Goal: Task Accomplishment & Management: Use online tool/utility

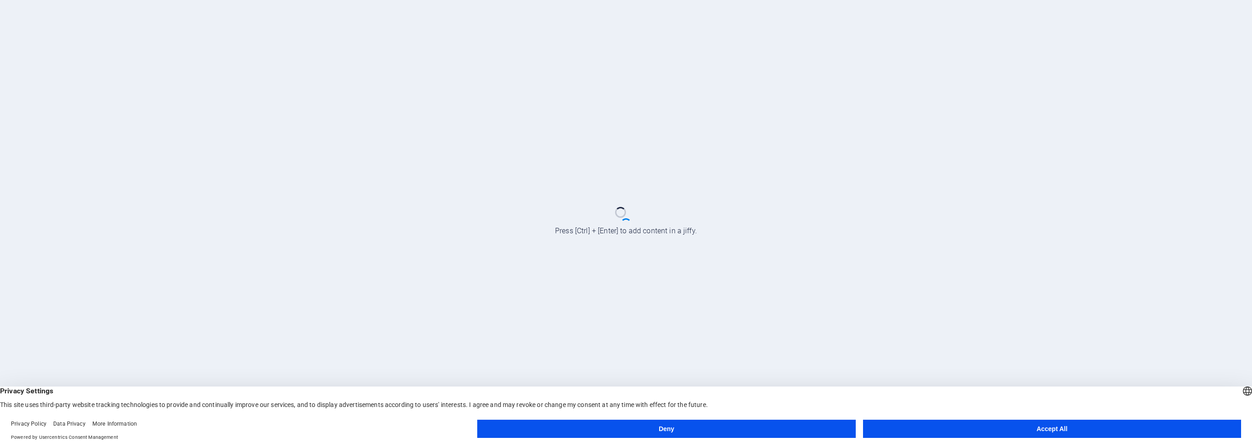
click at [947, 424] on button "Accept All" at bounding box center [1052, 429] width 378 height 18
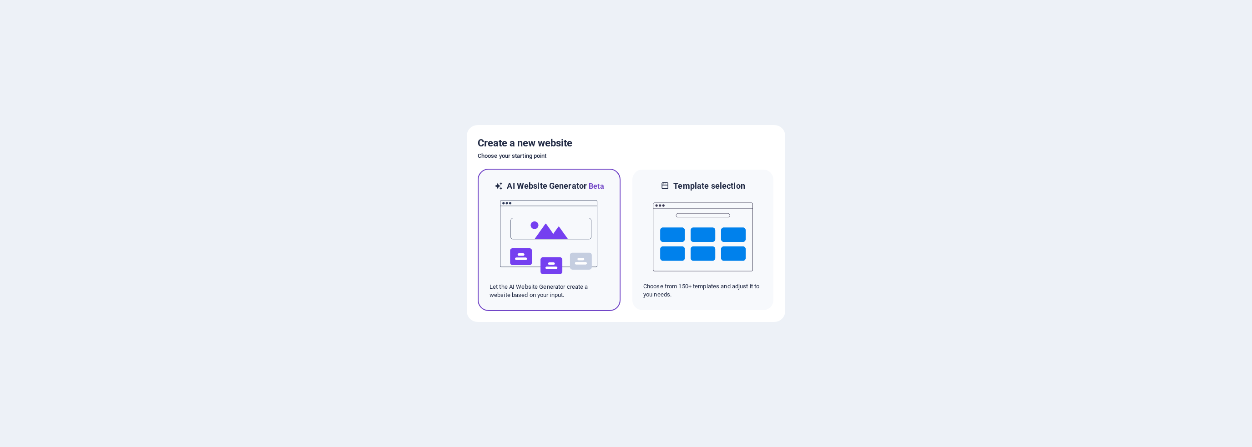
click at [567, 232] on img at bounding box center [549, 237] width 100 height 91
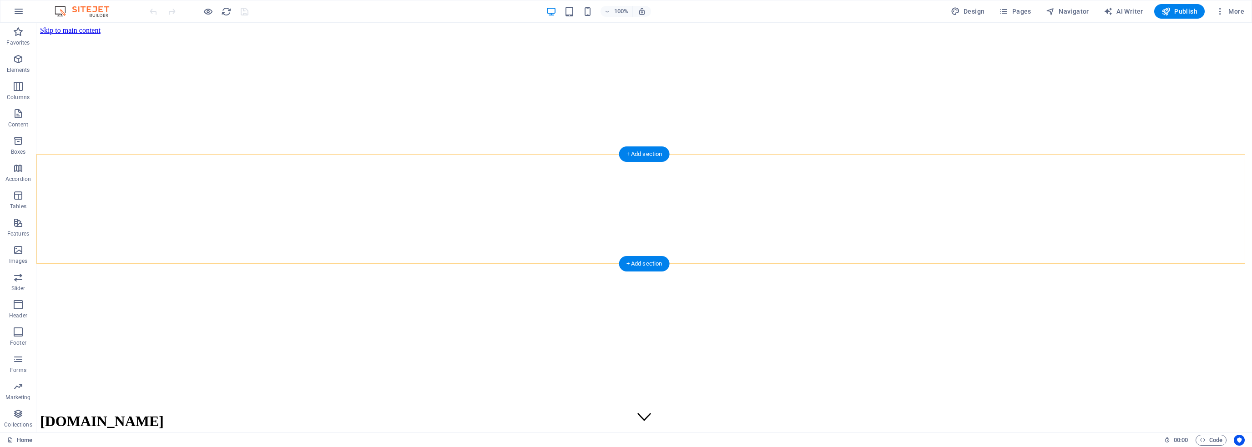
scroll to position [1159, 0]
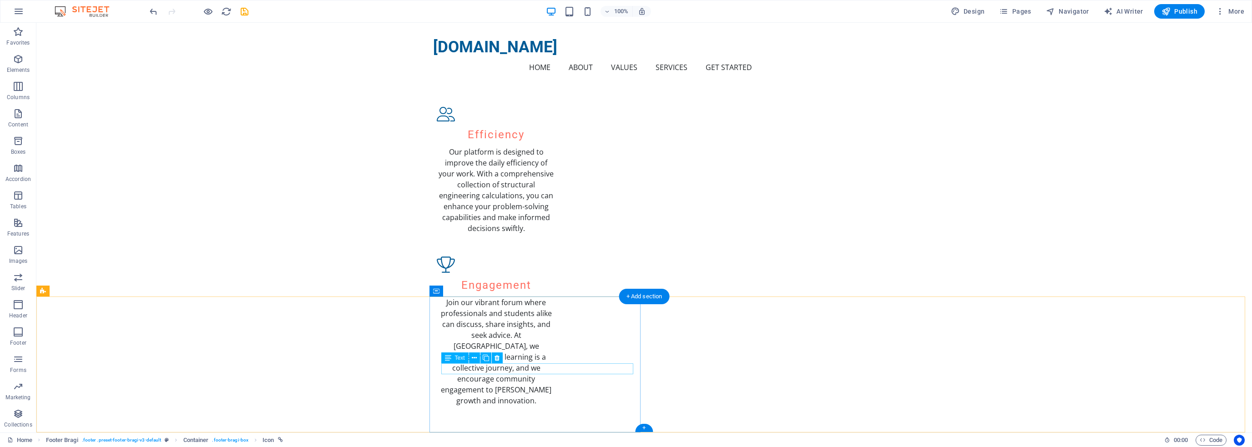
scroll to position [1126, 0]
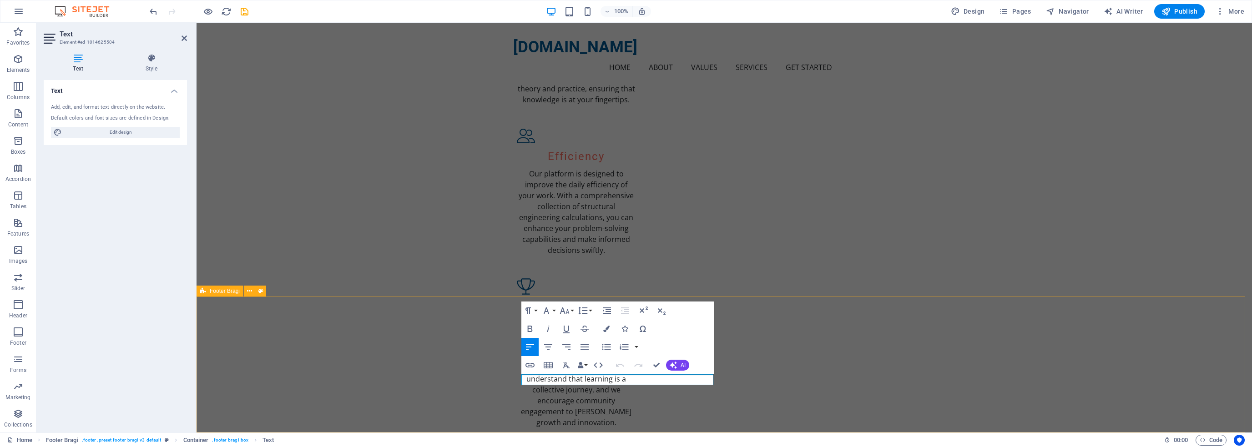
drag, startPoint x: 737, startPoint y: 364, endPoint x: 897, endPoint y: 363, distance: 159.6
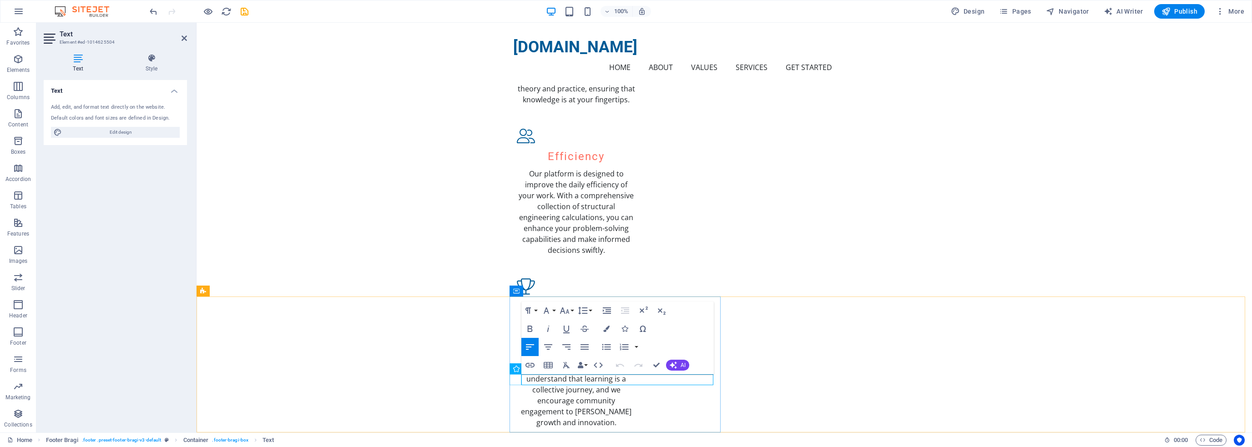
drag, startPoint x: 553, startPoint y: 377, endPoint x: 716, endPoint y: 377, distance: 162.8
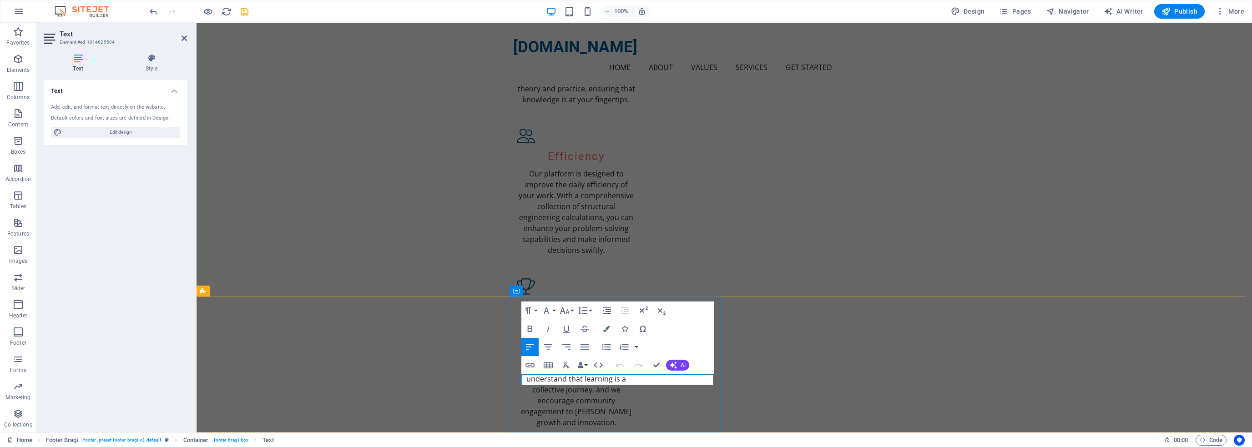
drag, startPoint x: 582, startPoint y: 378, endPoint x: 533, endPoint y: 376, distance: 49.2
drag, startPoint x: 559, startPoint y: 380, endPoint x: 548, endPoint y: 380, distance: 11.8
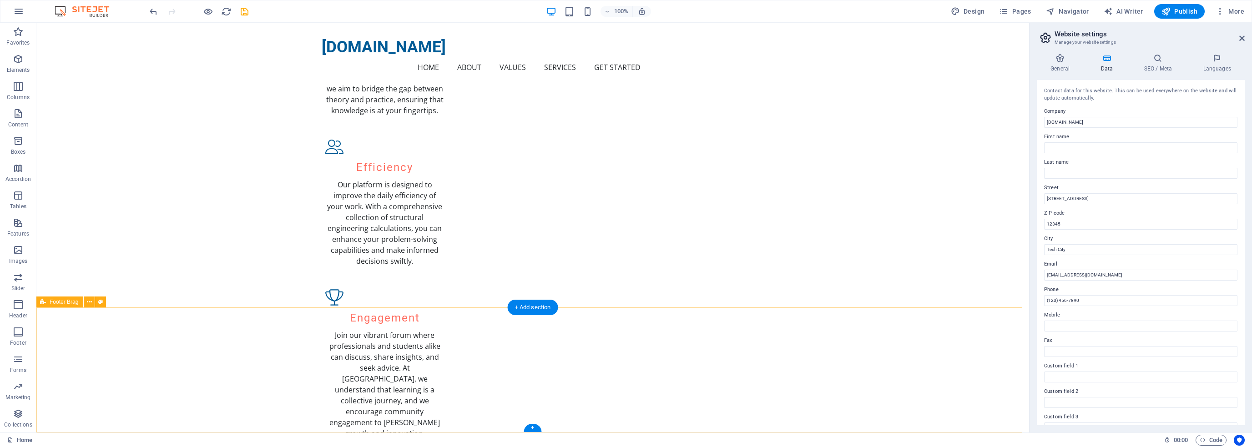
scroll to position [1070, 0]
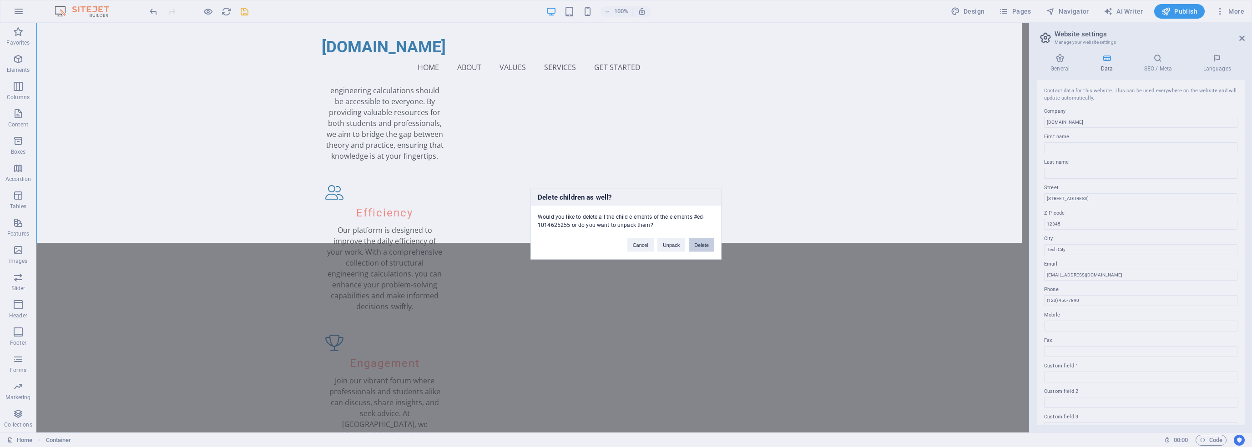
click at [701, 246] on button "Delete" at bounding box center [701, 245] width 25 height 14
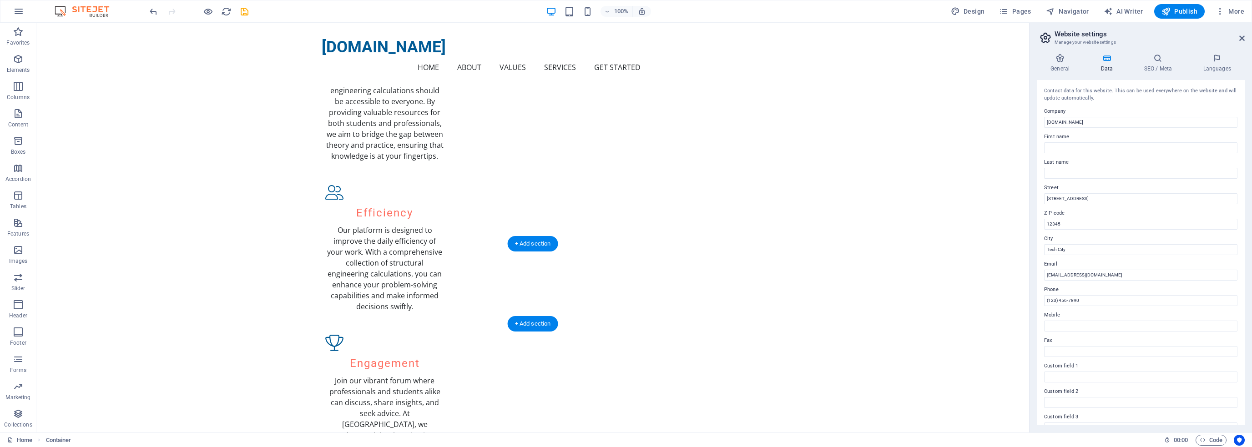
scroll to position [680, 0]
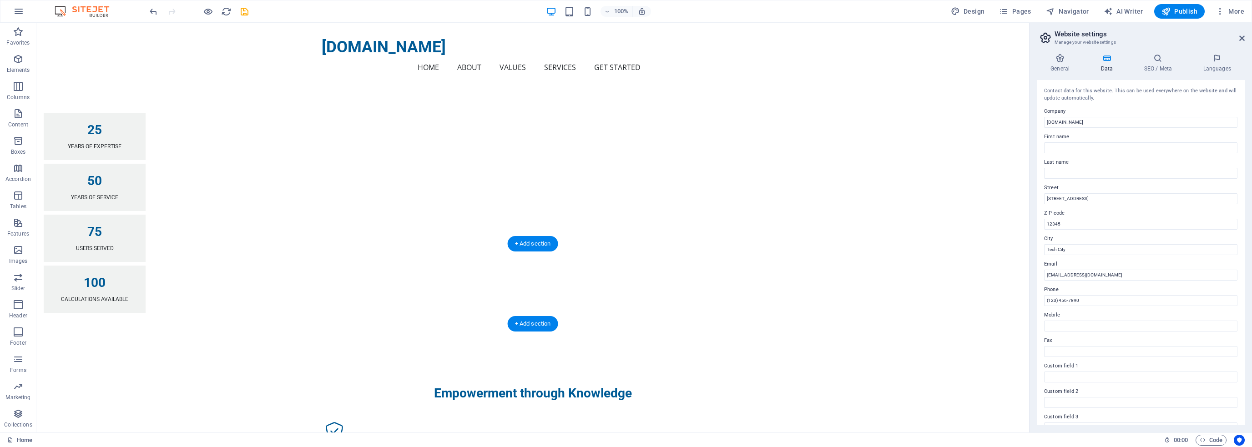
drag, startPoint x: 462, startPoint y: 246, endPoint x: 433, endPoint y: 289, distance: 51.3
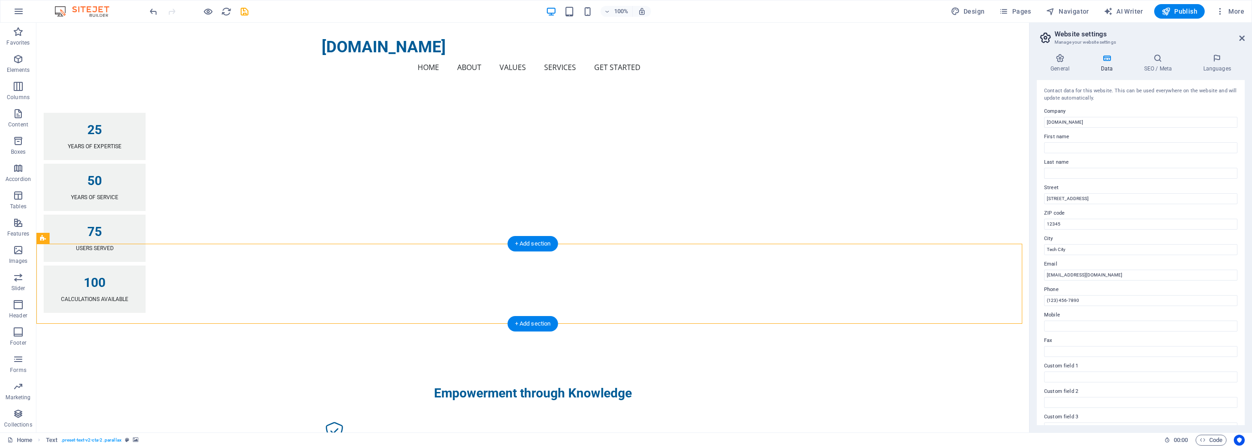
drag, startPoint x: 433, startPoint y: 289, endPoint x: 428, endPoint y: 298, distance: 10.8
drag, startPoint x: 428, startPoint y: 298, endPoint x: 372, endPoint y: 277, distance: 60.0
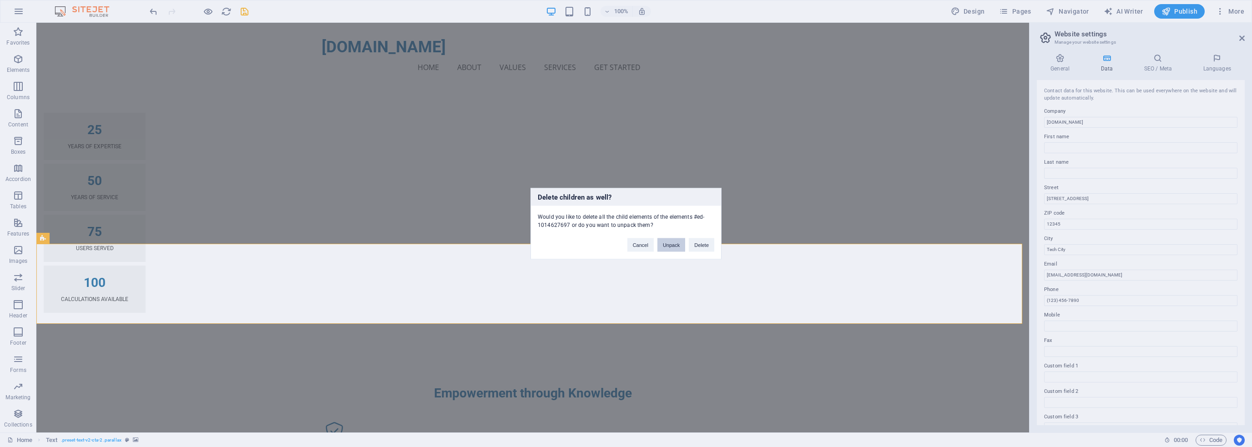
click at [674, 245] on button "Unpack" at bounding box center [671, 245] width 28 height 14
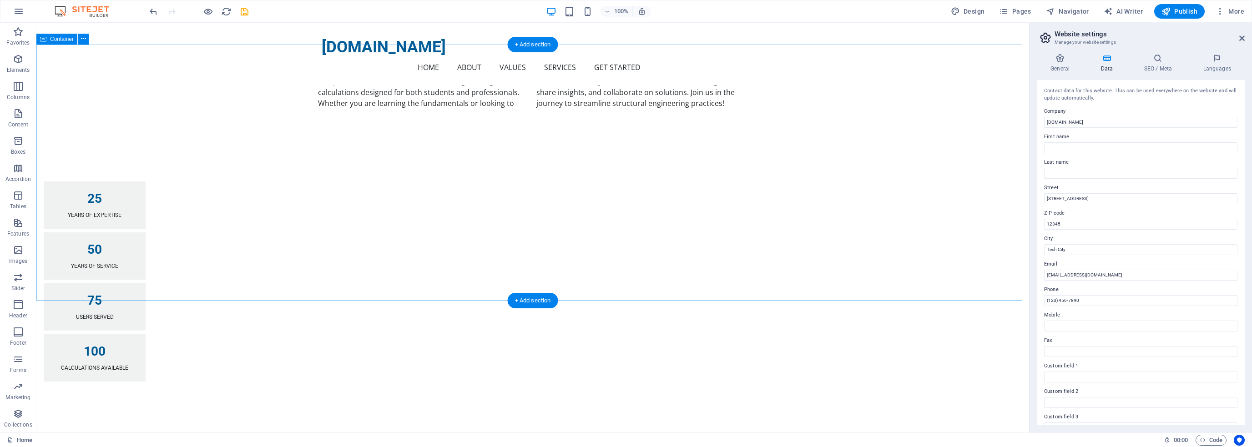
scroll to position [487, 0]
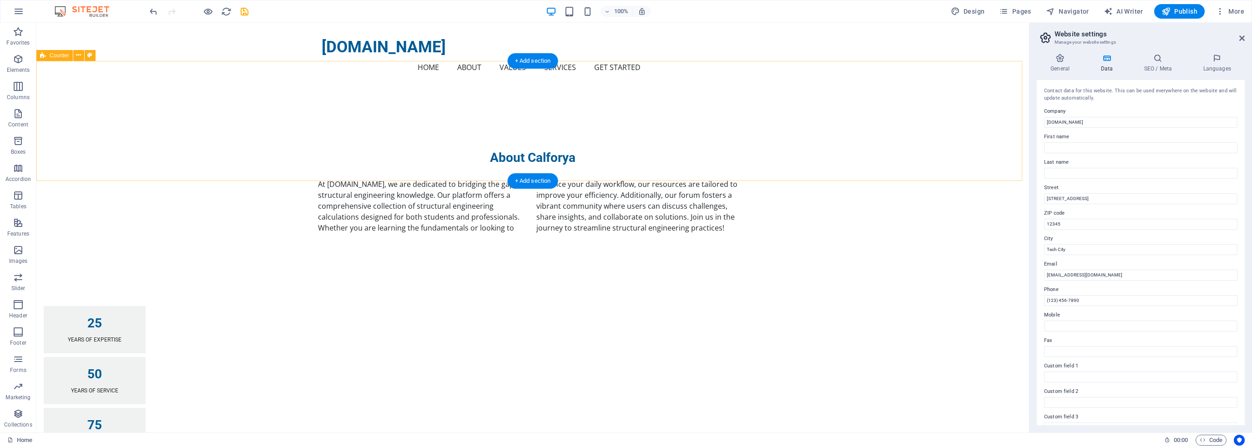
click at [618, 270] on div "25 Years of Expertise 50 Years of Service 75 Users Served 100 Calculations Avai…" at bounding box center [532, 406] width 992 height 273
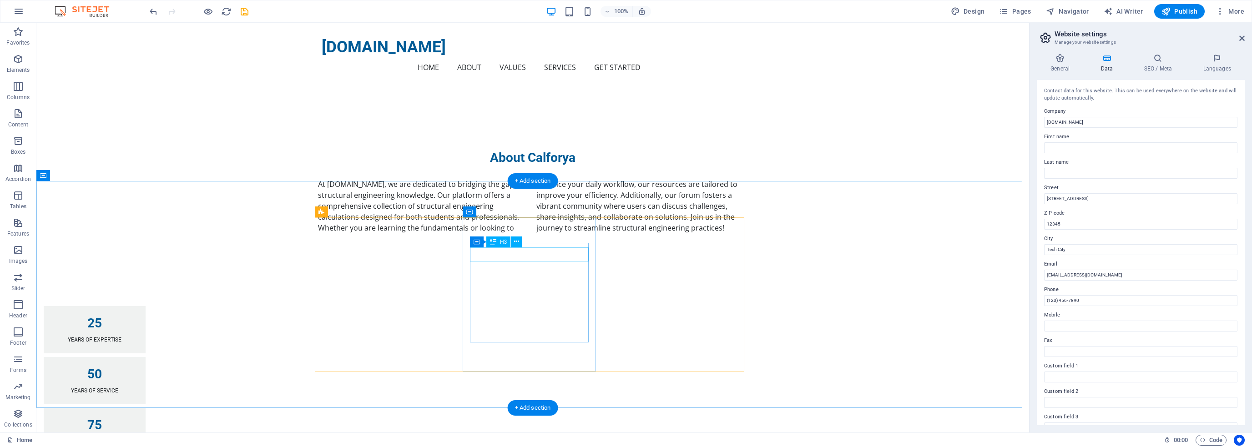
click at [528, 236] on icon at bounding box center [526, 237] width 5 height 10
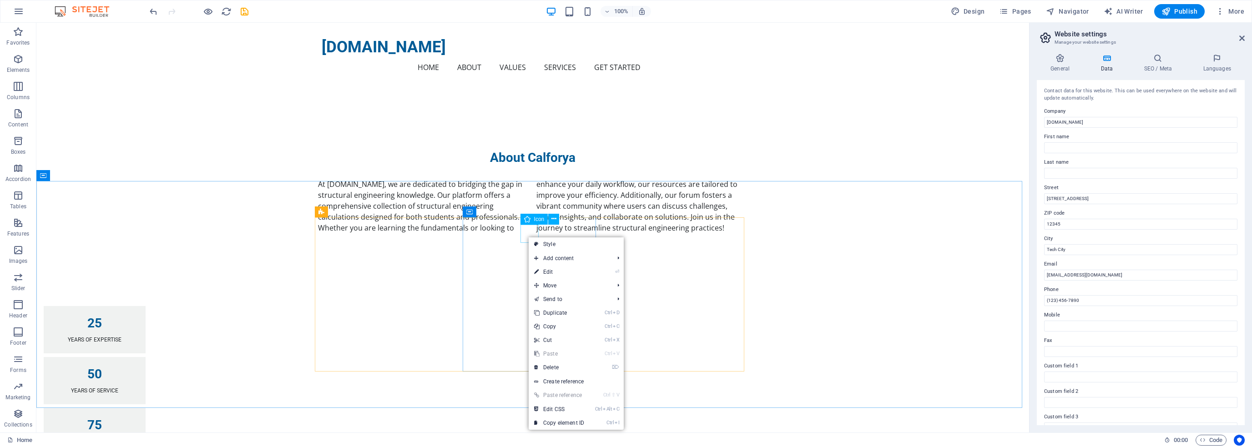
click at [541, 214] on div "Icon" at bounding box center [534, 219] width 28 height 11
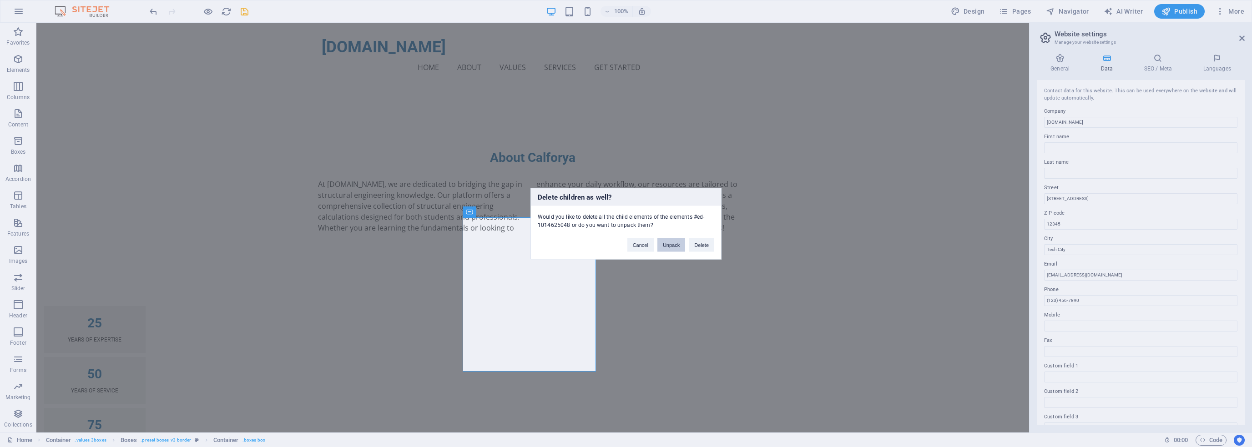
click at [671, 246] on button "Unpack" at bounding box center [671, 245] width 28 height 14
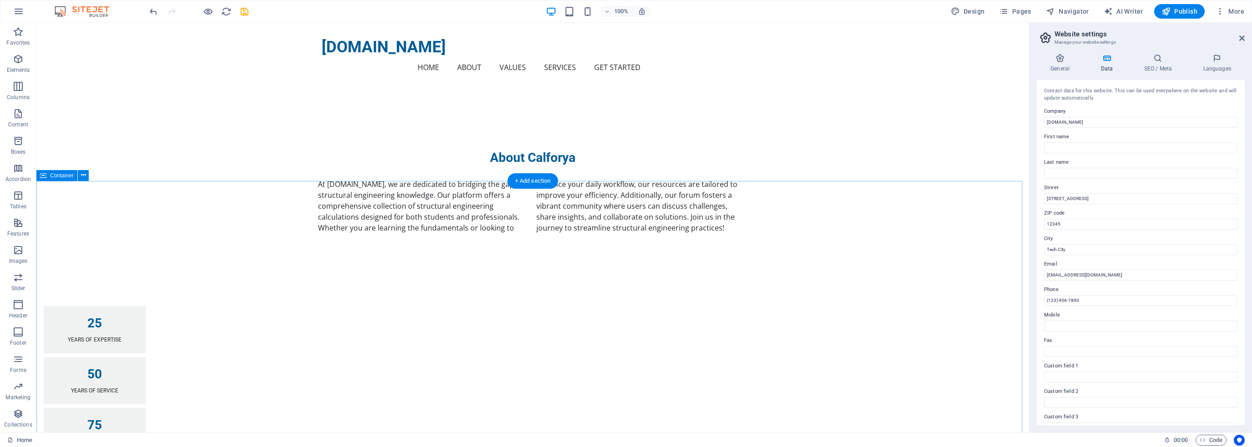
click at [587, 180] on div "[DOMAIN_NAME] Home About Values Services Get Started Menu Discover Structural E…" at bounding box center [532, 329] width 992 height 1586
click at [85, 178] on button at bounding box center [83, 175] width 11 height 11
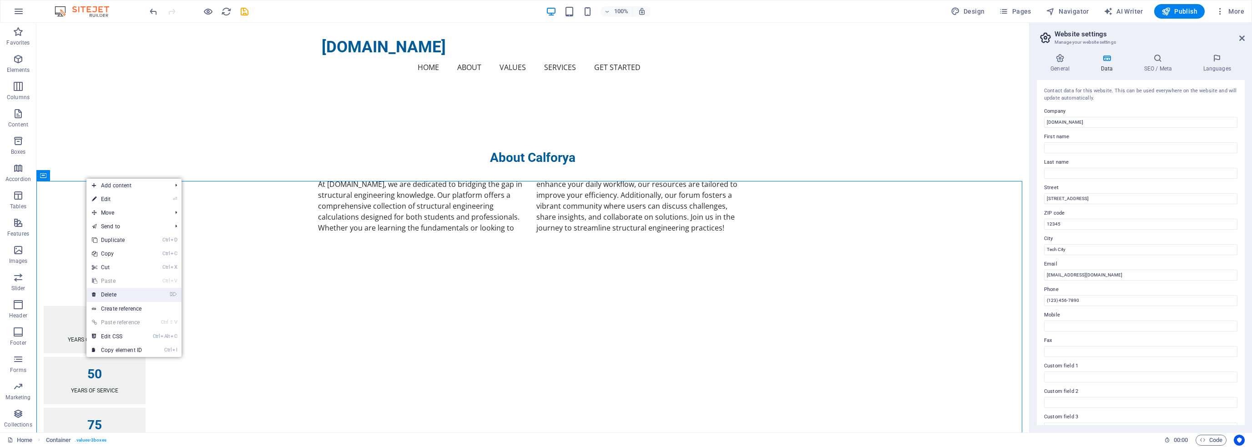
click at [115, 290] on link "⌦ Delete" at bounding box center [116, 295] width 61 height 14
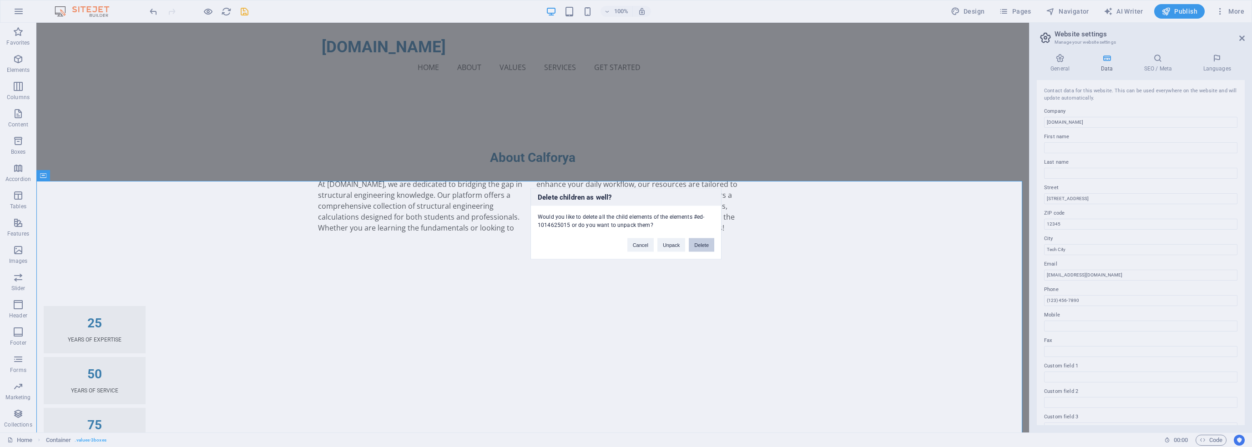
click at [709, 249] on button "Delete" at bounding box center [701, 245] width 25 height 14
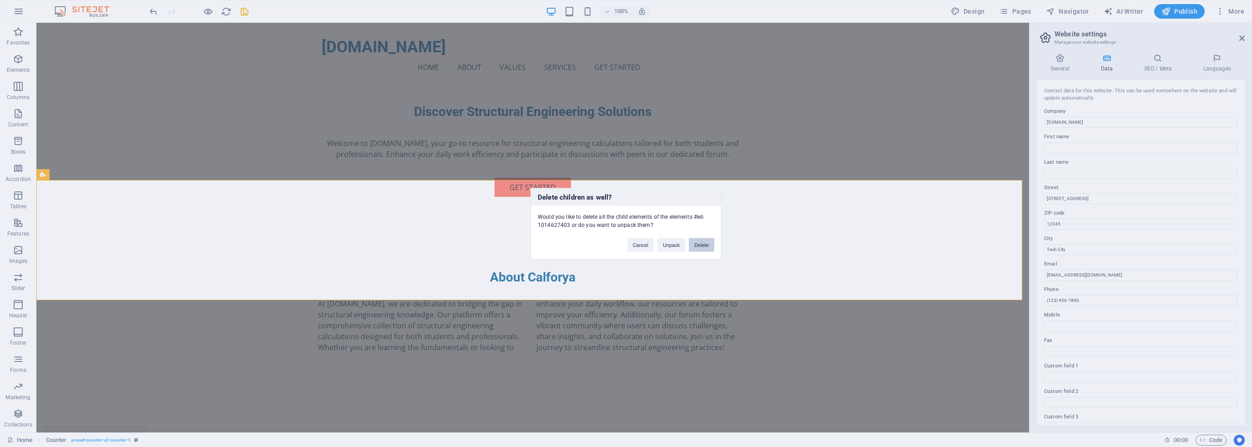
click at [699, 246] on button "Delete" at bounding box center [701, 245] width 25 height 14
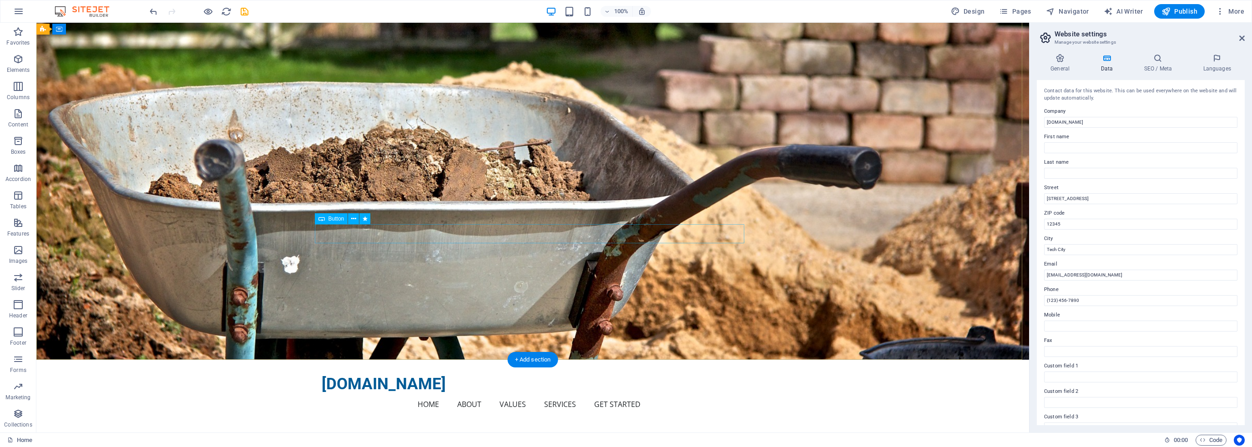
scroll to position [0, 0]
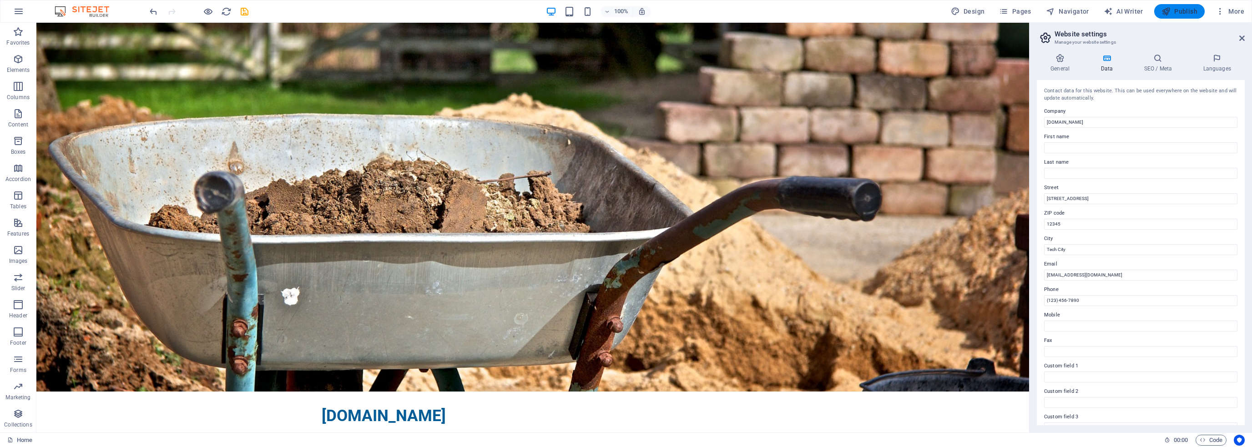
click at [1165, 11] on icon "button" at bounding box center [1165, 11] width 9 height 9
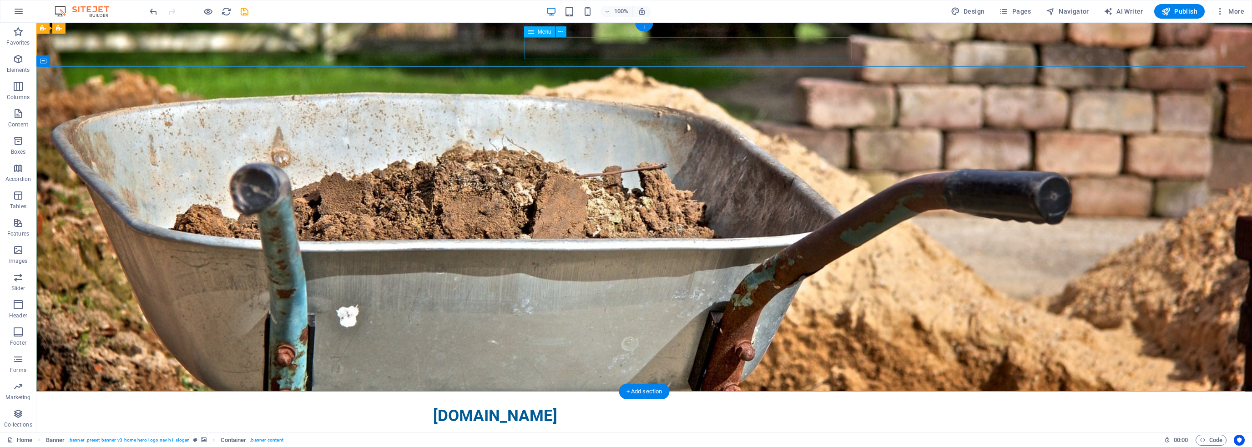
click at [662, 425] on nav "Home About Values Services Get Started" at bounding box center [644, 436] width 422 height 22
click at [427, 392] on div "calforya.com Home About Values Services Get Started Menu" at bounding box center [643, 423] width 1215 height 63
click at [436, 406] on div "[DOMAIN_NAME]" at bounding box center [644, 415] width 422 height 19
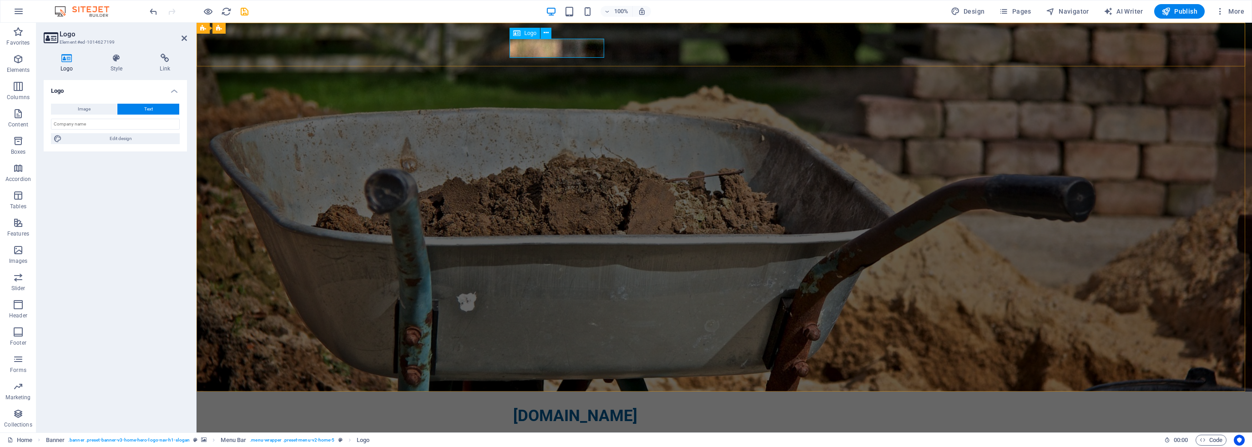
click at [518, 406] on div "[DOMAIN_NAME]" at bounding box center [724, 415] width 422 height 19
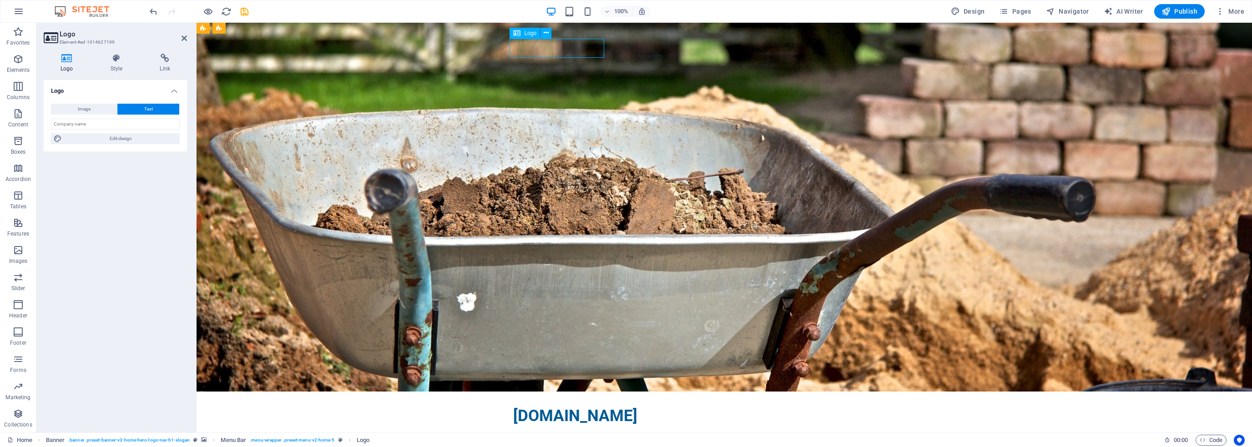
drag, startPoint x: 519, startPoint y: 47, endPoint x: 510, endPoint y: 47, distance: 9.6
click at [513, 406] on div "[DOMAIN_NAME]" at bounding box center [724, 415] width 422 height 19
click at [533, 31] on span "Logo" at bounding box center [530, 32] width 12 height 5
click at [547, 30] on icon at bounding box center [545, 33] width 5 height 10
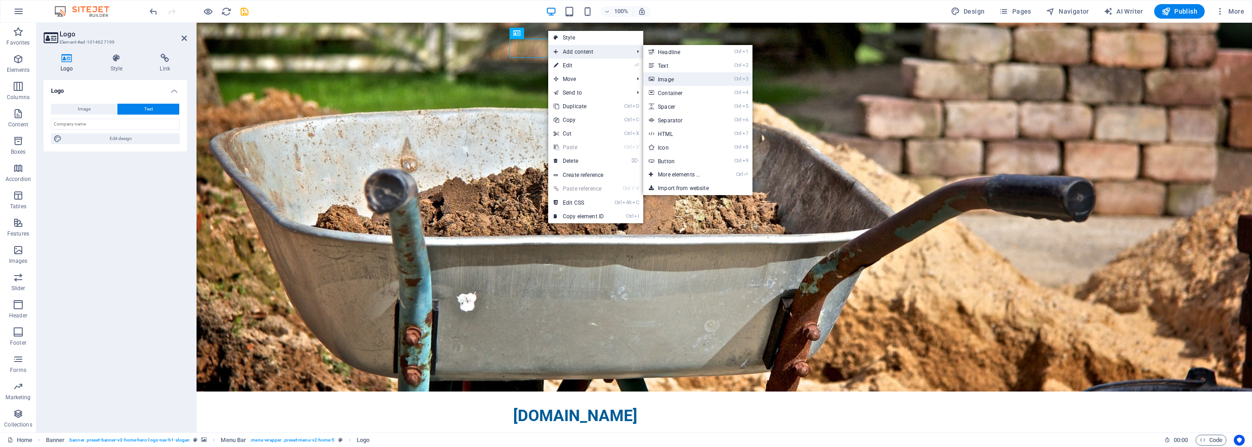
click at [673, 80] on link "Ctrl 3 Image" at bounding box center [680, 79] width 75 height 14
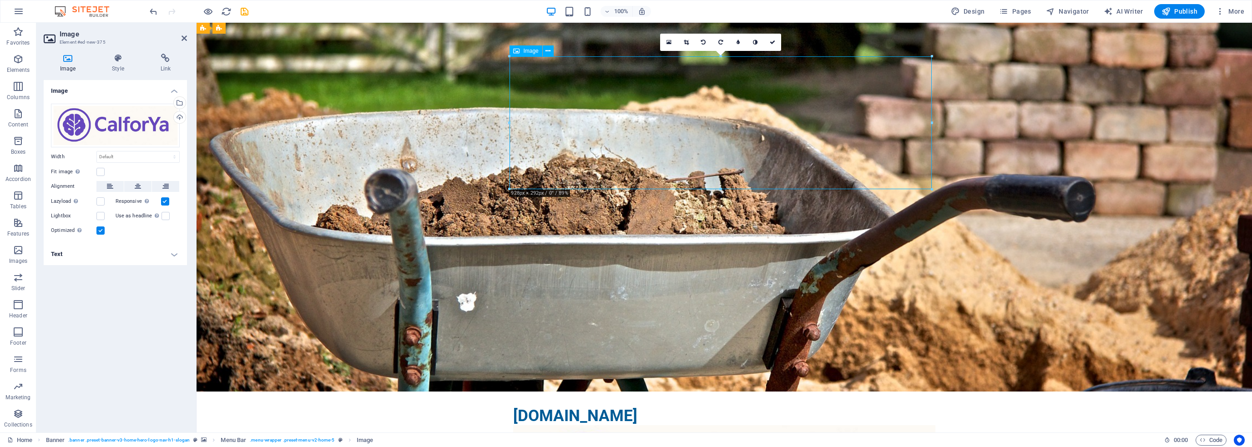
drag, startPoint x: 649, startPoint y: 106, endPoint x: 605, endPoint y: 114, distance: 44.8
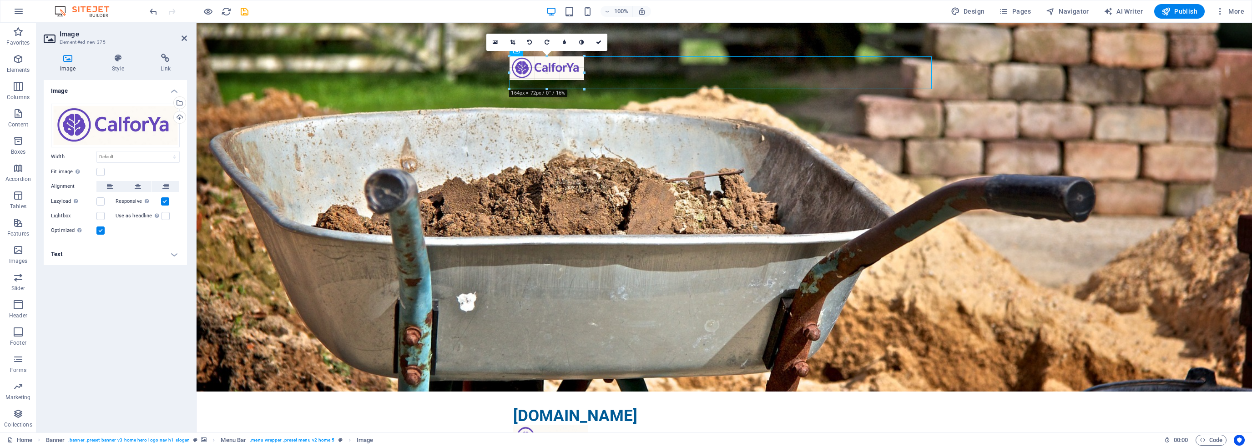
drag, startPoint x: 933, startPoint y: 187, endPoint x: 586, endPoint y: 72, distance: 366.0
type input "164"
select select "px"
click at [596, 392] on div "calforya.com Home About Values Services Get Started Menu" at bounding box center [723, 435] width 1055 height 86
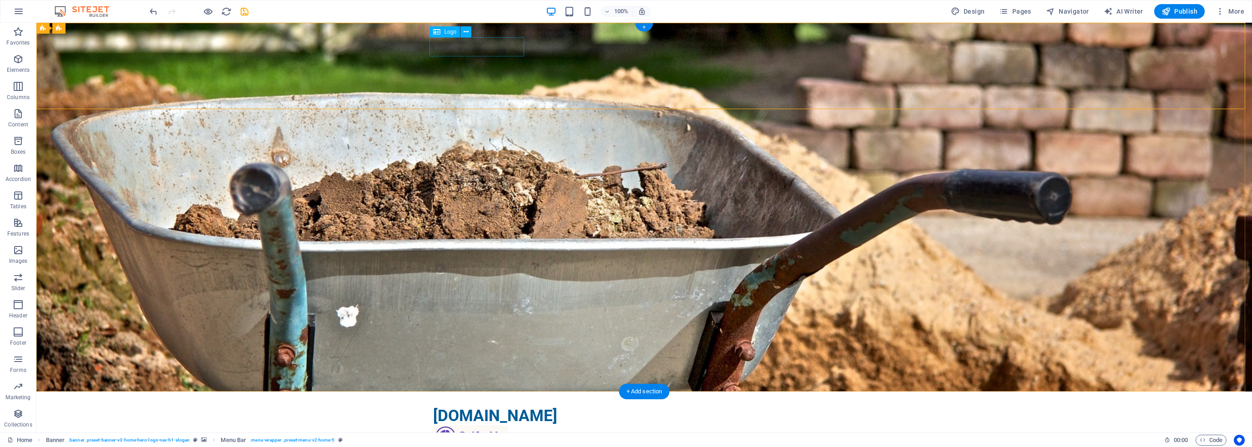
click at [509, 406] on div "[DOMAIN_NAME]" at bounding box center [644, 415] width 422 height 19
click at [511, 406] on div "[DOMAIN_NAME]" at bounding box center [644, 415] width 422 height 19
click at [464, 32] on icon at bounding box center [465, 32] width 5 height 10
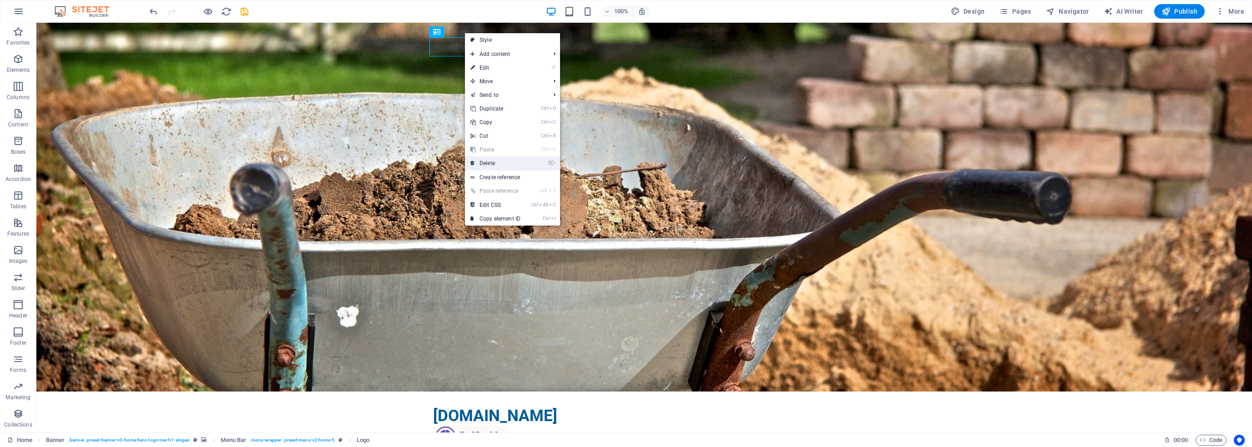
click at [490, 165] on link "⌦ Delete" at bounding box center [495, 163] width 61 height 14
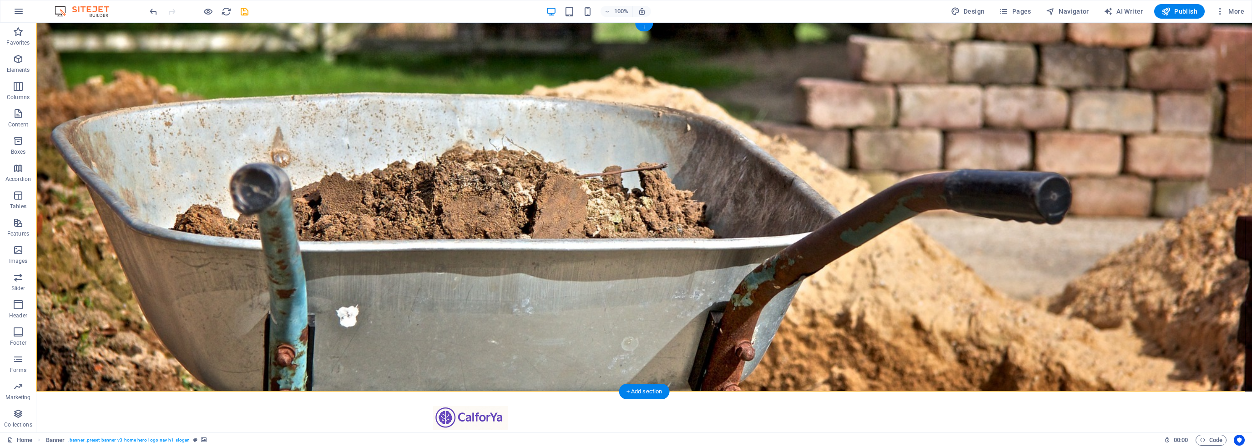
drag, startPoint x: 483, startPoint y: 45, endPoint x: 485, endPoint y: 59, distance: 13.8
click at [483, 392] on div "Home About Values Services Get Started Menu" at bounding box center [644, 425] width 444 height 67
click at [485, 406] on figure at bounding box center [644, 418] width 422 height 24
drag, startPoint x: 489, startPoint y: 52, endPoint x: 485, endPoint y: 60, distance: 9.2
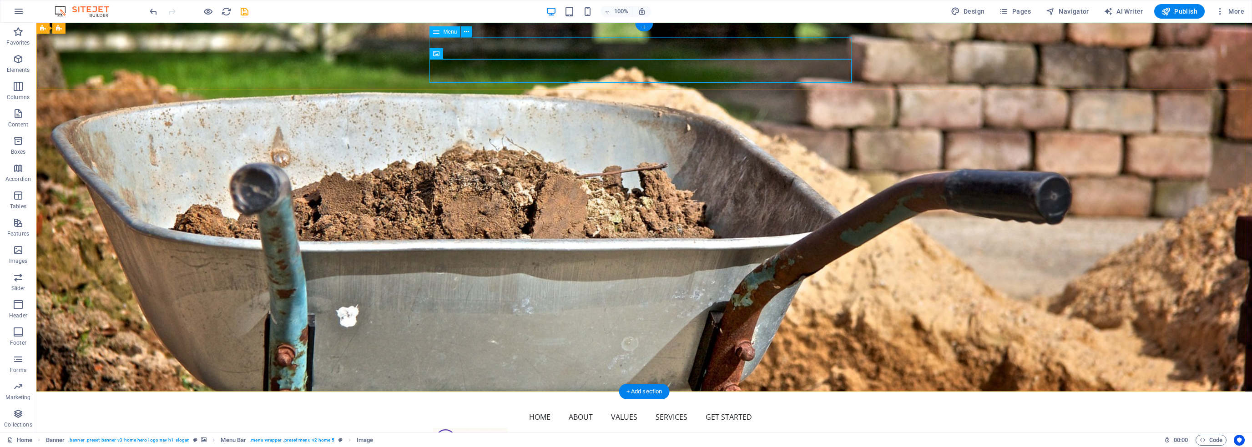
click at [544, 406] on nav "Home About Values Services Get Started" at bounding box center [644, 417] width 422 height 22
click at [474, 428] on figure at bounding box center [644, 440] width 422 height 24
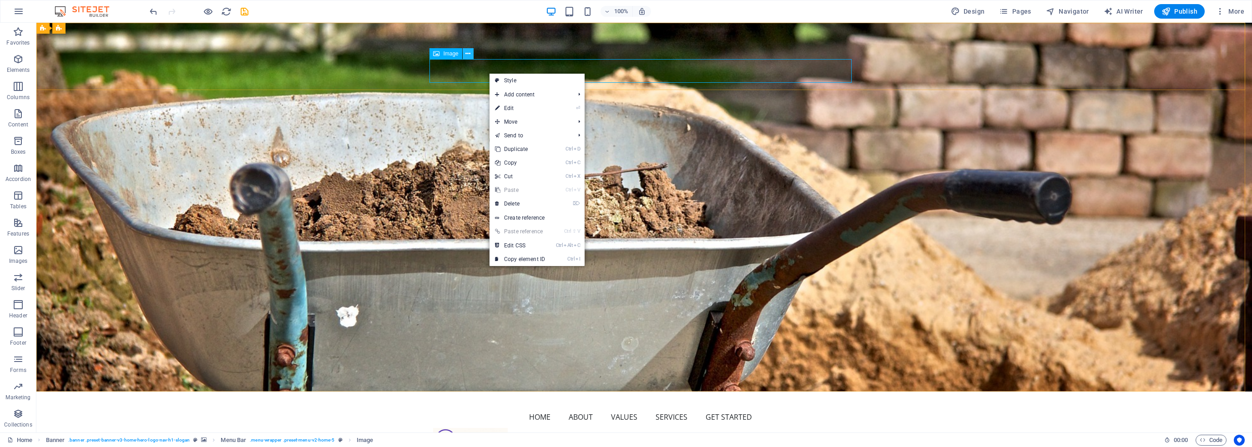
click at [469, 55] on icon at bounding box center [467, 54] width 5 height 10
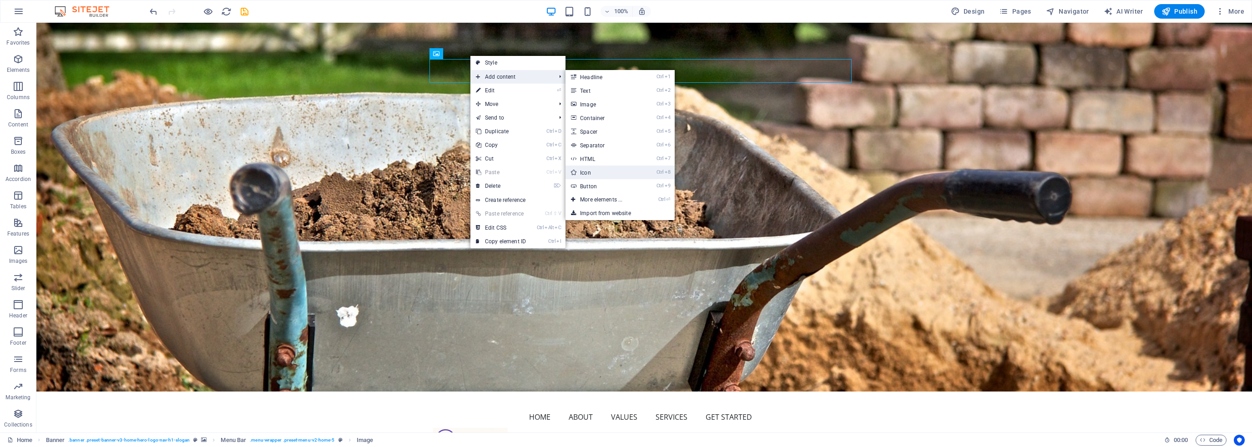
click at [608, 173] on link "Ctrl 8 Icon" at bounding box center [602, 173] width 75 height 14
select select "xMidYMid"
select select "px"
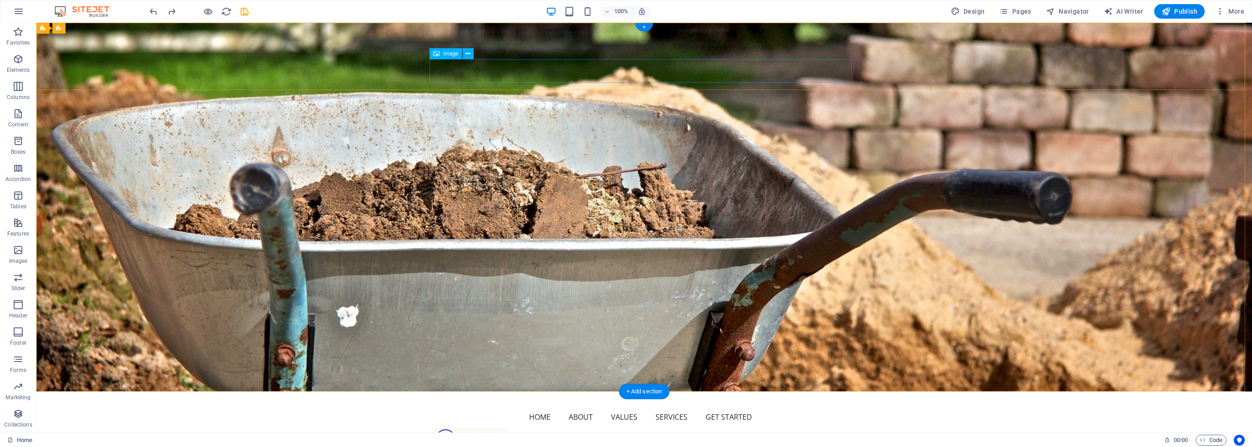
click at [485, 428] on figure at bounding box center [644, 440] width 422 height 24
click at [467, 53] on icon at bounding box center [467, 54] width 5 height 10
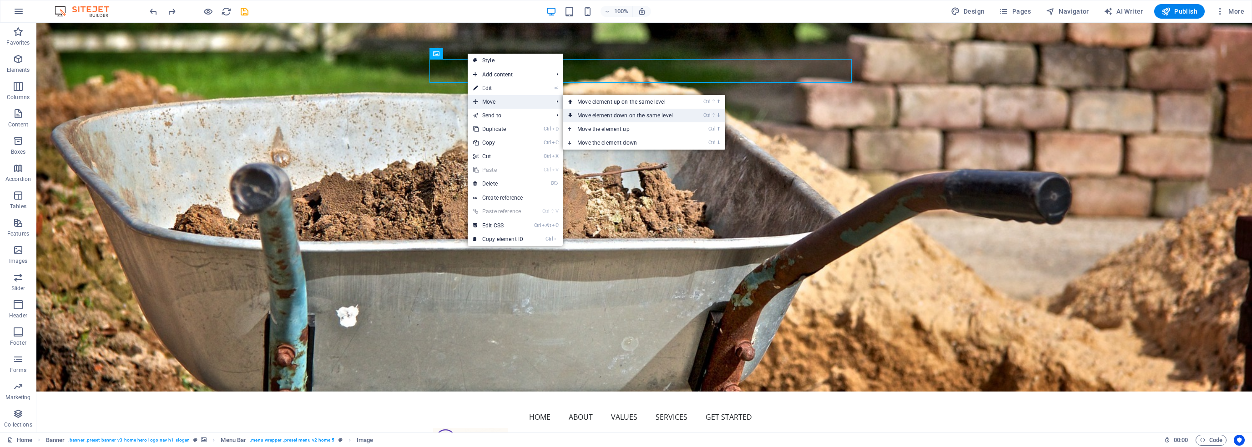
click at [618, 116] on link "Ctrl ⇧ ⬇ Move element down on the same level" at bounding box center [627, 116] width 128 height 14
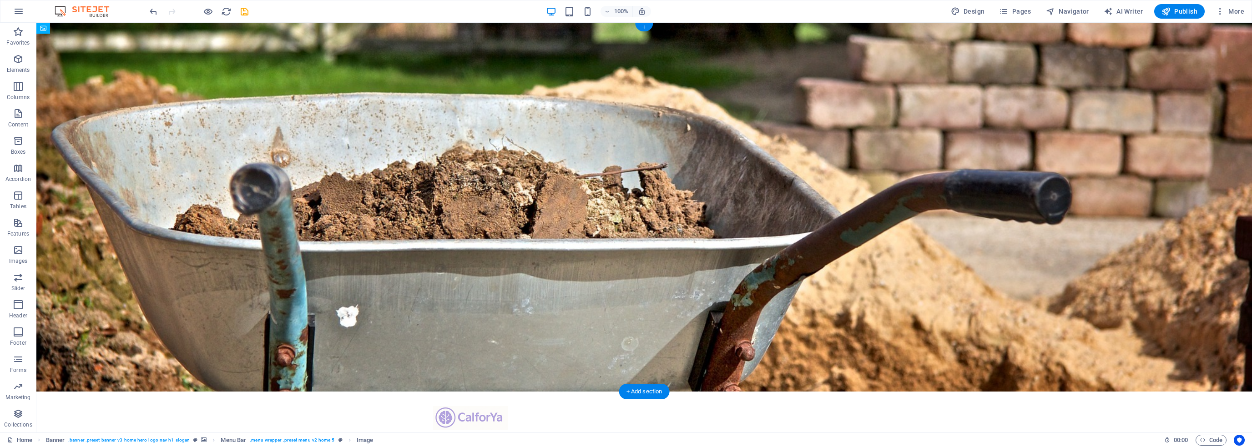
drag, startPoint x: 478, startPoint y: 69, endPoint x: 473, endPoint y: 70, distance: 5.1
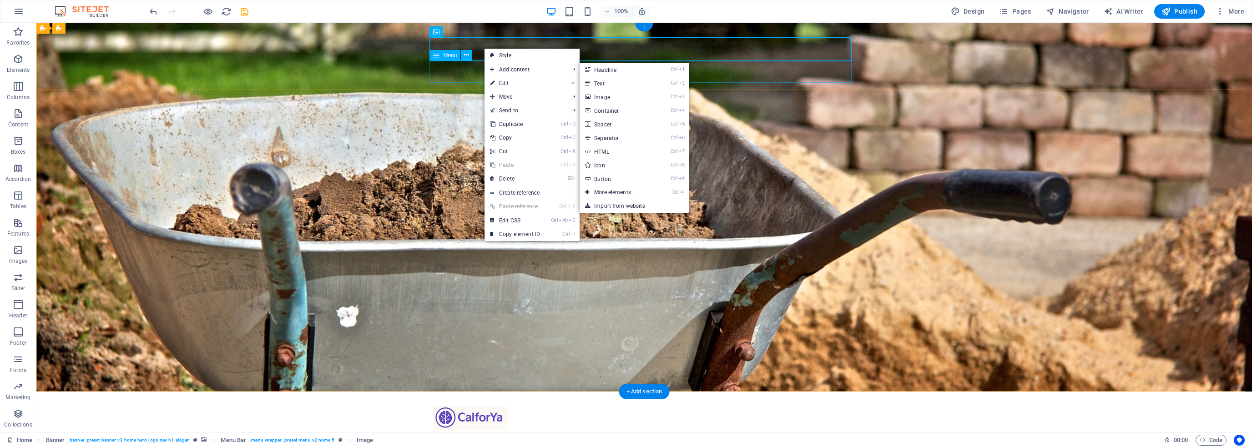
drag, startPoint x: 838, startPoint y: 65, endPoint x: 845, endPoint y: 61, distance: 7.9
click at [842, 430] on nav "Home About Values Services Get Started" at bounding box center [644, 441] width 422 height 22
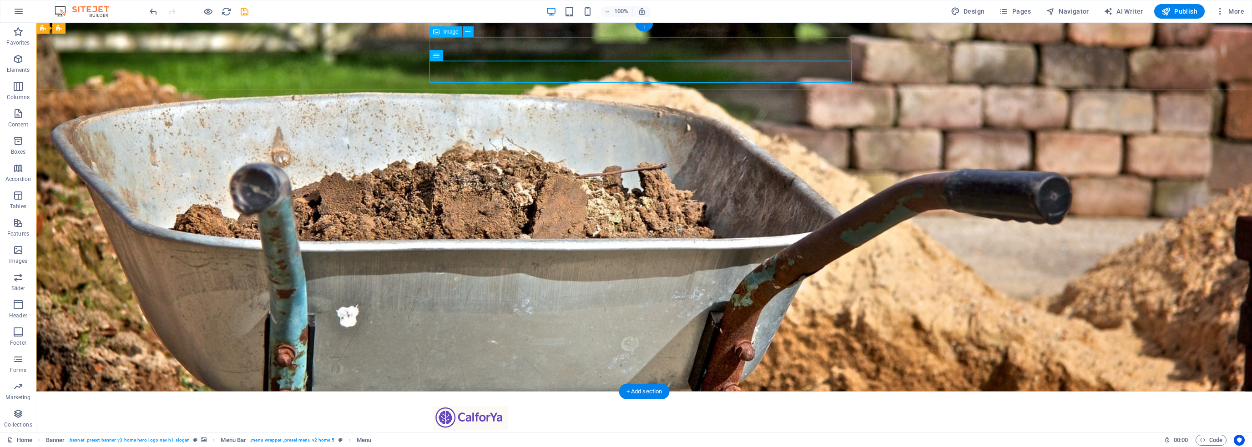
click at [497, 406] on figure at bounding box center [644, 418] width 422 height 24
click at [851, 406] on figure at bounding box center [644, 418] width 422 height 24
click at [488, 406] on figure at bounding box center [644, 418] width 422 height 24
click at [511, 406] on figure at bounding box center [644, 418] width 422 height 24
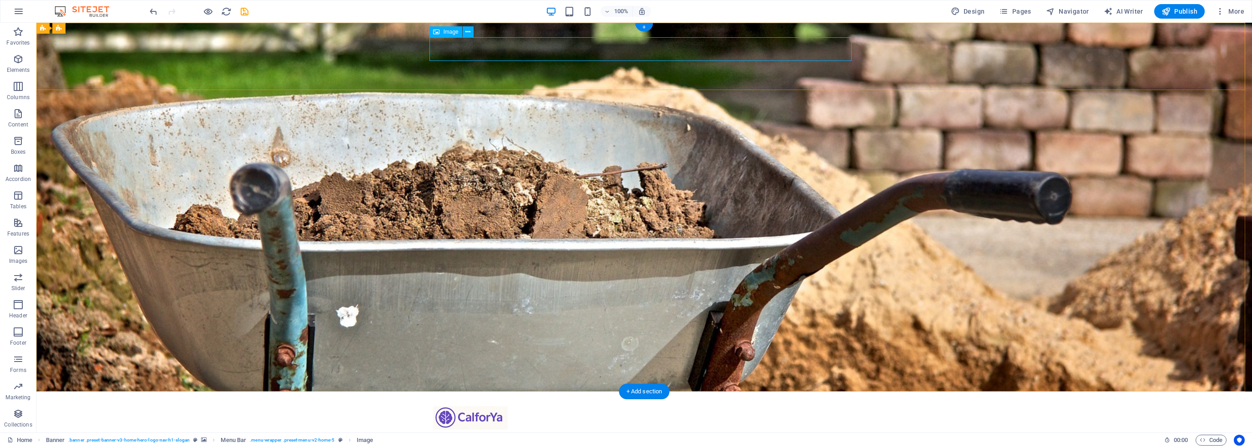
select select "px"
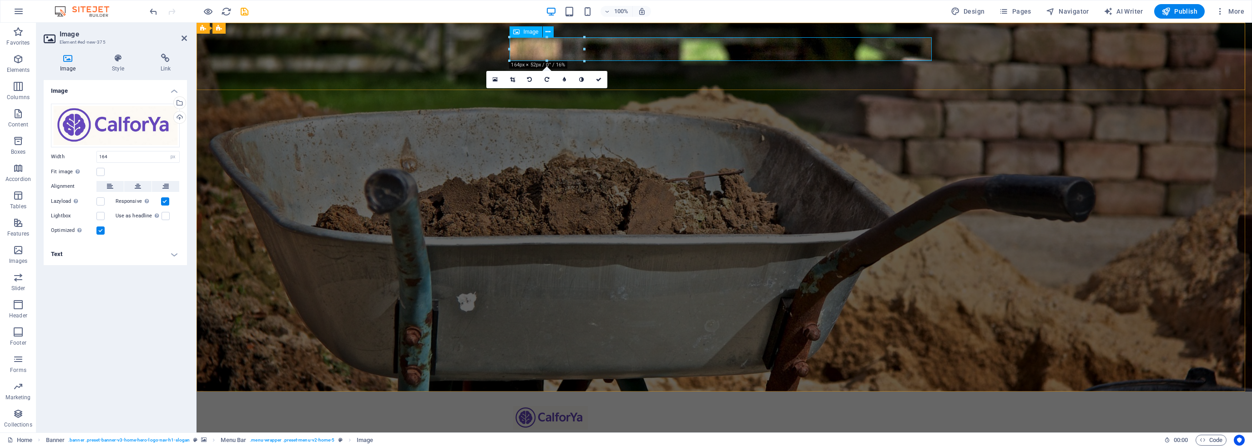
click at [566, 406] on figure at bounding box center [724, 418] width 422 height 24
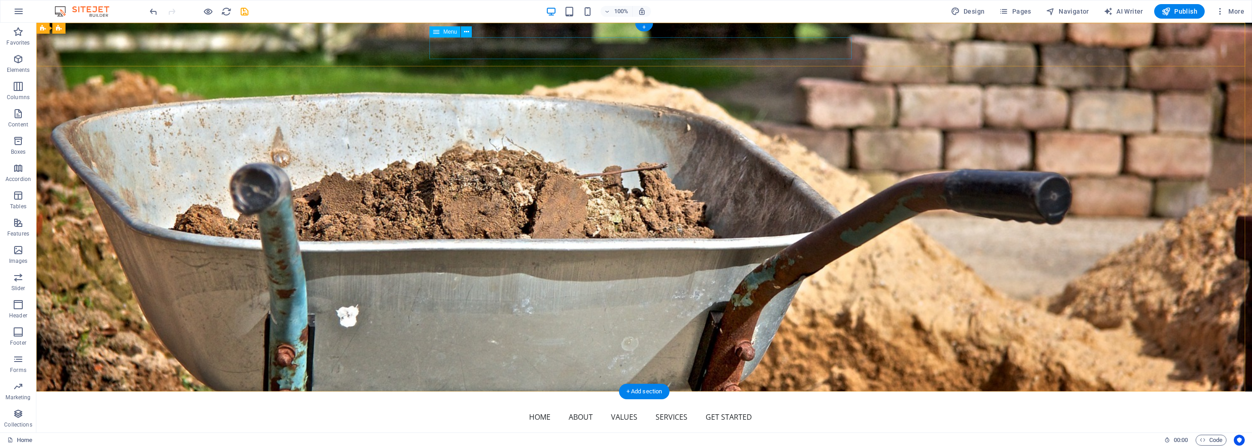
click at [549, 406] on nav "Home About Values Services Get Started" at bounding box center [644, 417] width 422 height 22
click at [488, 406] on nav "Home About Values Services Get Started" at bounding box center [644, 417] width 422 height 22
select select
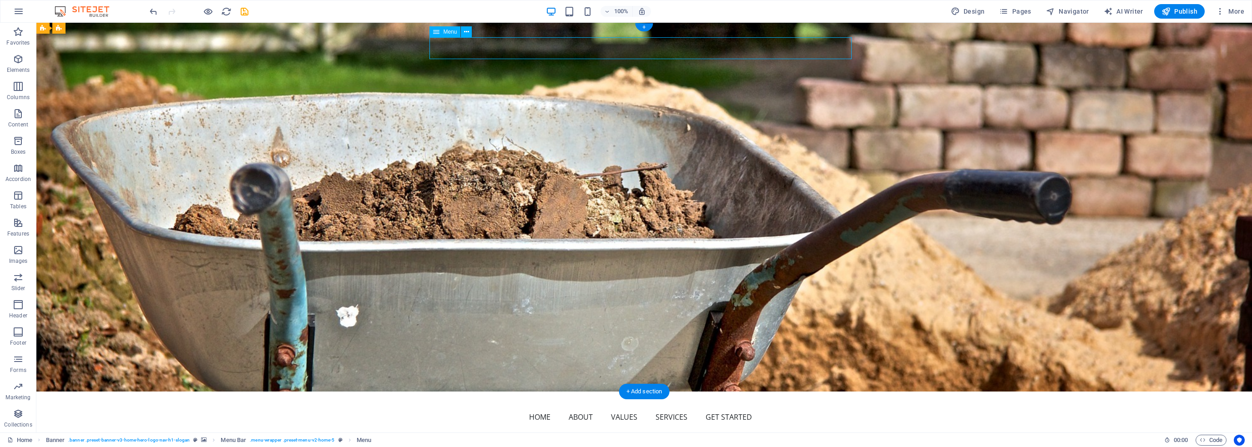
select select
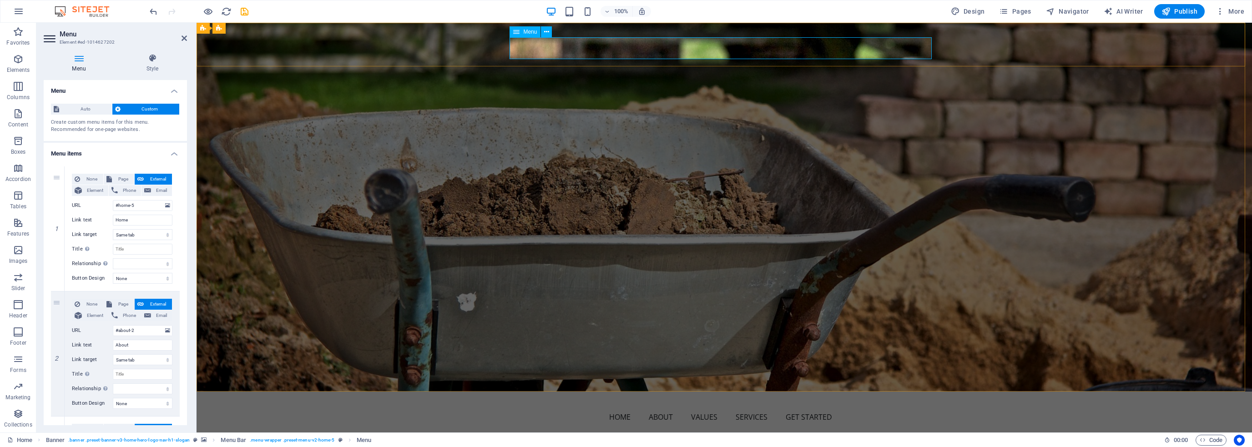
click at [543, 406] on nav "Home About Values Services Get Started" at bounding box center [724, 417] width 422 height 22
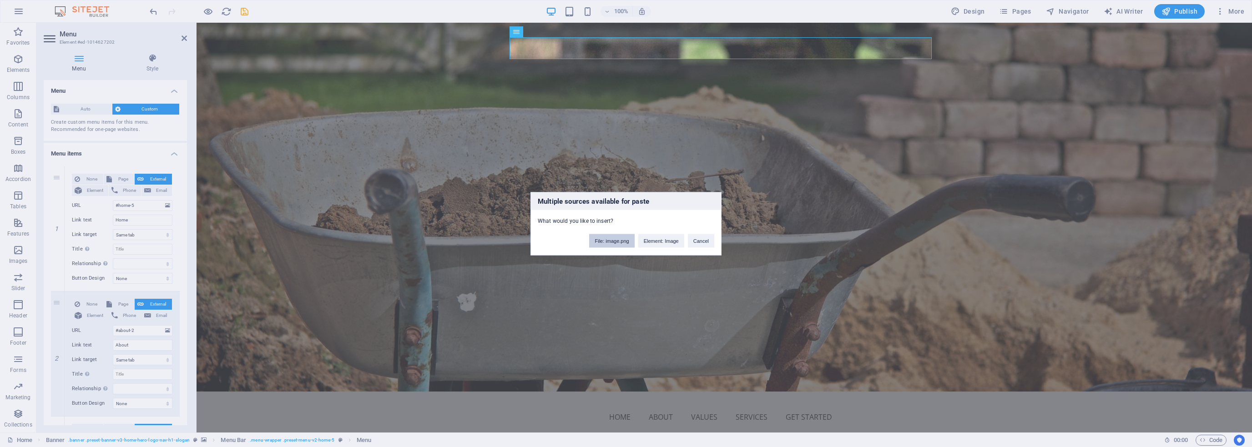
click at [611, 243] on button "File: image.png" at bounding box center [611, 241] width 45 height 14
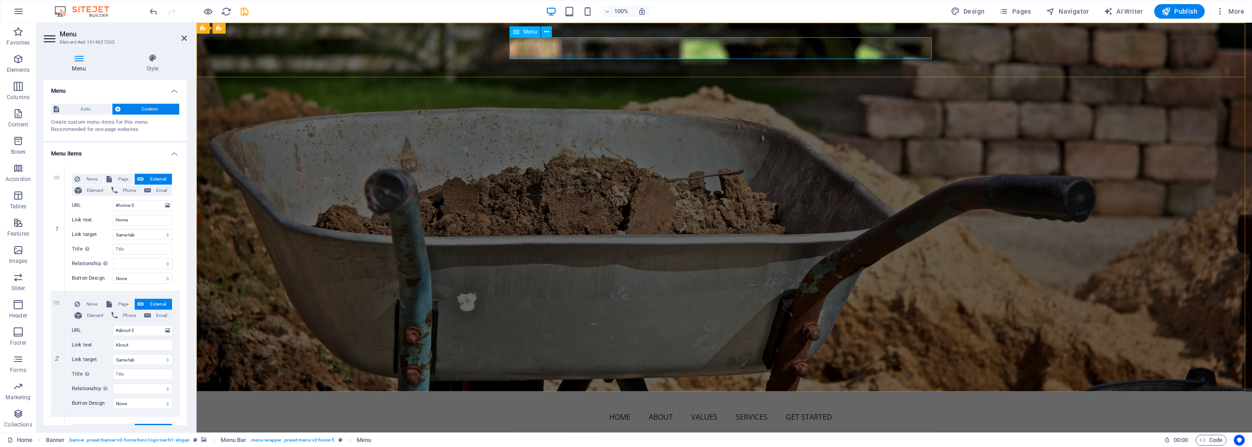
click at [552, 406] on nav "Home About Values Services Get Started" at bounding box center [724, 417] width 422 height 22
click at [544, 406] on nav "Home About Values Services Get Started" at bounding box center [724, 417] width 422 height 22
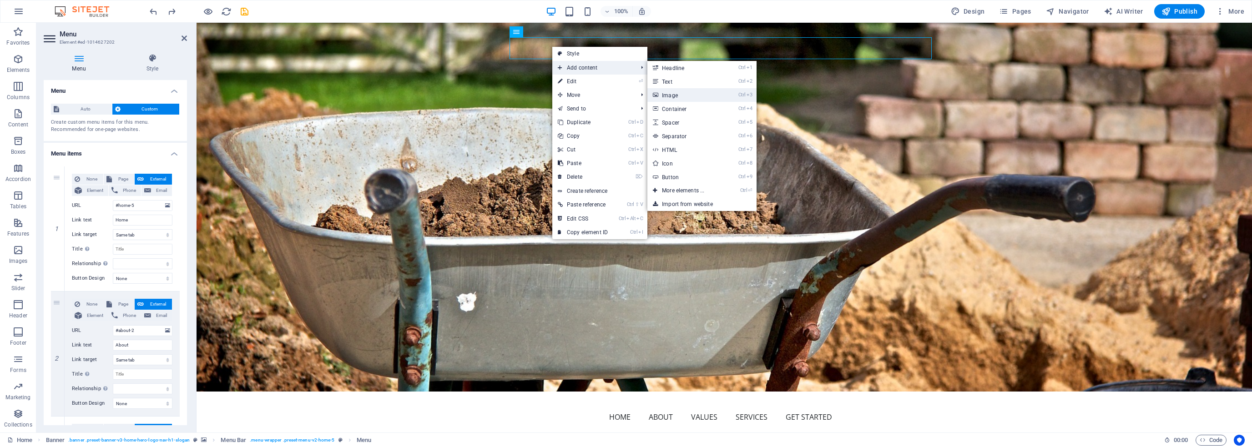
click at [671, 96] on link "Ctrl 3 Image" at bounding box center [684, 95] width 75 height 14
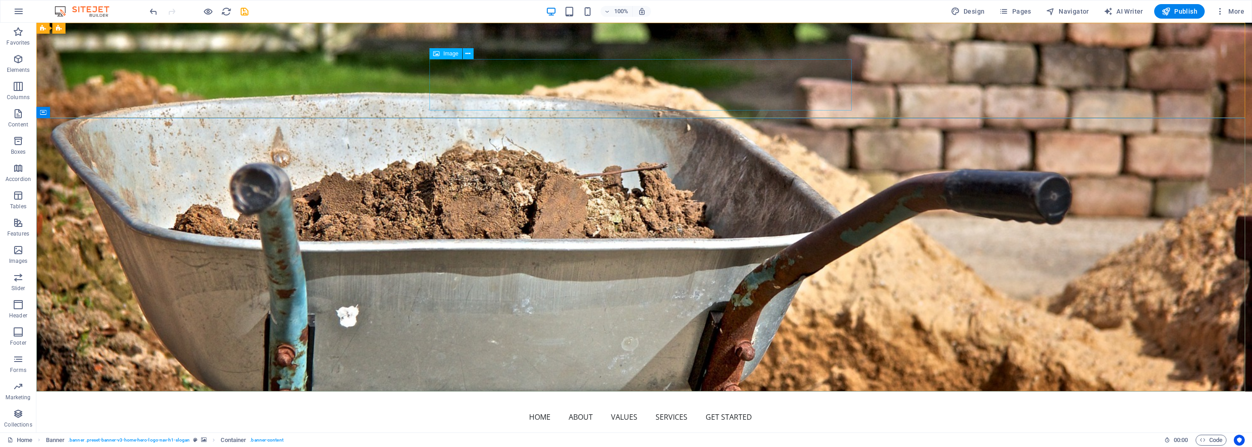
drag, startPoint x: 472, startPoint y: 75, endPoint x: 312, endPoint y: 75, distance: 160.1
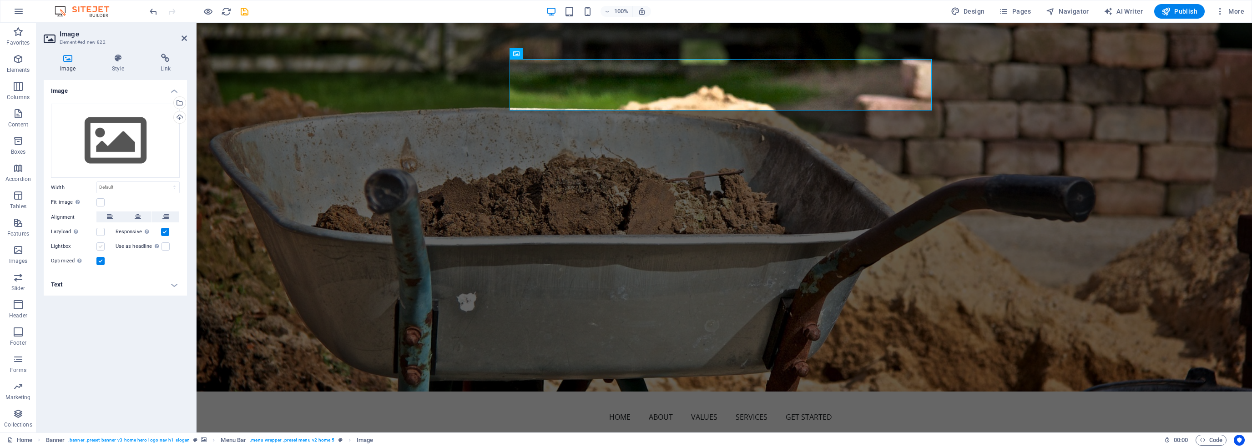
click at [103, 243] on label at bounding box center [100, 246] width 8 height 8
click at [0, 0] on input "Lightbox" at bounding box center [0, 0] width 0 height 0
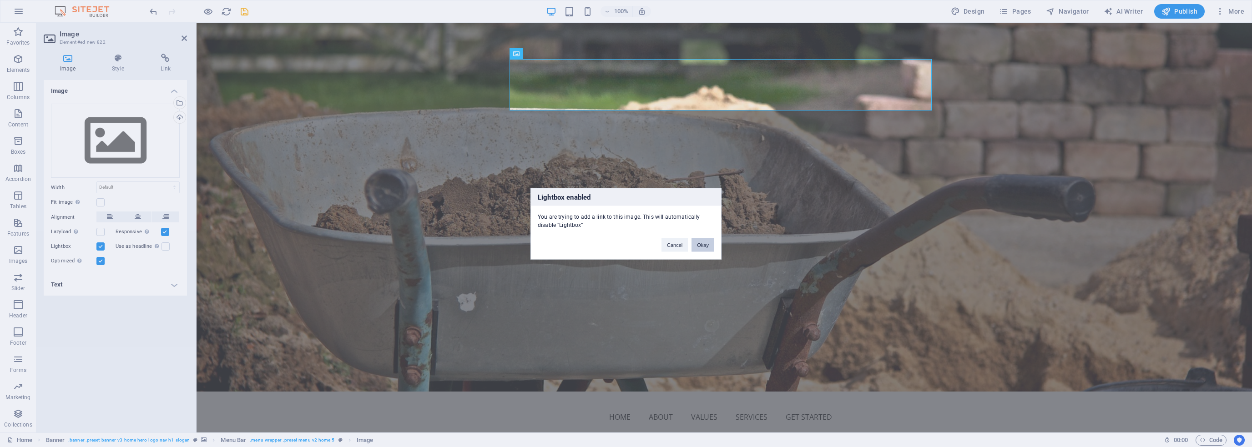
click at [704, 246] on button "Okay" at bounding box center [702, 245] width 23 height 14
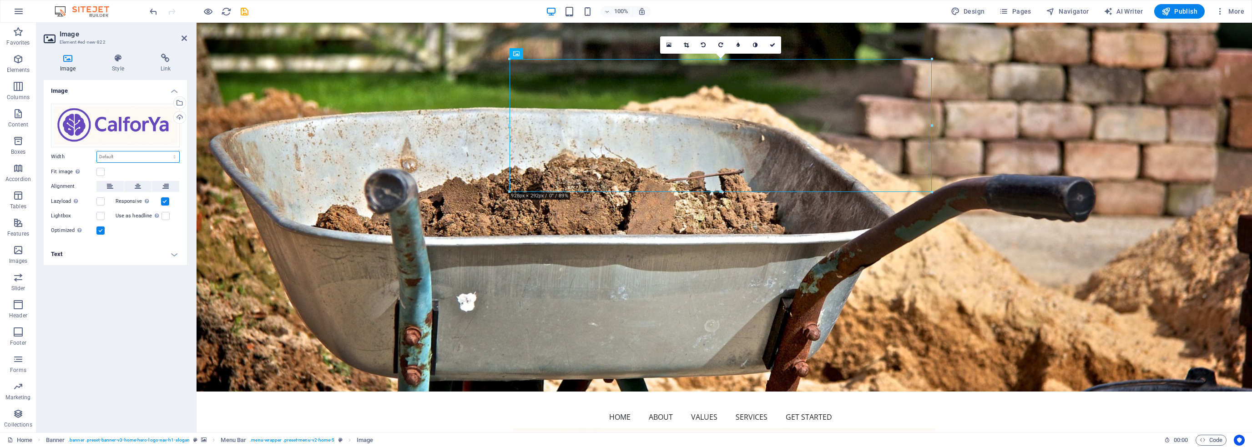
click at [129, 155] on select "Default auto px rem % em vh vw" at bounding box center [138, 156] width 82 height 11
click at [97, 151] on select "Default auto px rem % em vh vw" at bounding box center [138, 156] width 82 height 11
select select "DISABLED_OPTION_VALUE"
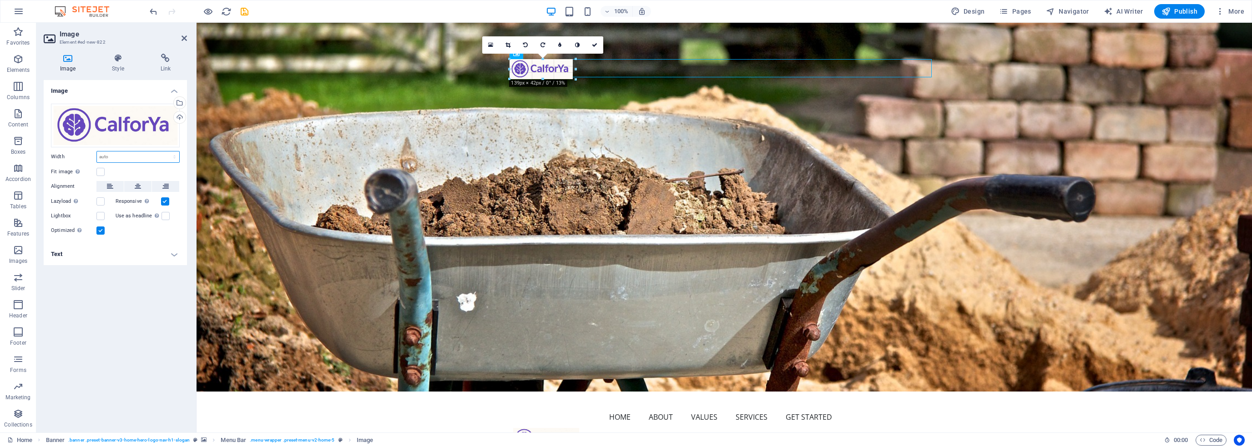
drag, startPoint x: 933, startPoint y: 191, endPoint x: 573, endPoint y: 77, distance: 377.4
type input "143"
select select "px"
click at [99, 203] on label at bounding box center [100, 201] width 8 height 8
click at [0, 0] on input "Lazyload Loading images after the page loads improves page speed." at bounding box center [0, 0] width 0 height 0
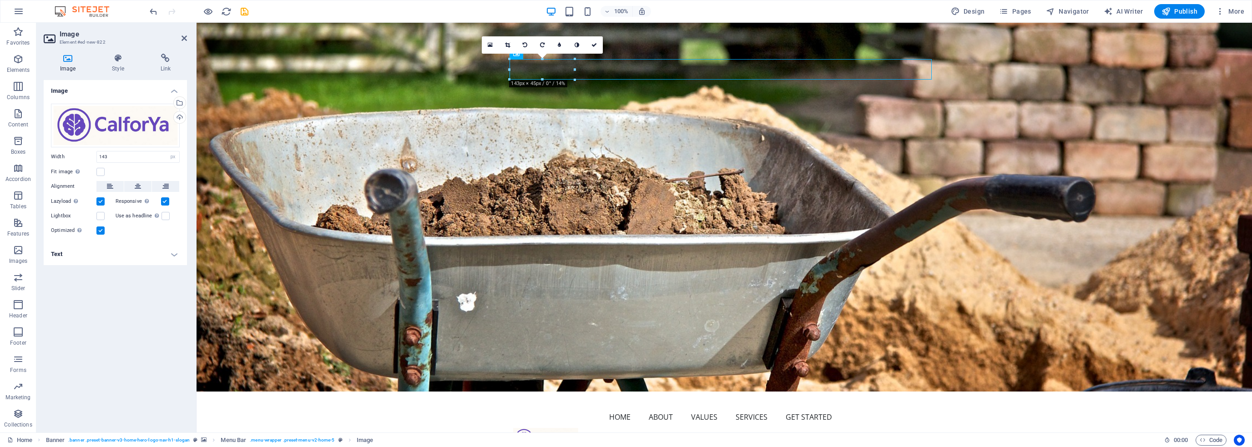
click at [103, 201] on label at bounding box center [100, 201] width 8 height 8
click at [0, 0] on input "Lazyload Loading images after the page loads improves page speed." at bounding box center [0, 0] width 0 height 0
click at [101, 213] on label at bounding box center [100, 216] width 8 height 8
click at [0, 0] on input "Lightbox" at bounding box center [0, 0] width 0 height 0
click at [169, 215] on div "Use as headline The image will be wrapped in an H1 headline tag. Useful for giv…" at bounding box center [148, 216] width 65 height 11
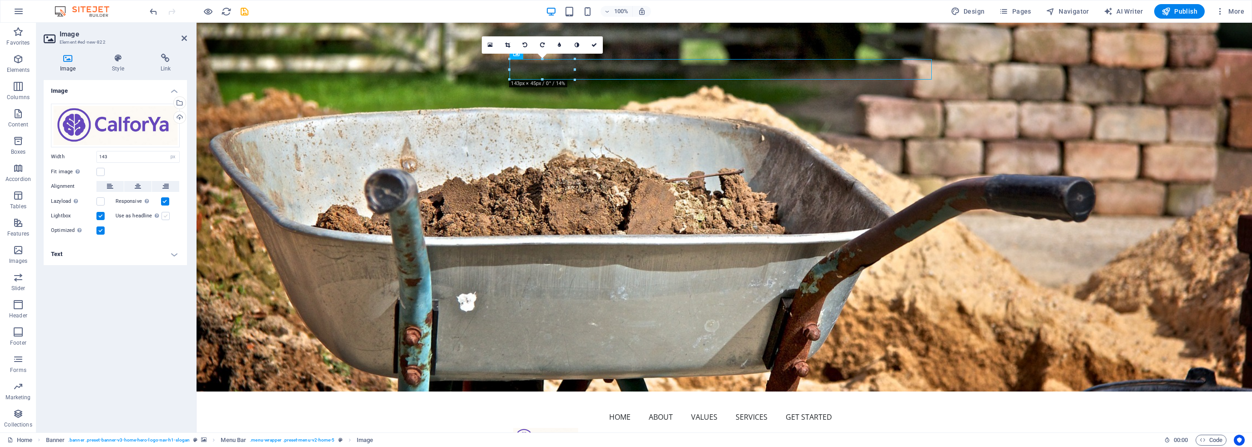
click at [166, 215] on label at bounding box center [165, 216] width 8 height 8
click at [0, 0] on input "Use as headline The image will be wrapped in an H1 headline tag. Useful for giv…" at bounding box center [0, 0] width 0 height 0
click at [100, 172] on label at bounding box center [100, 172] width 8 height 8
click at [0, 0] on input "Fit image Automatically fit image to a fixed width and height" at bounding box center [0, 0] width 0 height 0
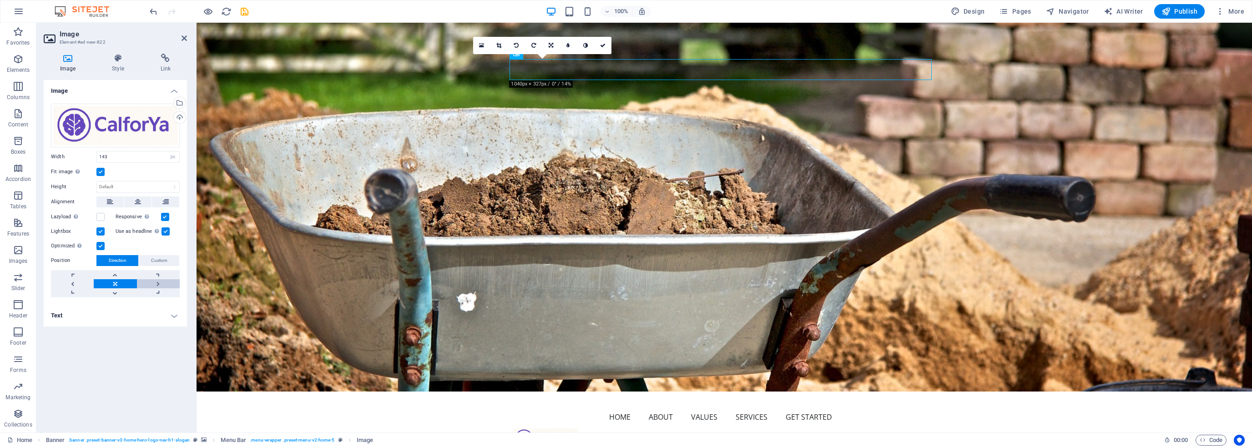
click at [158, 282] on link at bounding box center [158, 283] width 43 height 9
click at [159, 281] on link at bounding box center [158, 283] width 43 height 9
click at [66, 281] on link at bounding box center [72, 283] width 43 height 9
click at [66, 280] on link at bounding box center [72, 283] width 43 height 9
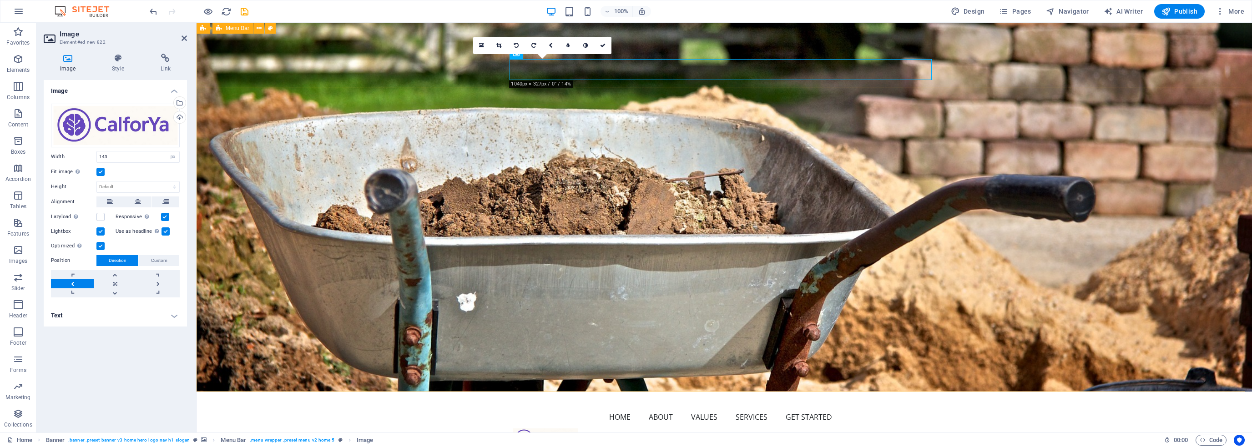
click at [671, 392] on div "Home About Values Services Get Started Menu" at bounding box center [723, 424] width 1055 height 65
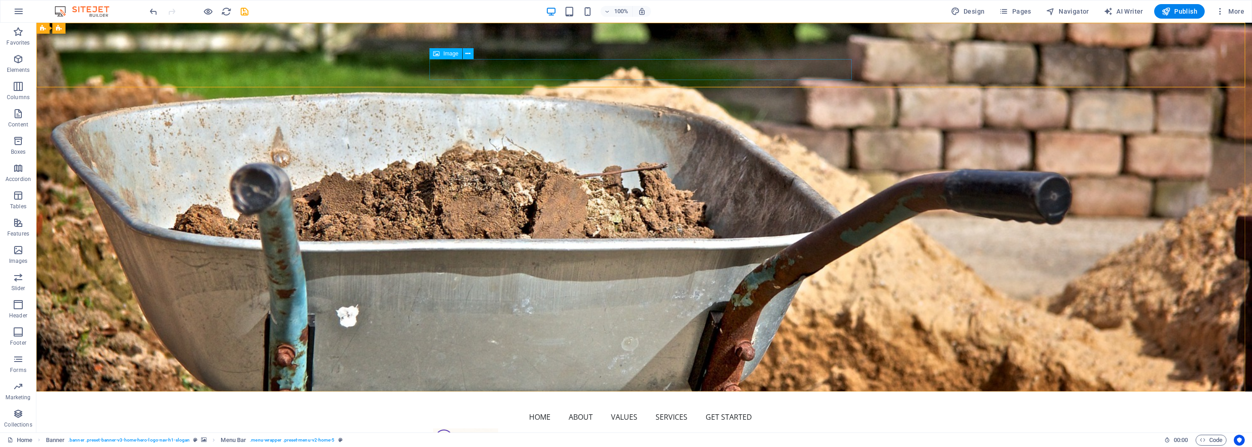
click at [445, 58] on div "Image" at bounding box center [445, 53] width 32 height 11
drag, startPoint x: 676, startPoint y: 51, endPoint x: 637, endPoint y: 36, distance: 42.1
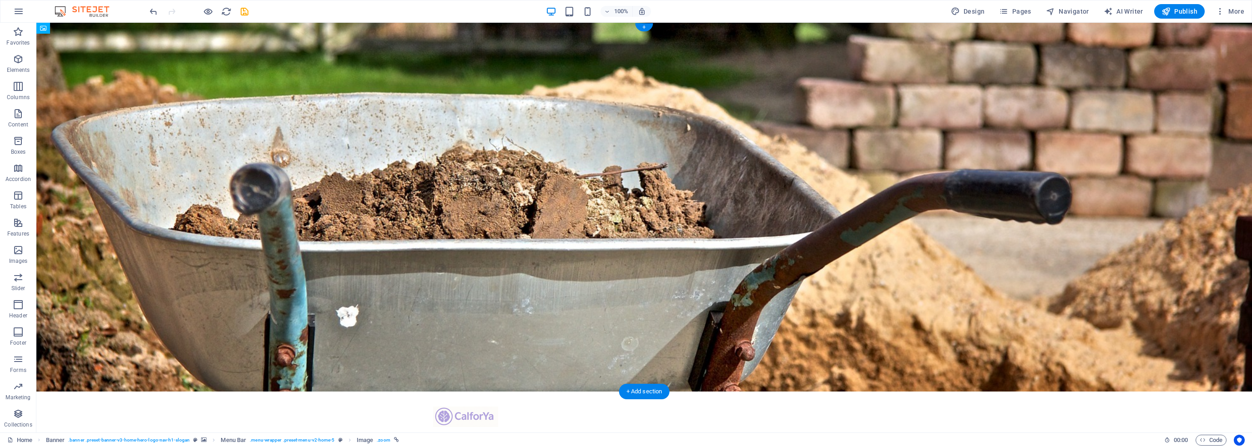
drag, startPoint x: 479, startPoint y: 69, endPoint x: 486, endPoint y: 37, distance: 32.5
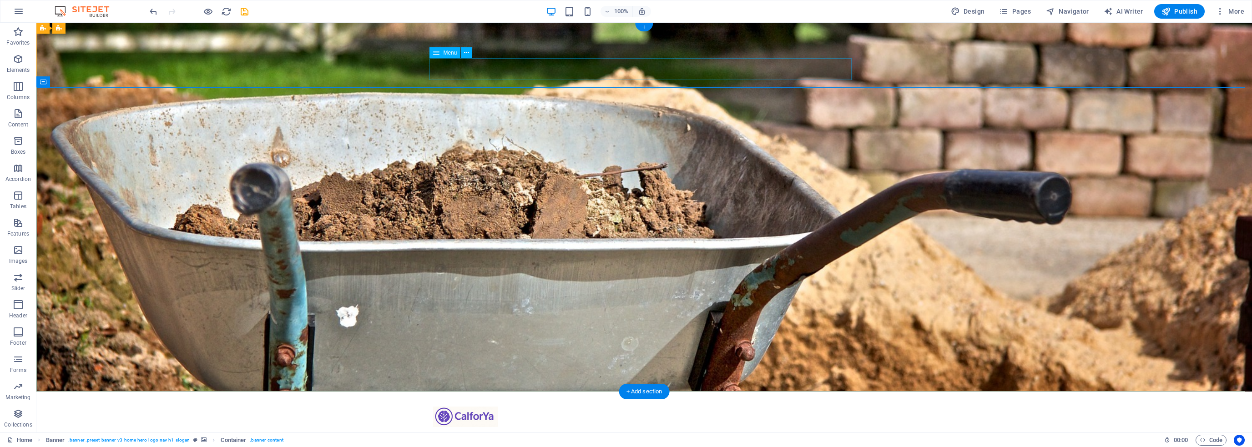
click at [546, 427] on nav "Home About Values Services Get Started" at bounding box center [644, 438] width 422 height 22
click at [471, 406] on figure at bounding box center [644, 416] width 422 height 21
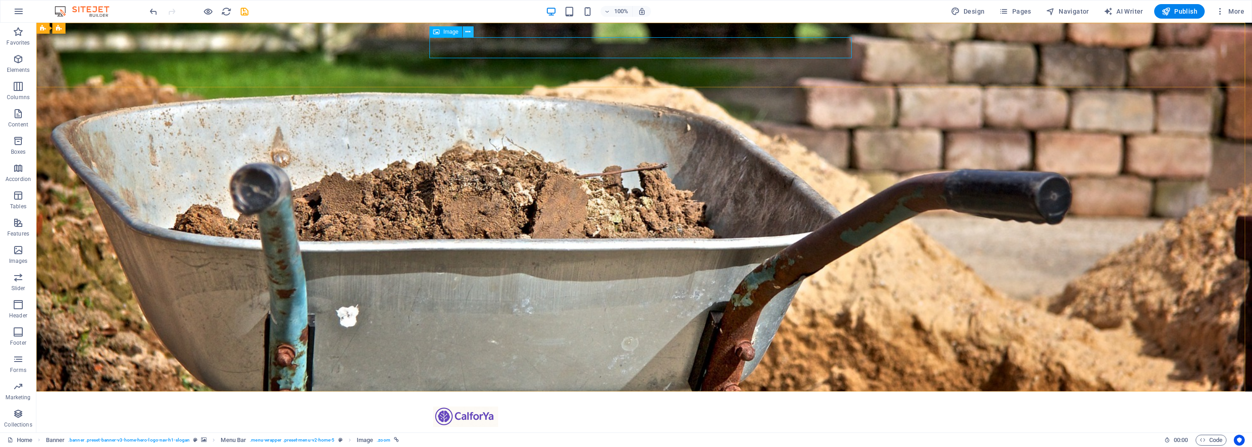
click at [468, 32] on icon at bounding box center [467, 32] width 5 height 10
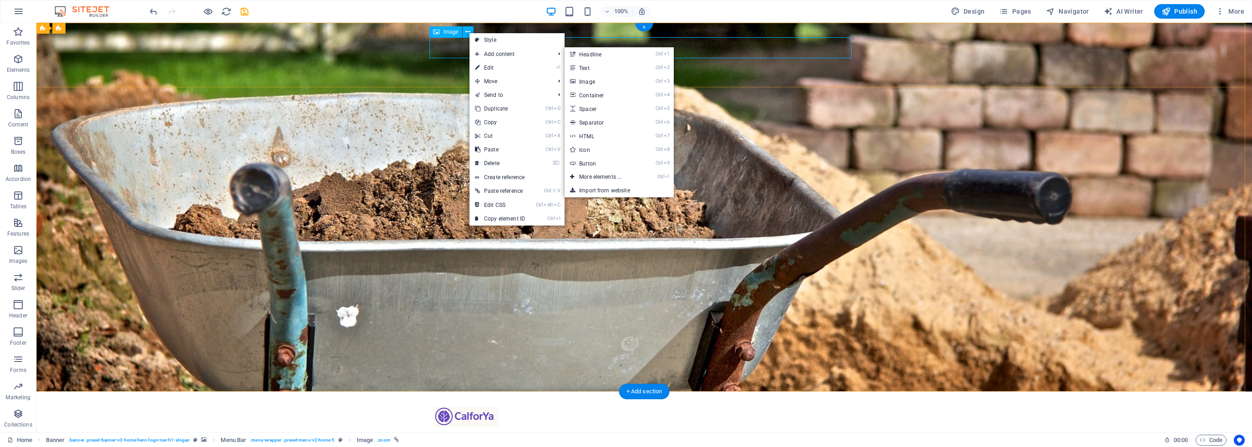
drag, startPoint x: 706, startPoint y: 44, endPoint x: 713, endPoint y: 41, distance: 7.8
click at [706, 406] on figure at bounding box center [644, 416] width 422 height 21
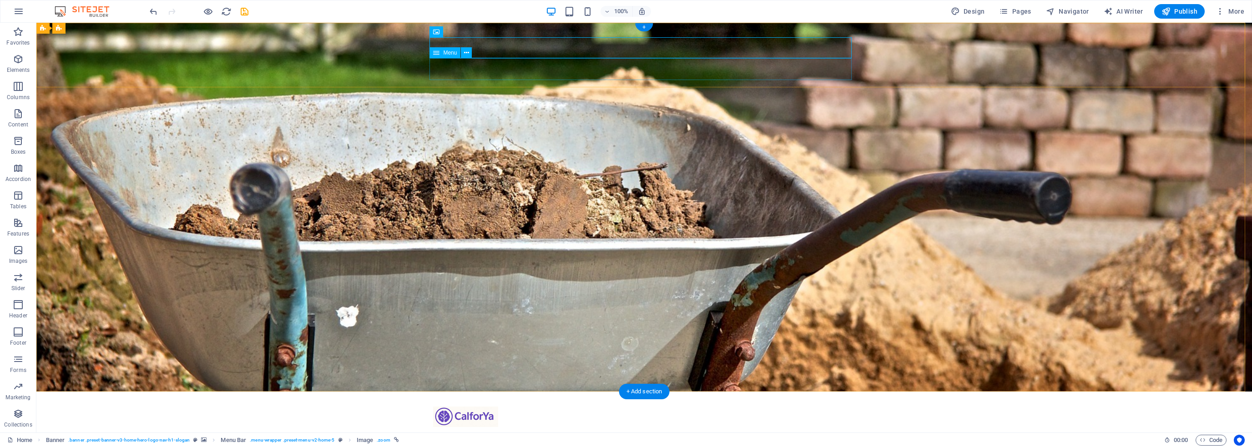
click at [663, 427] on nav "Home About Values Services Get Started" at bounding box center [644, 438] width 422 height 22
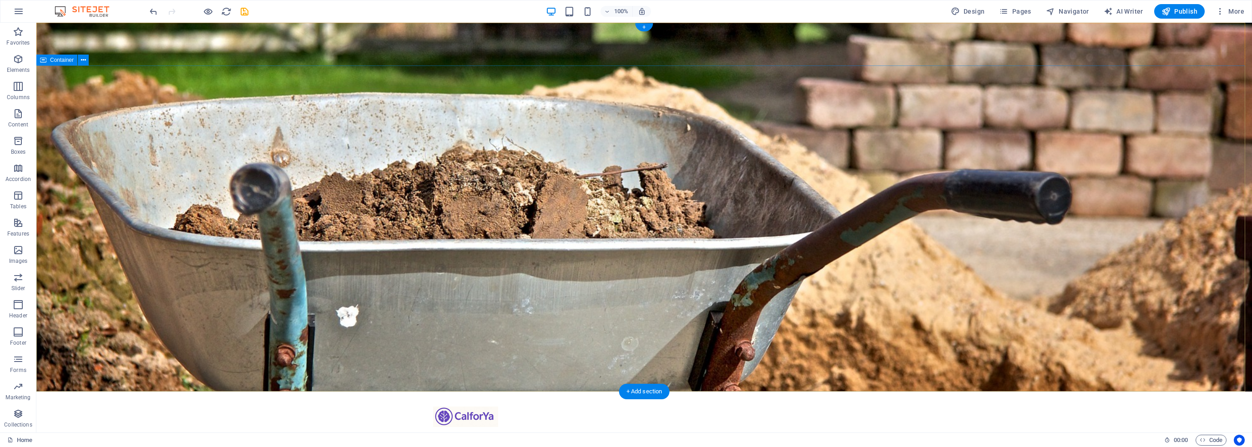
click at [583, 406] on figure at bounding box center [644, 416] width 422 height 21
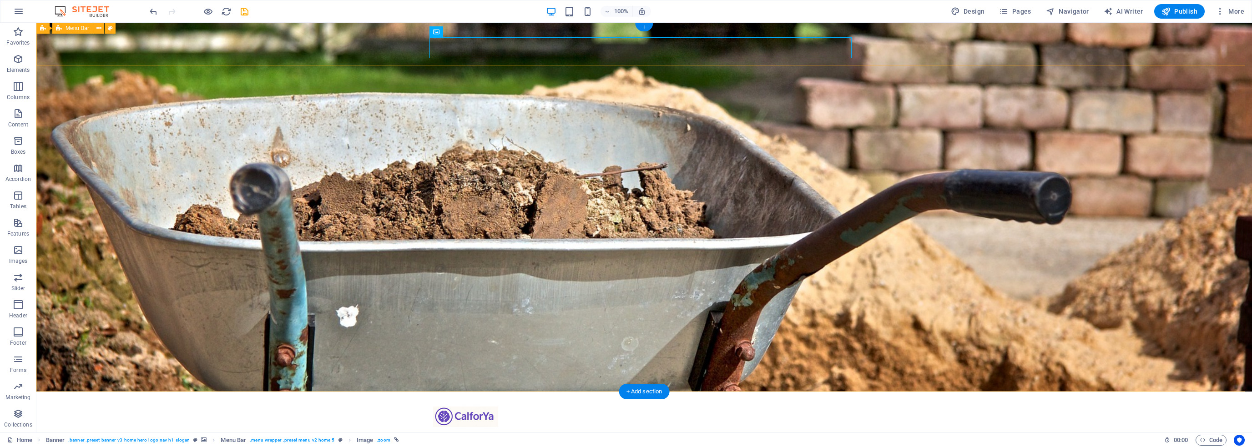
click at [913, 392] on div "Menu" at bounding box center [643, 413] width 1215 height 43
click at [274, 392] on div "Menu" at bounding box center [643, 413] width 1215 height 43
click at [100, 27] on icon at bounding box center [98, 29] width 5 height 10
click at [1125, 13] on span "AI Writer" at bounding box center [1123, 11] width 40 height 9
select select "English"
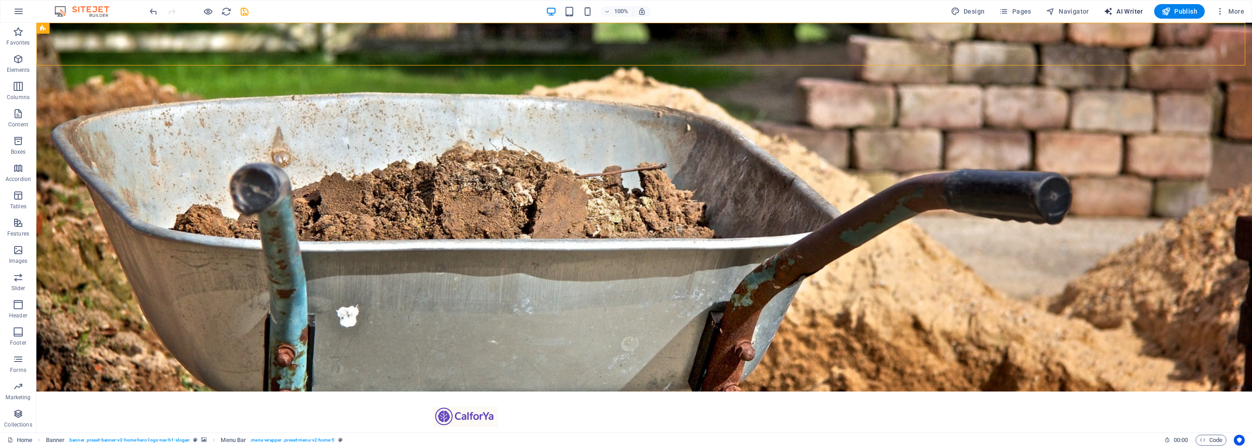
select select "English"
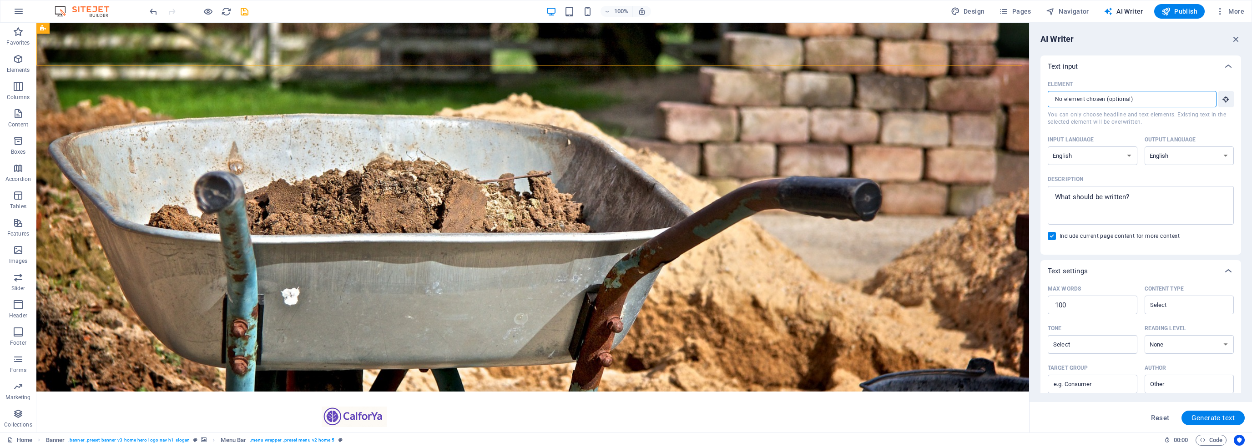
click at [1111, 97] on input "Element ​ You can only choose headline and text elements. Existing text in the …" at bounding box center [1128, 99] width 162 height 16
click at [1175, 101] on input "Element ​ You can only choose headline and text elements. Existing text in the …" at bounding box center [1128, 99] width 162 height 16
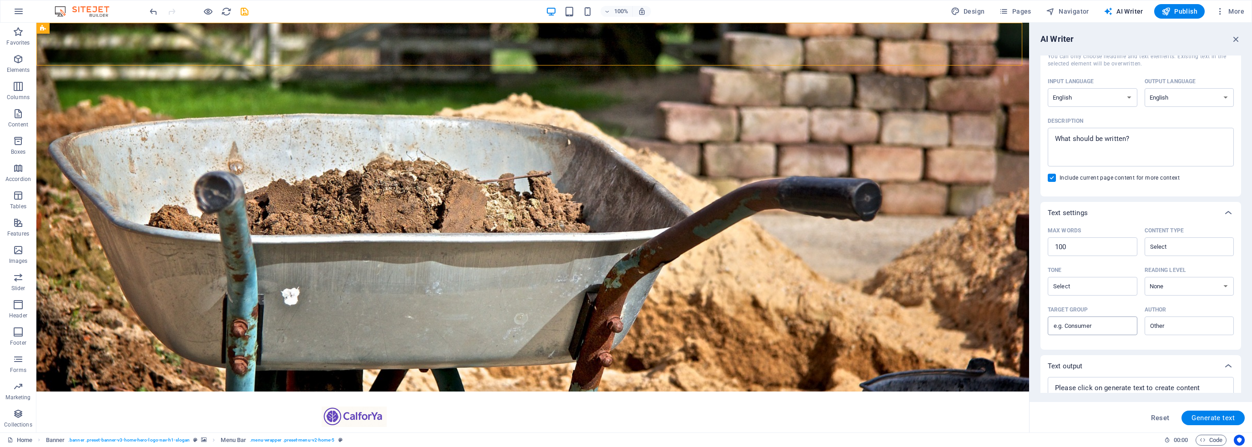
scroll to position [94, 0]
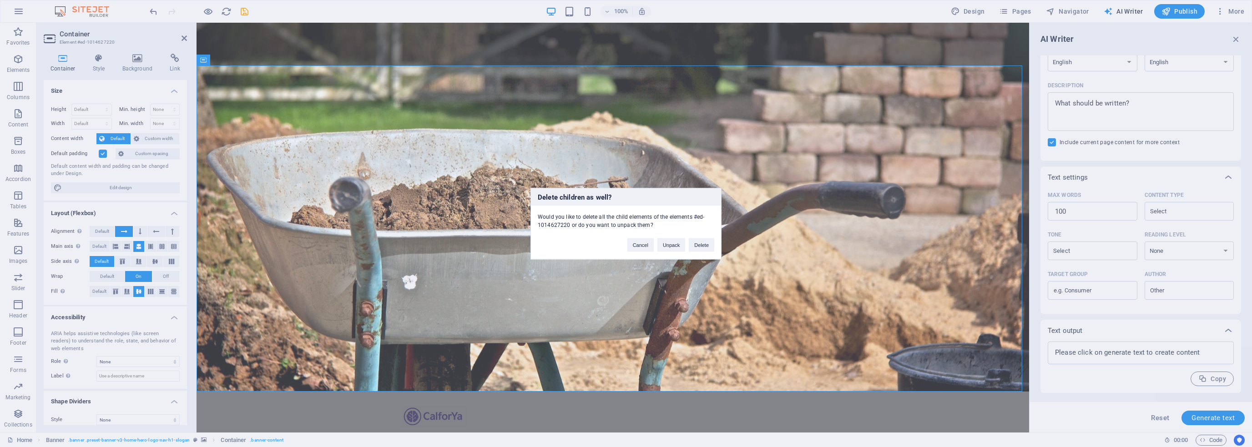
click at [848, 113] on div "Delete children as well? Would you like to delete all the child elements of the…" at bounding box center [626, 223] width 1252 height 447
drag, startPoint x: 702, startPoint y: 246, endPoint x: 667, endPoint y: 221, distance: 42.8
click at [702, 246] on button "Delete" at bounding box center [701, 245] width 25 height 14
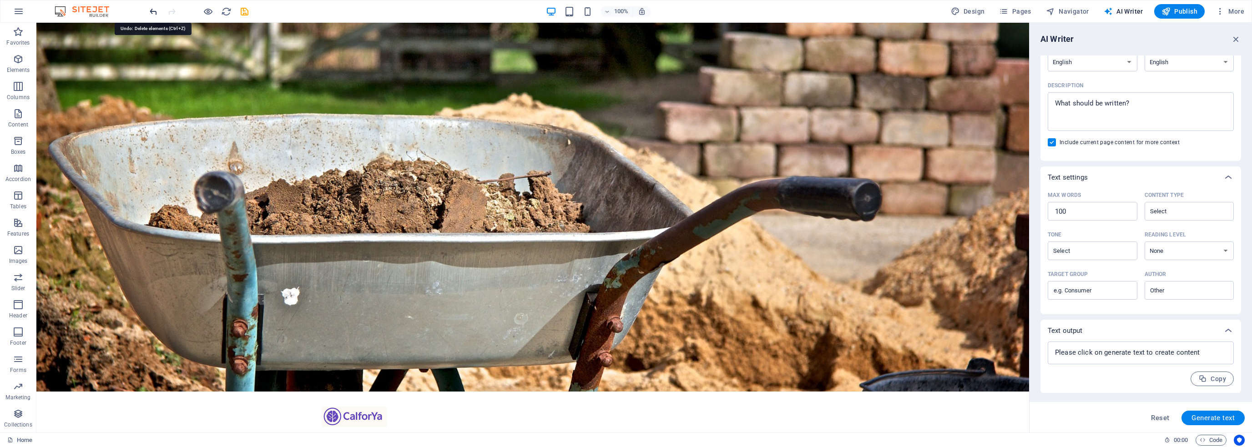
click at [148, 10] on icon "undo" at bounding box center [153, 11] width 10 height 10
click at [10, 258] on p "Images" at bounding box center [18, 260] width 19 height 7
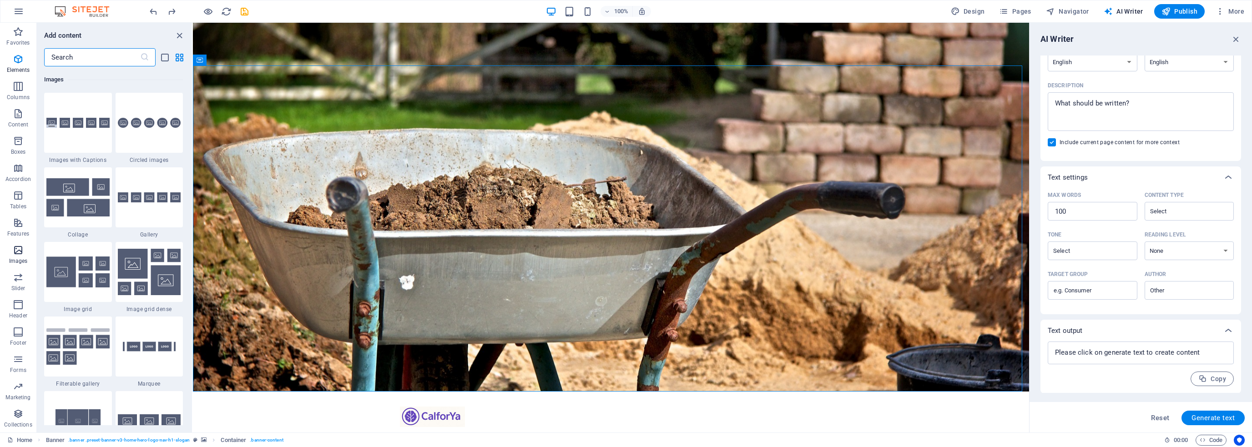
scroll to position [4611, 0]
click at [21, 119] on icon "button" at bounding box center [18, 113] width 11 height 11
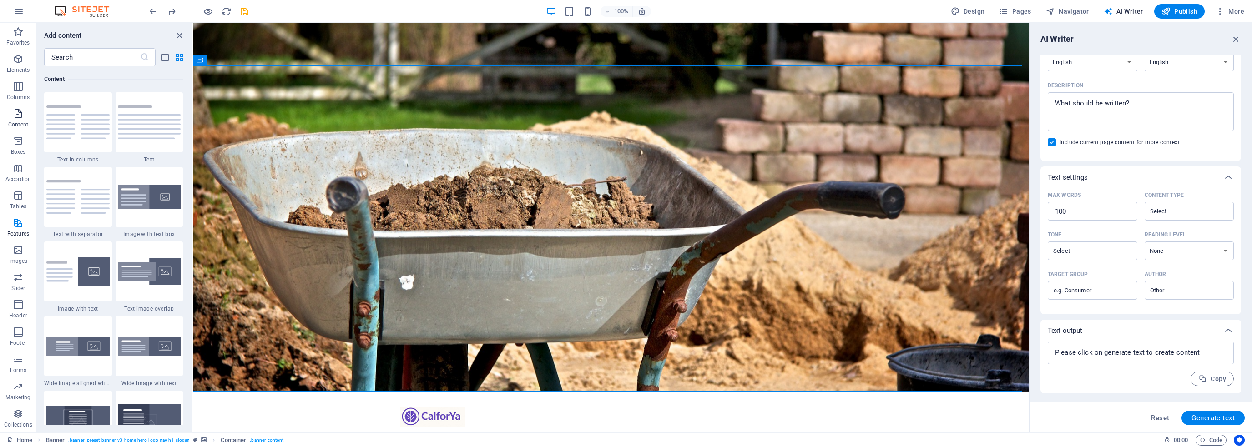
scroll to position [1591, 0]
click at [12, 66] on p "Elements" at bounding box center [18, 69] width 23 height 7
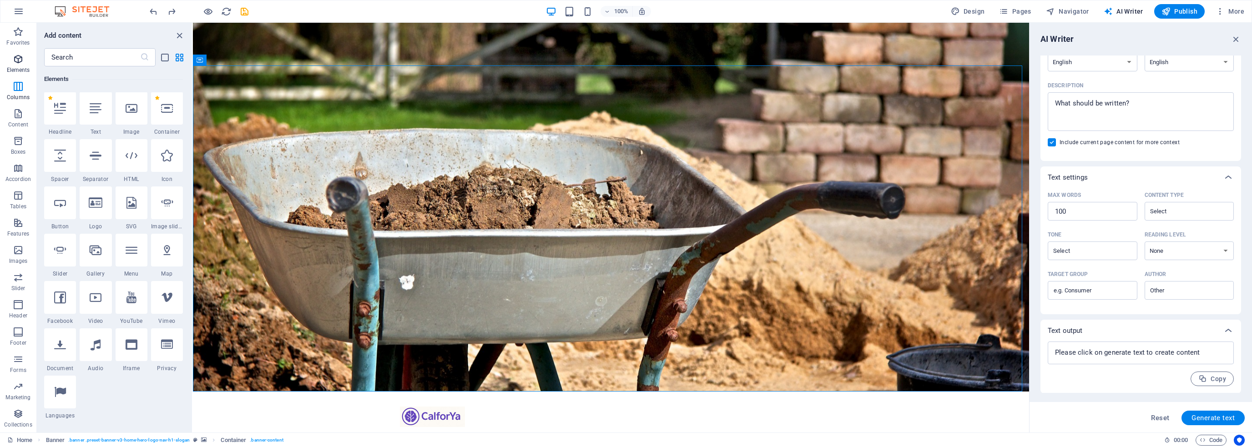
scroll to position [96, 0]
click at [131, 114] on icon at bounding box center [132, 109] width 12 height 12
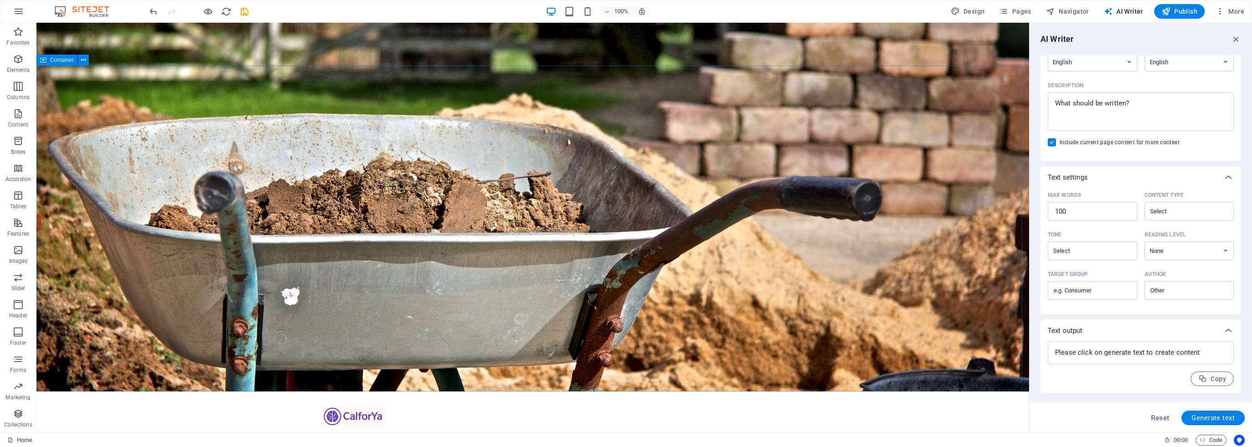
click at [149, 10] on icon "undo" at bounding box center [153, 11] width 10 height 10
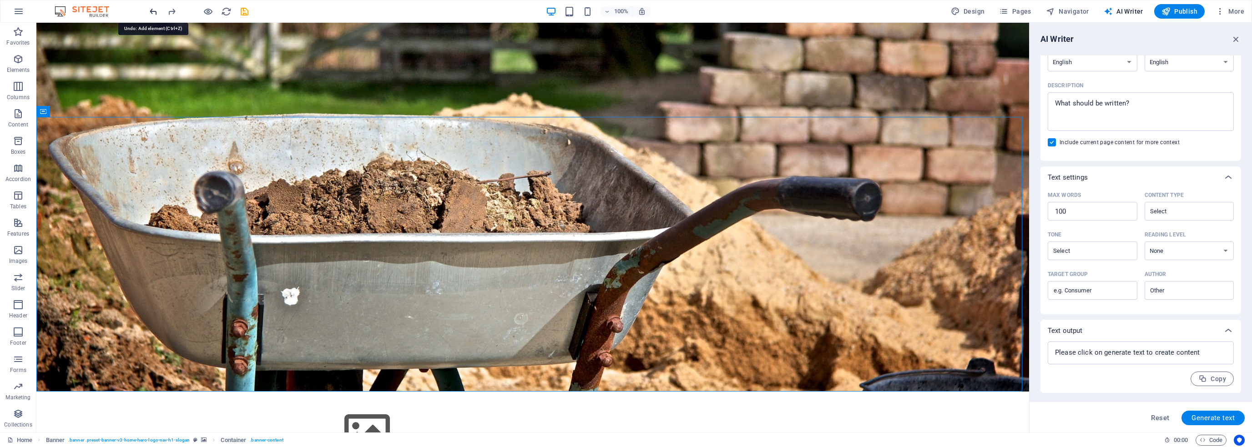
click at [149, 10] on icon "undo" at bounding box center [153, 11] width 10 height 10
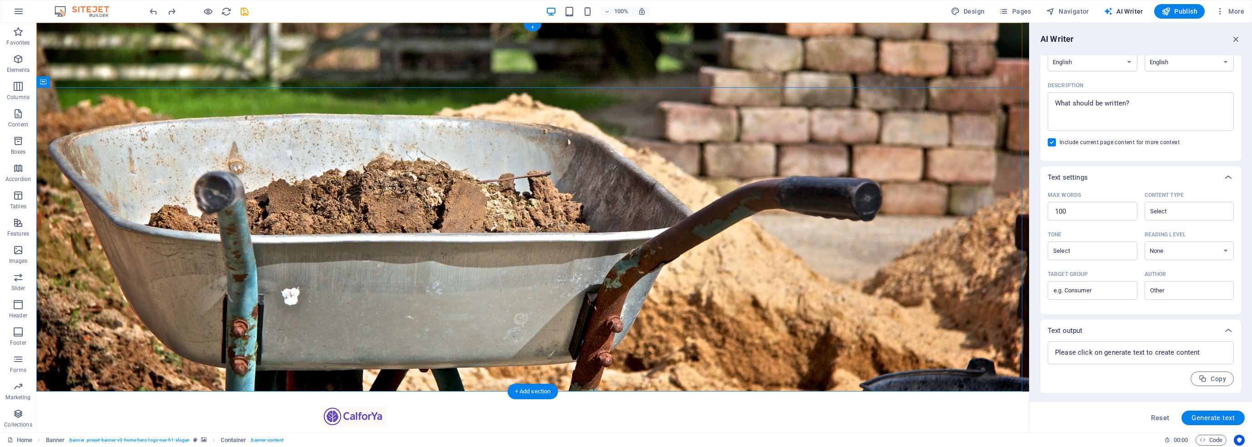
click at [534, 26] on div "+" at bounding box center [532, 27] width 18 height 8
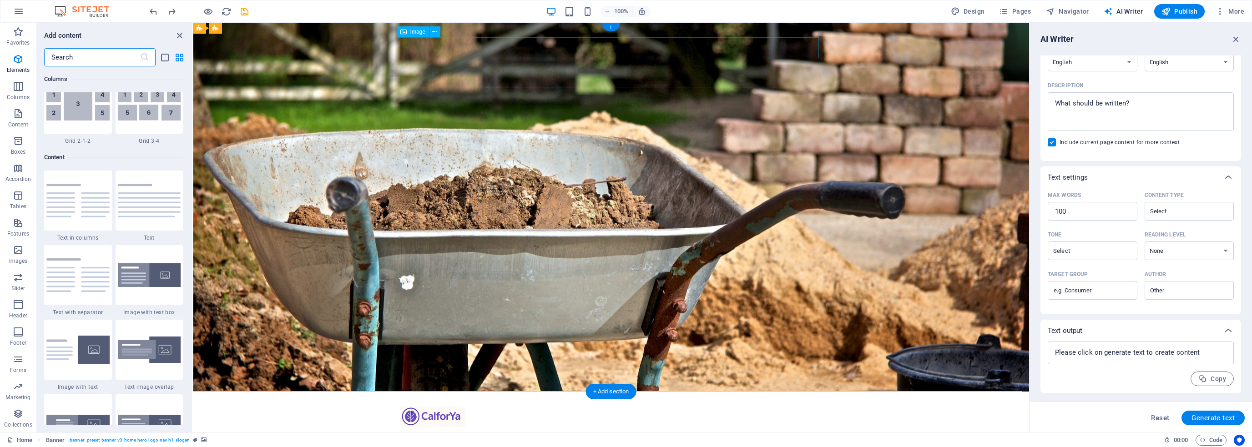
scroll to position [1591, 0]
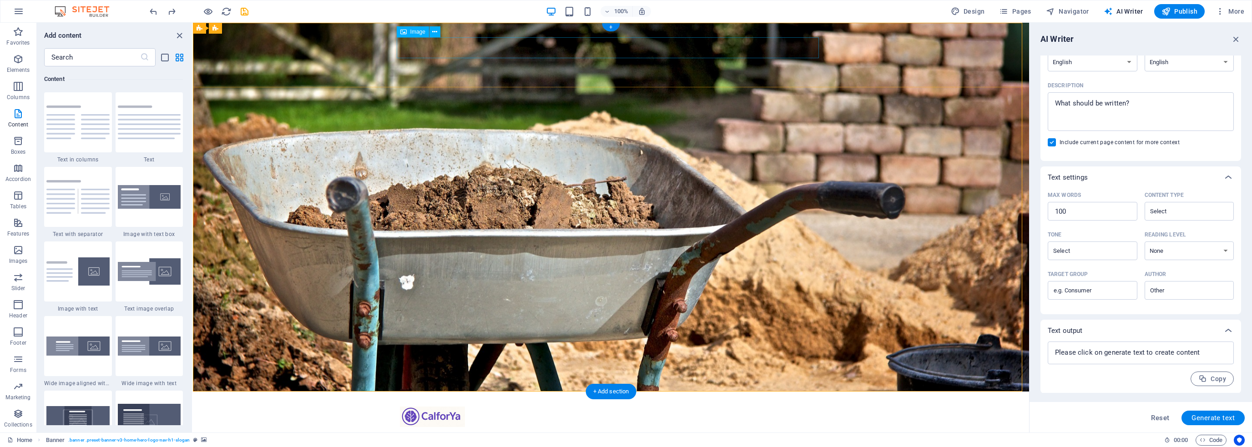
click at [456, 406] on figure at bounding box center [611, 416] width 422 height 21
click at [459, 406] on figure at bounding box center [611, 416] width 422 height 21
select select "px"
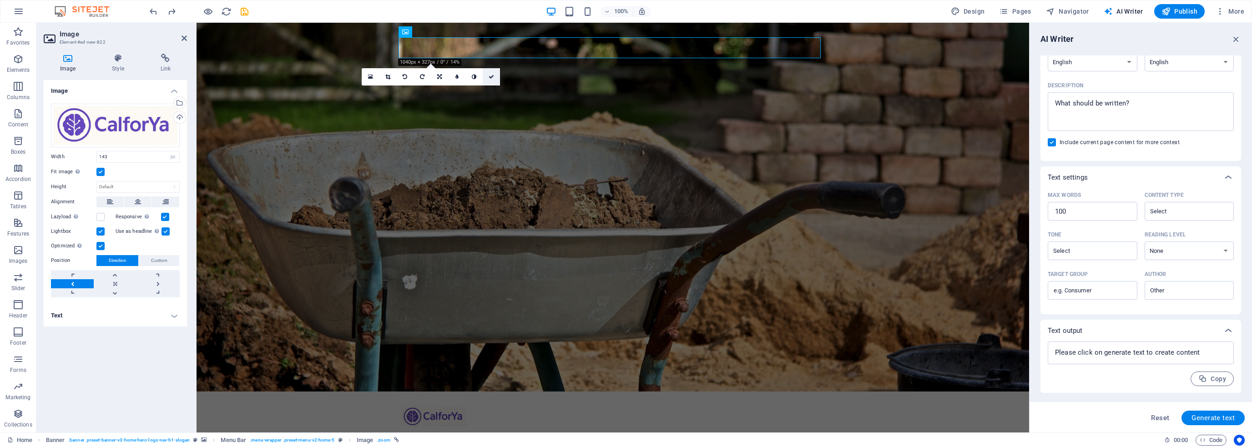
click at [496, 78] on link at bounding box center [491, 76] width 17 height 17
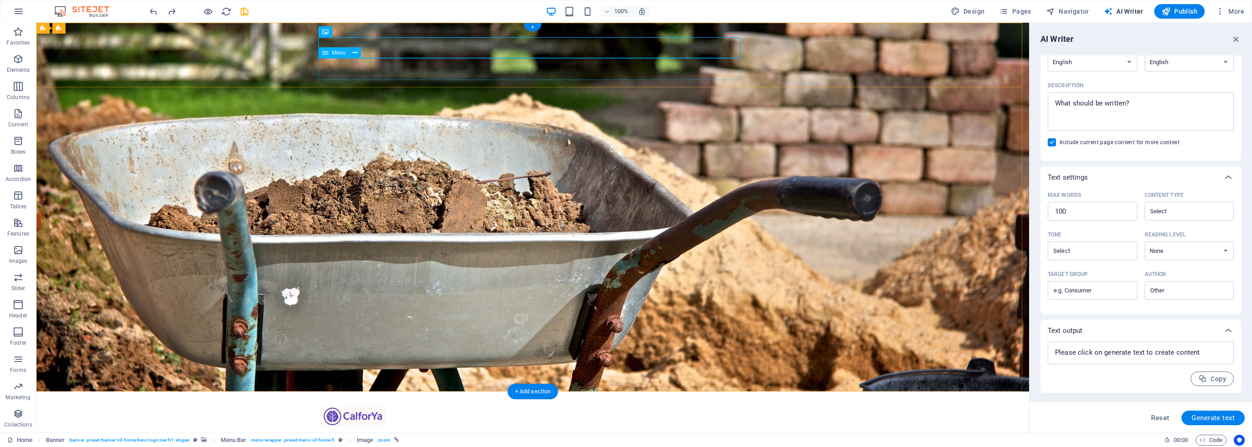
click at [491, 427] on nav "Home About Values Services Get Started" at bounding box center [533, 438] width 422 height 22
click at [498, 427] on nav "Home About Values Services Get Started" at bounding box center [533, 438] width 422 height 22
select select
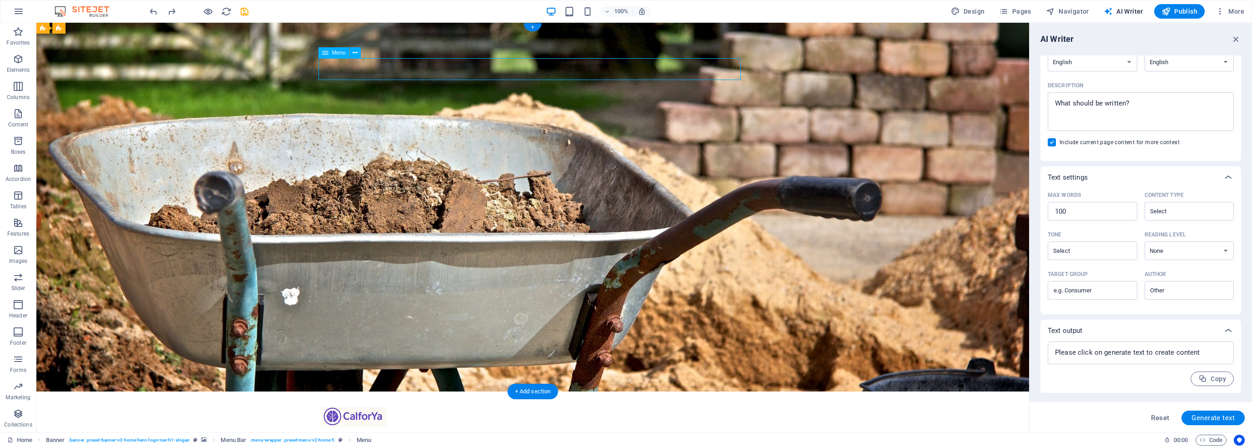
select select
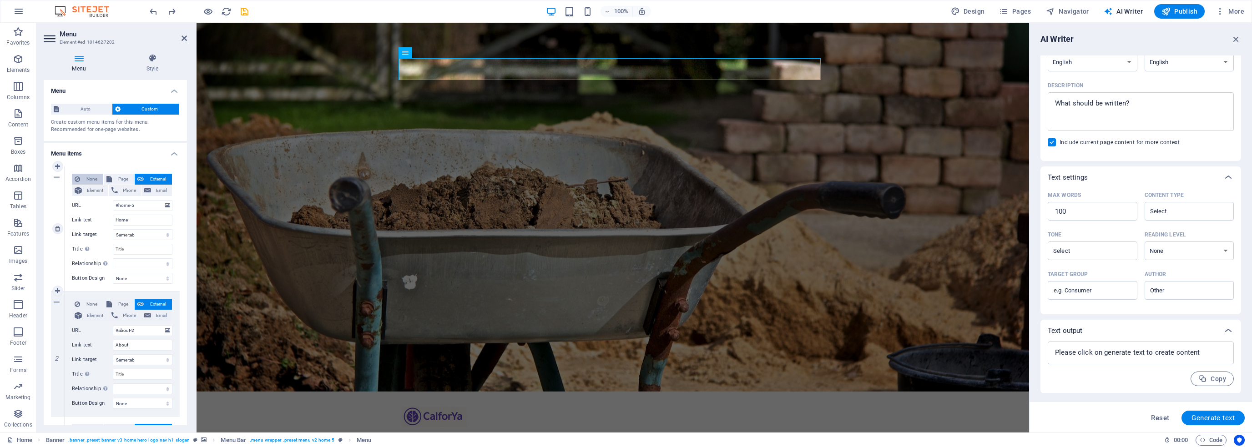
click at [95, 180] on span "None" at bounding box center [92, 179] width 18 height 11
select select
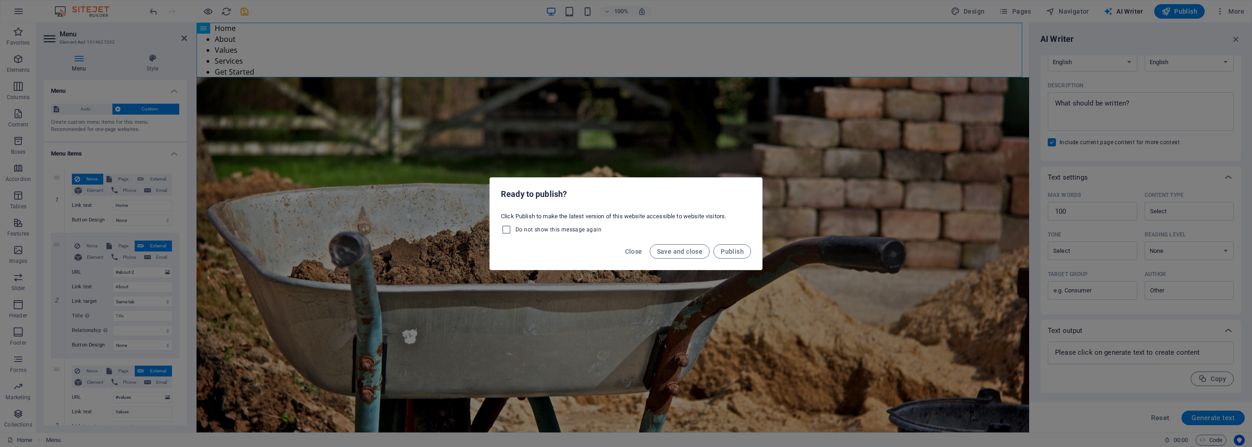
drag, startPoint x: 731, startPoint y: 253, endPoint x: 664, endPoint y: 261, distance: 67.4
click at [677, 266] on div "Close Save and close Publish" at bounding box center [626, 254] width 272 height 31
click at [642, 248] on span "Close" at bounding box center [633, 251] width 17 height 7
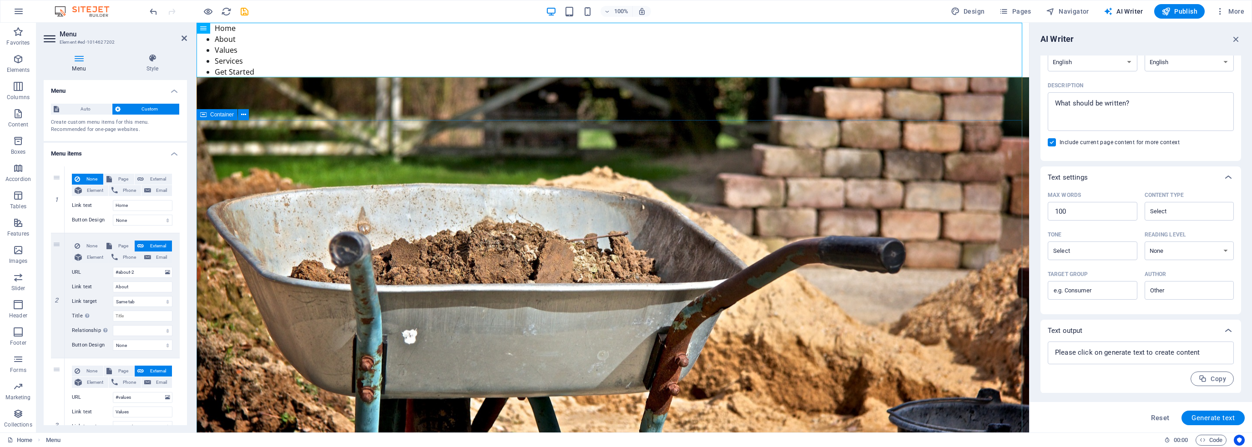
drag, startPoint x: 277, startPoint y: 158, endPoint x: 284, endPoint y: 150, distance: 11.3
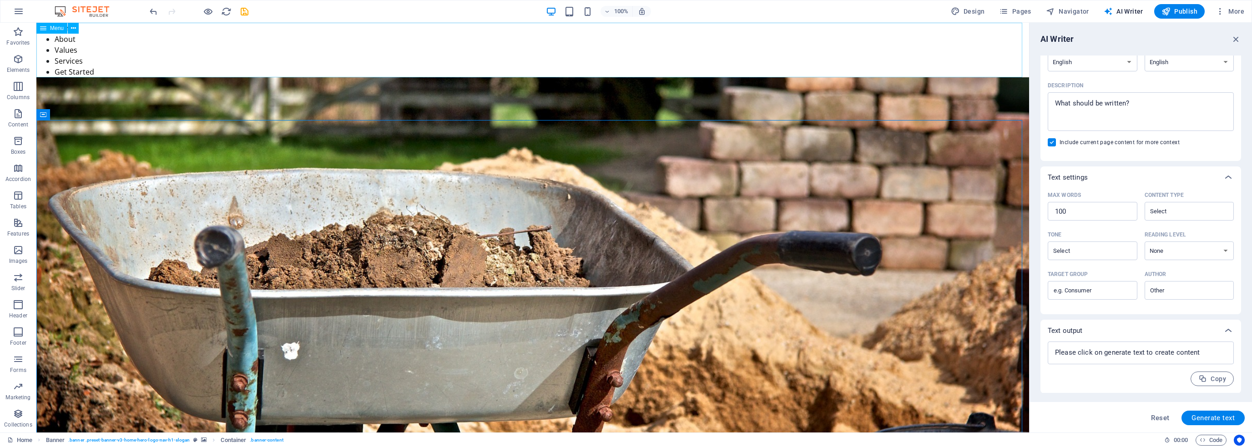
click at [42, 27] on icon at bounding box center [43, 28] width 6 height 11
click at [47, 26] on div "Menu" at bounding box center [51, 28] width 31 height 11
click at [73, 29] on icon at bounding box center [73, 29] width 5 height 10
click at [368, 50] on nav "Home About Values Services Get Started" at bounding box center [532, 50] width 992 height 55
click at [156, 13] on icon "undo" at bounding box center [153, 11] width 10 height 10
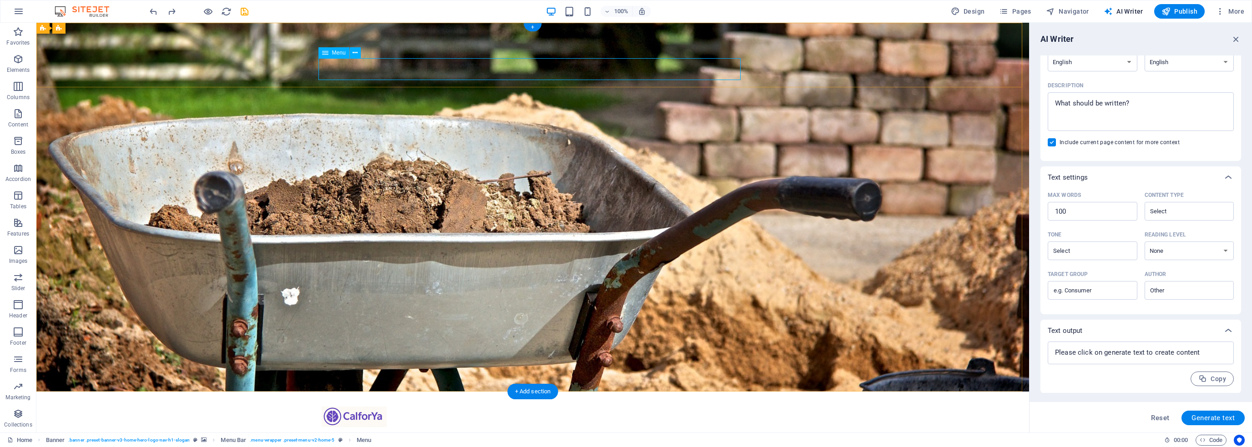
click at [396, 427] on nav "Home About Values Services Get Started" at bounding box center [533, 438] width 422 height 22
select select
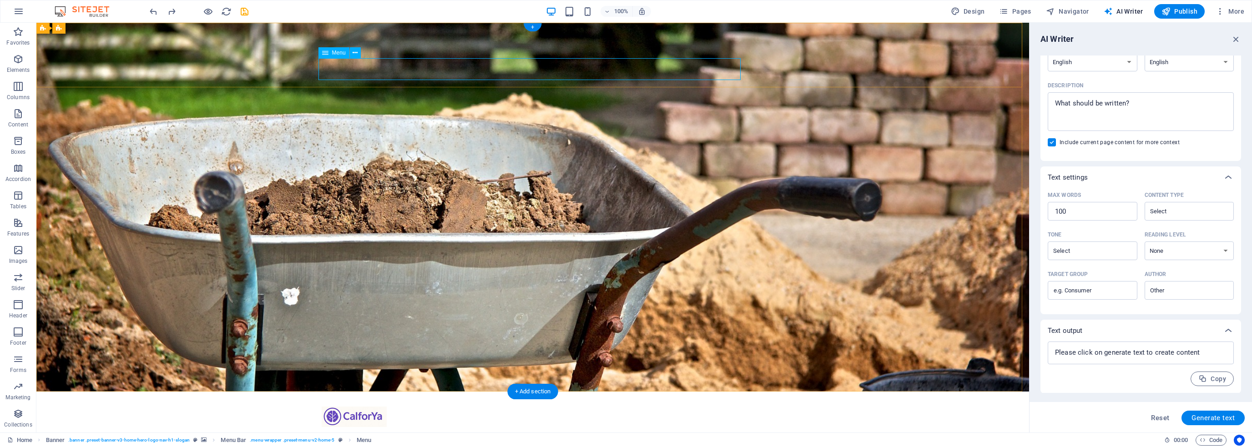
select select
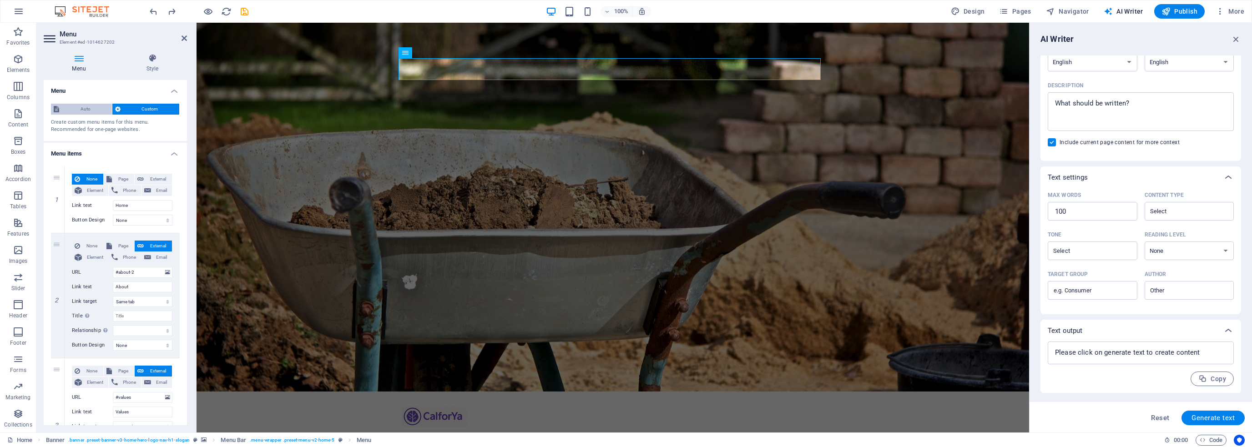
click at [92, 109] on span "Auto" at bounding box center [85, 109] width 47 height 11
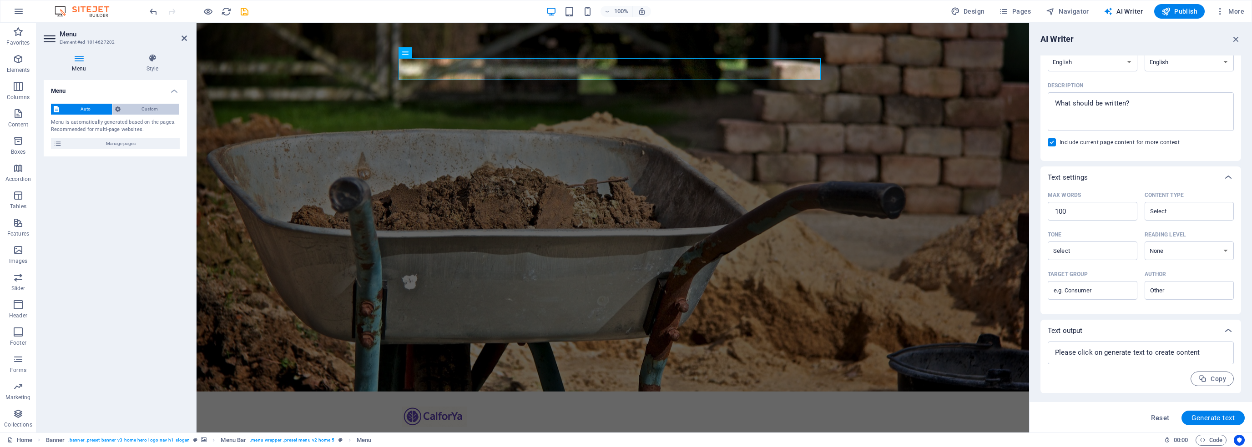
click at [151, 110] on span "Custom" at bounding box center [150, 109] width 54 height 11
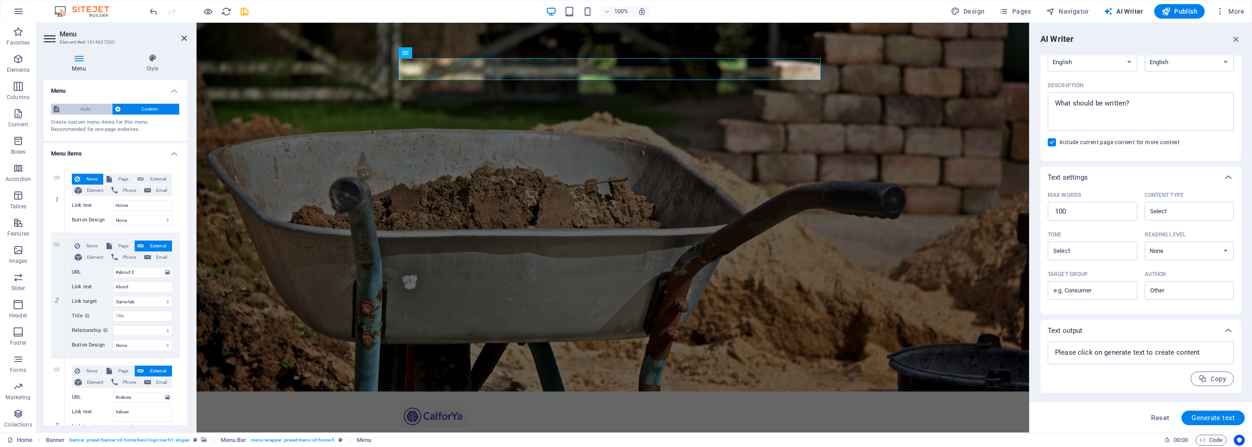
click at [65, 111] on span "Auto" at bounding box center [85, 109] width 47 height 11
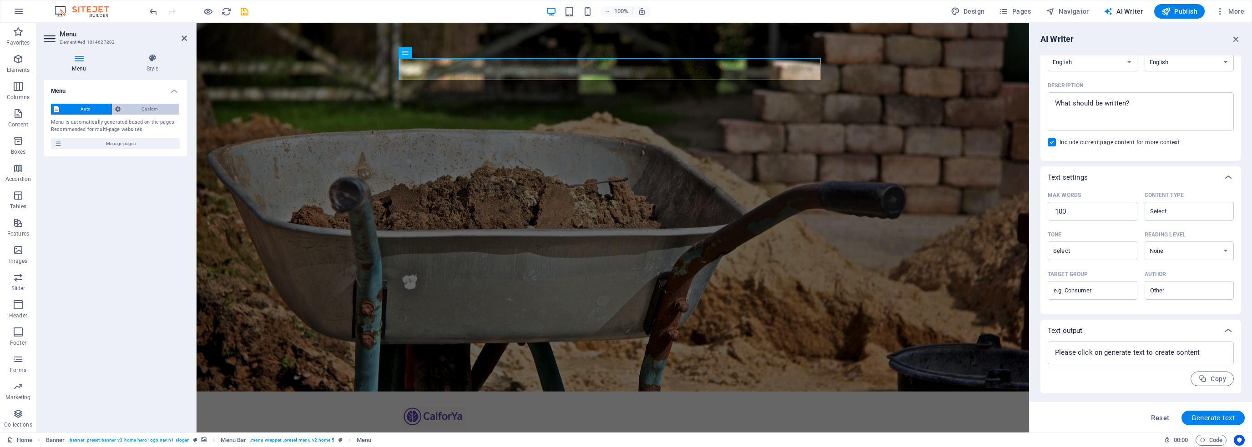
click at [160, 111] on span "Custom" at bounding box center [150, 109] width 54 height 11
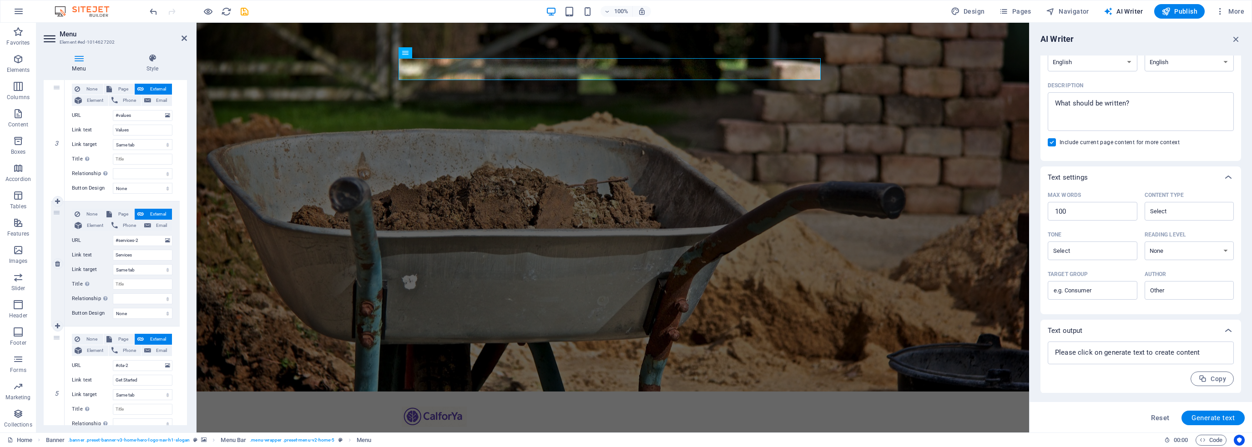
scroll to position [333, 0]
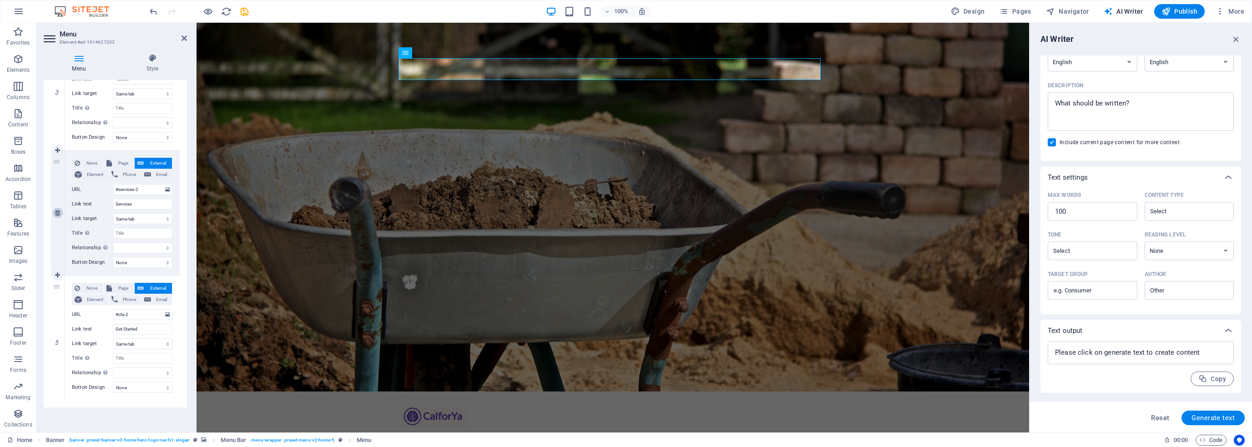
click at [55, 209] on link at bounding box center [57, 212] width 11 height 11
select select
type input "#cta-2"
type input "Get Started"
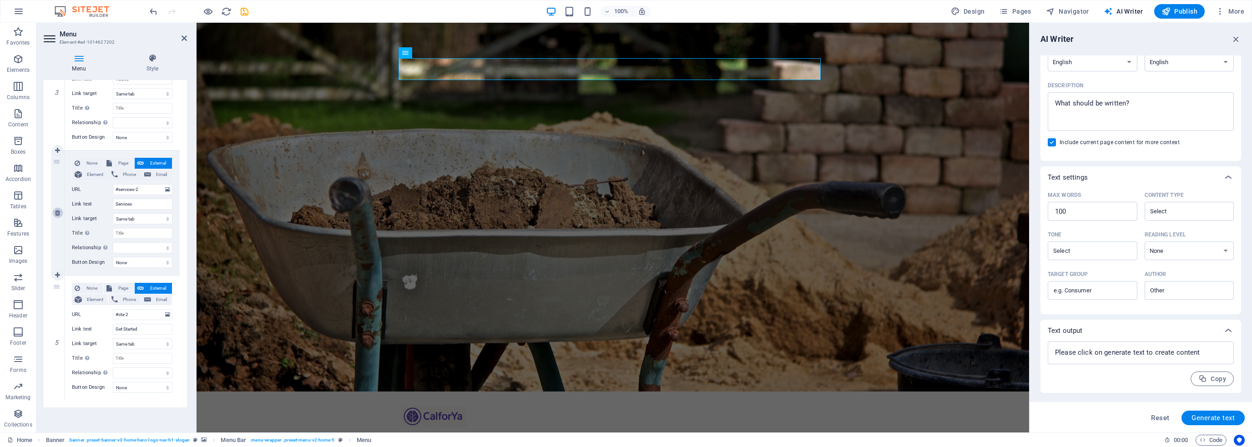
select select
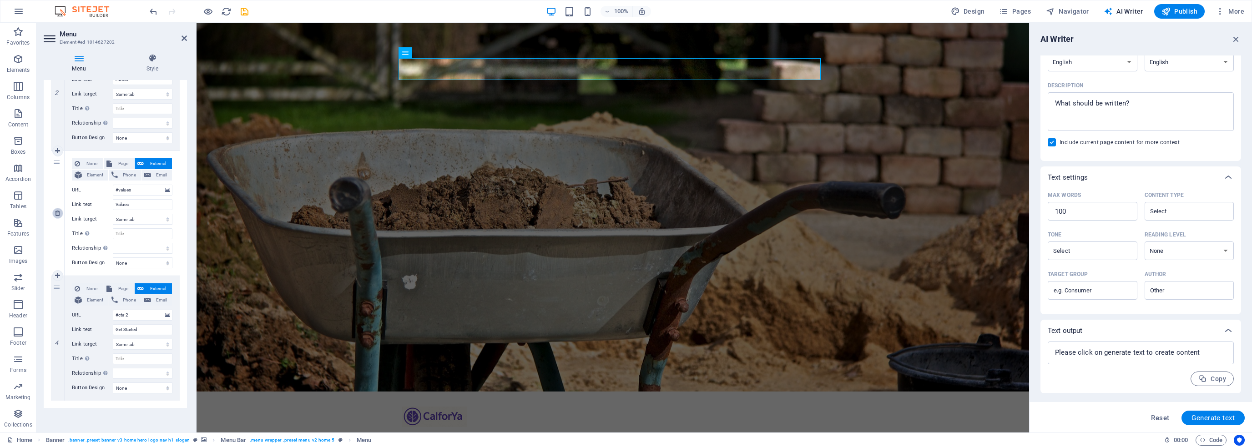
click at [53, 211] on link at bounding box center [57, 213] width 11 height 11
select select
type input "#cta-2"
type input "Get Started"
select select
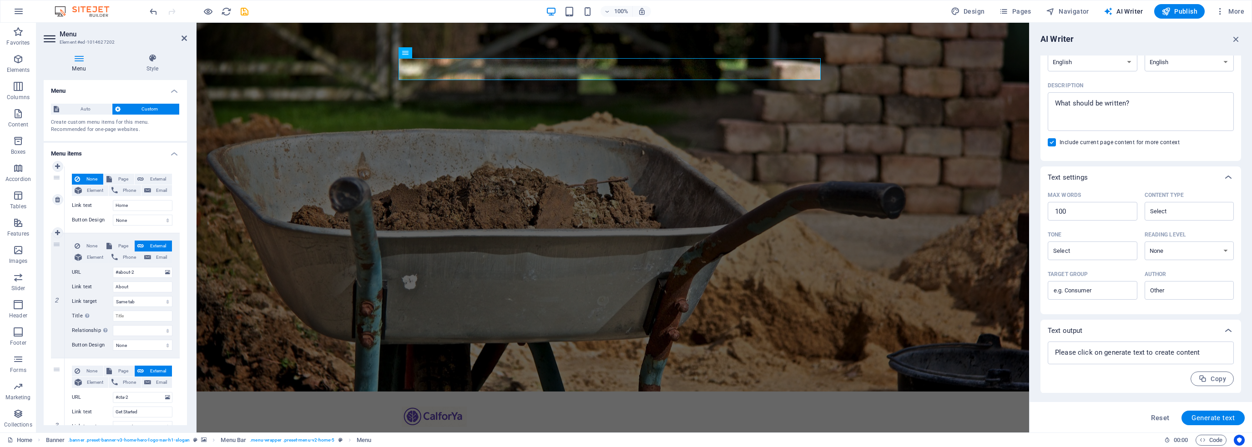
scroll to position [0, 0]
click at [149, 60] on icon at bounding box center [152, 58] width 69 height 9
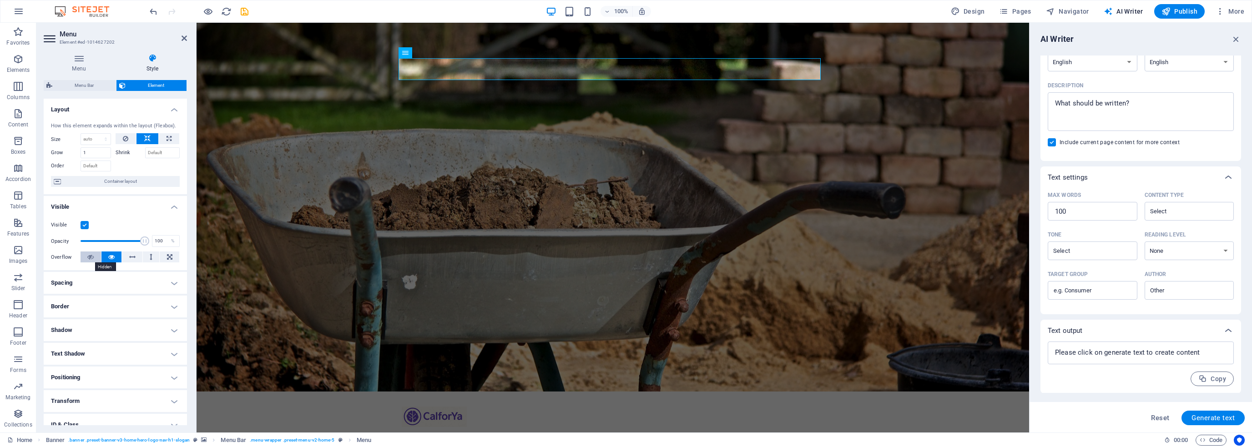
click at [90, 257] on icon at bounding box center [90, 256] width 6 height 11
click at [116, 255] on button at bounding box center [111, 256] width 20 height 11
click at [129, 257] on icon at bounding box center [132, 256] width 6 height 11
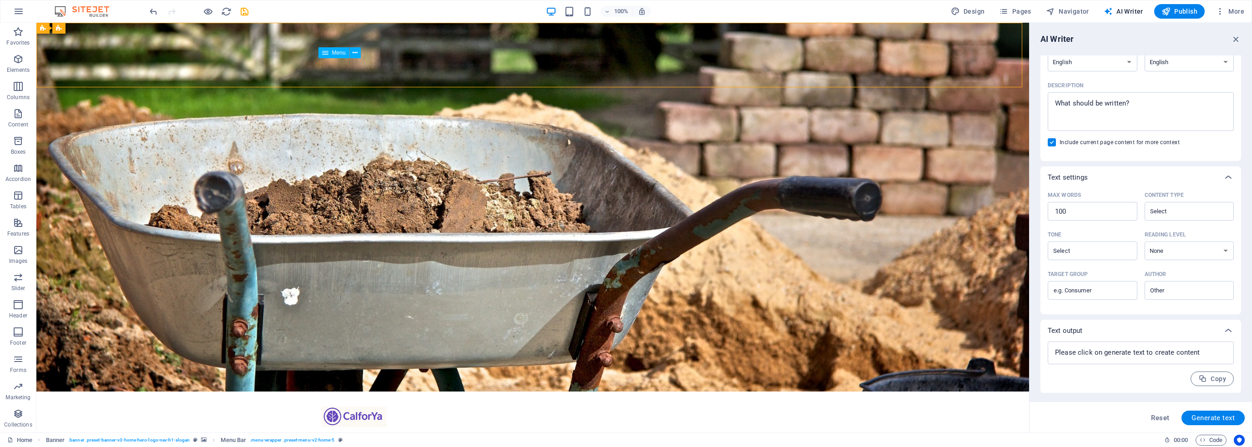
drag, startPoint x: 237, startPoint y: 70, endPoint x: 419, endPoint y: 69, distance: 181.5
click at [419, 392] on div "Home About Get Started Menu" at bounding box center [532, 424] width 992 height 65
click at [450, 427] on nav "Home About Get Started" at bounding box center [533, 438] width 422 height 22
click at [442, 427] on nav "Home About Get Started" at bounding box center [533, 438] width 422 height 22
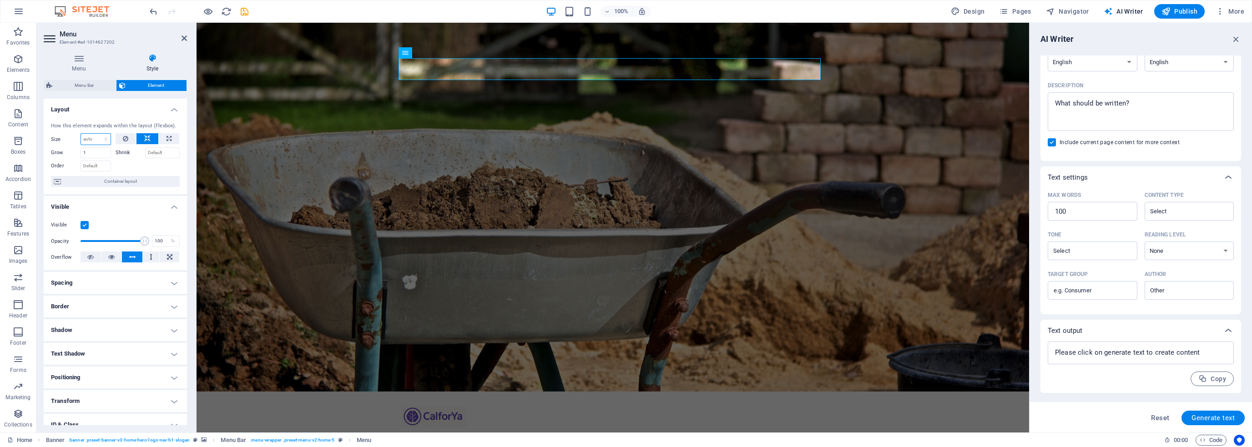
click at [89, 141] on select "Default auto px % 1/1 1/2 1/3 1/4 1/5 1/6 1/7 1/8 1/9 1/10" at bounding box center [96, 139] width 30 height 11
select select "px"
click at [96, 134] on select "Default auto px % 1/1 1/2 1/3 1/4 1/5 1/6 1/7 1/8 1/9 1/10" at bounding box center [96, 139] width 30 height 11
type input "0"
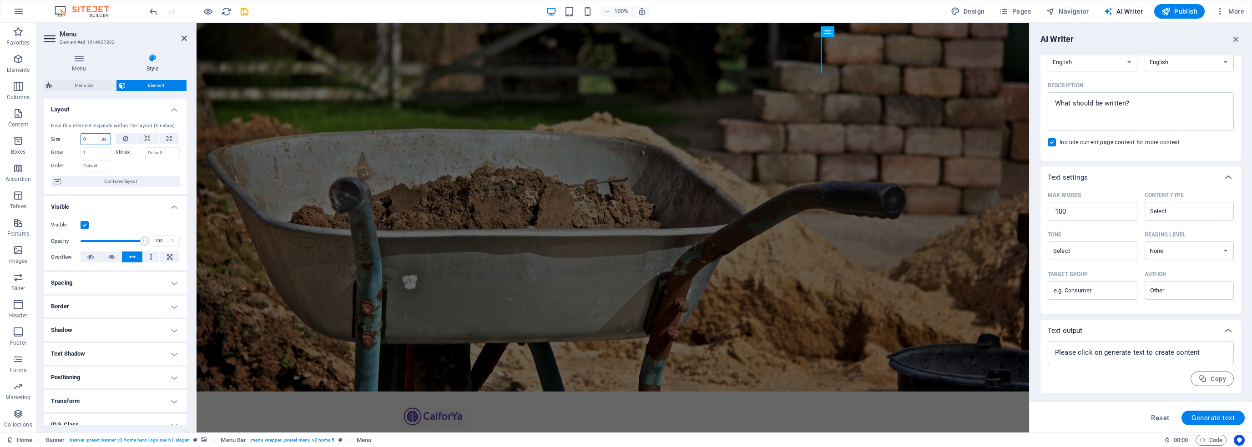
click at [102, 137] on select "Default auto px % 1/1 1/2 1/3 1/4 1/5 1/6 1/7 1/8 1/9 1/10" at bounding box center [104, 139] width 13 height 11
select select "1/1"
click at [98, 134] on select "Default auto px % 1/1 1/2 1/3 1/4 1/5 1/6 1/7 1/8 1/9 1/10" at bounding box center [104, 139] width 13 height 11
type input "100"
select select "%"
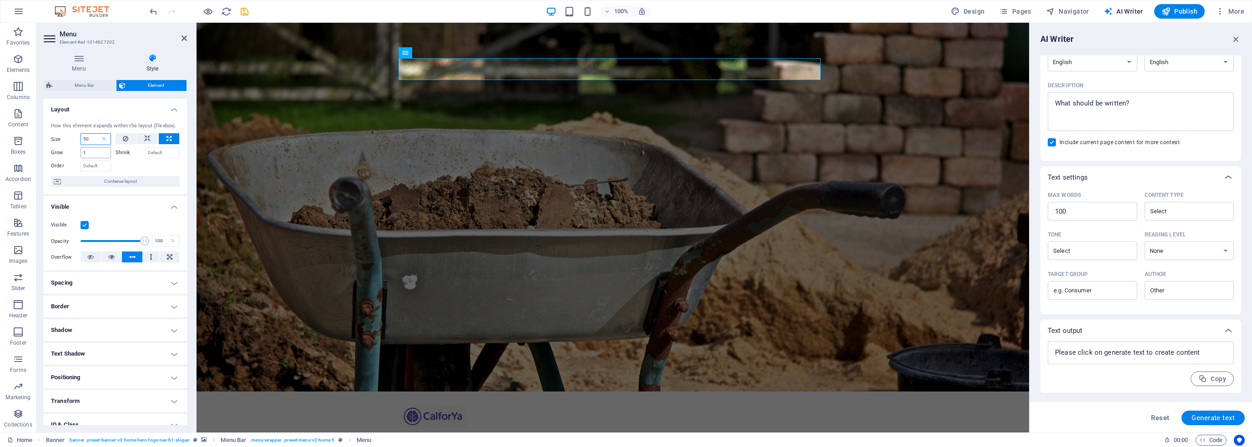
type input "50"
click at [94, 151] on input "1" at bounding box center [95, 152] width 30 height 11
click at [90, 158] on div "Order" at bounding box center [83, 164] width 65 height 13
click at [94, 145] on div "Grow 1" at bounding box center [83, 151] width 65 height 13
click at [95, 132] on div "How this element expands within the layout (Flexbox). Size 50 Default auto px %…" at bounding box center [115, 155] width 143 height 80
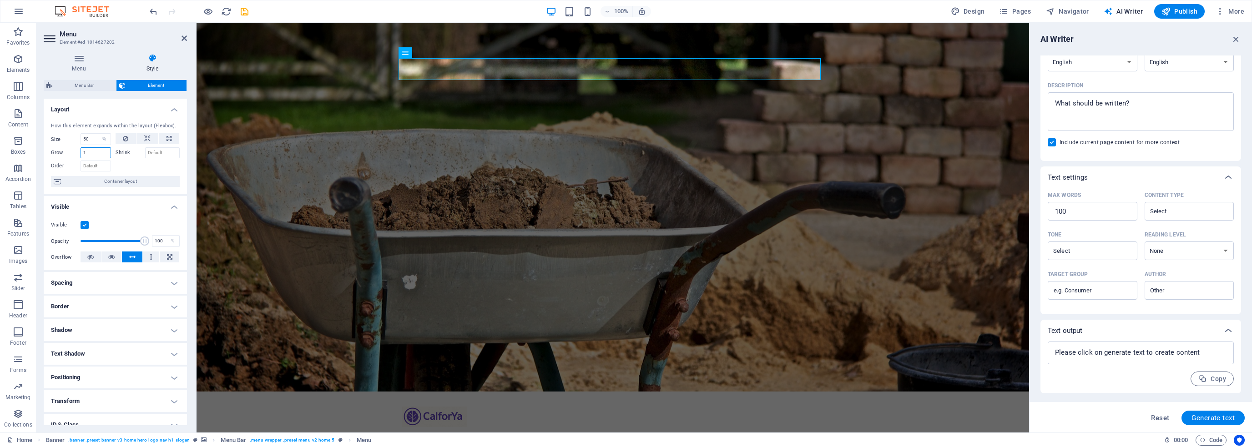
drag, startPoint x: 90, startPoint y: 156, endPoint x: 95, endPoint y: 149, distance: 9.2
click at [90, 156] on input "1" at bounding box center [95, 152] width 30 height 11
click at [149, 139] on icon at bounding box center [147, 138] width 6 height 11
select select "DISABLED_OPTION_VALUE"
click at [166, 136] on icon at bounding box center [168, 138] width 5 height 11
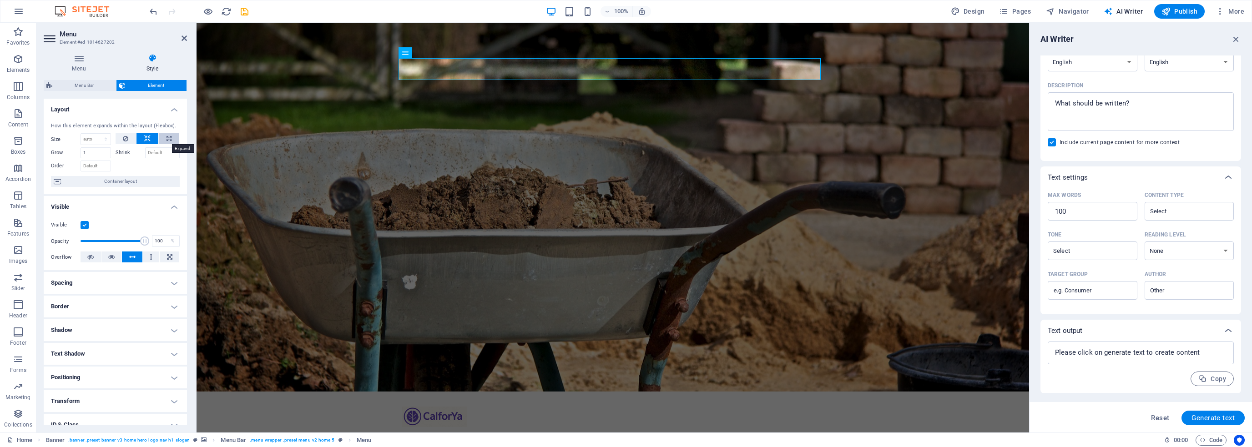
type input "100"
drag, startPoint x: 82, startPoint y: 156, endPoint x: 95, endPoint y: 148, distance: 14.9
click at [82, 156] on input "1" at bounding box center [95, 152] width 30 height 11
click at [100, 139] on select "Default auto px % 1/1 1/2 1/3 1/4 1/5 1/6 1/7 1/8 1/9 1/10" at bounding box center [104, 139] width 13 height 11
select select "qm19kjbsb6"
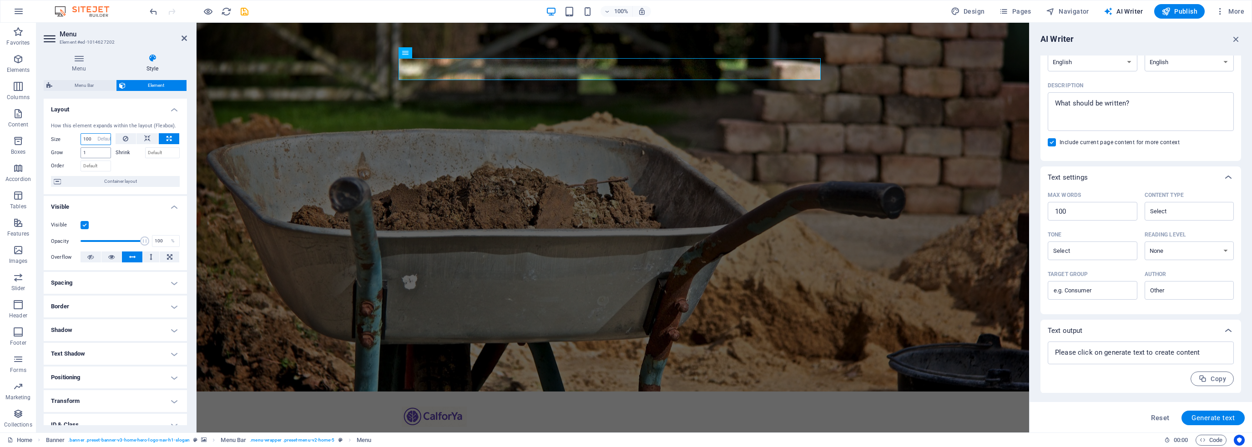
click at [98, 134] on select "Default auto px % 1/1 1/2 1/3 1/4 1/5 1/6 1/7 1/8 1/9 1/10" at bounding box center [104, 139] width 13 height 11
select select "DISABLED_OPTION_VALUE"
click at [92, 167] on input "Order" at bounding box center [95, 166] width 30 height 11
click at [101, 149] on input "1" at bounding box center [95, 152] width 30 height 11
click at [109, 134] on select "Default auto px % 1/1 1/2 1/3 1/4 1/5 1/6 1/7 1/8 1/9 1/10" at bounding box center [96, 139] width 30 height 11
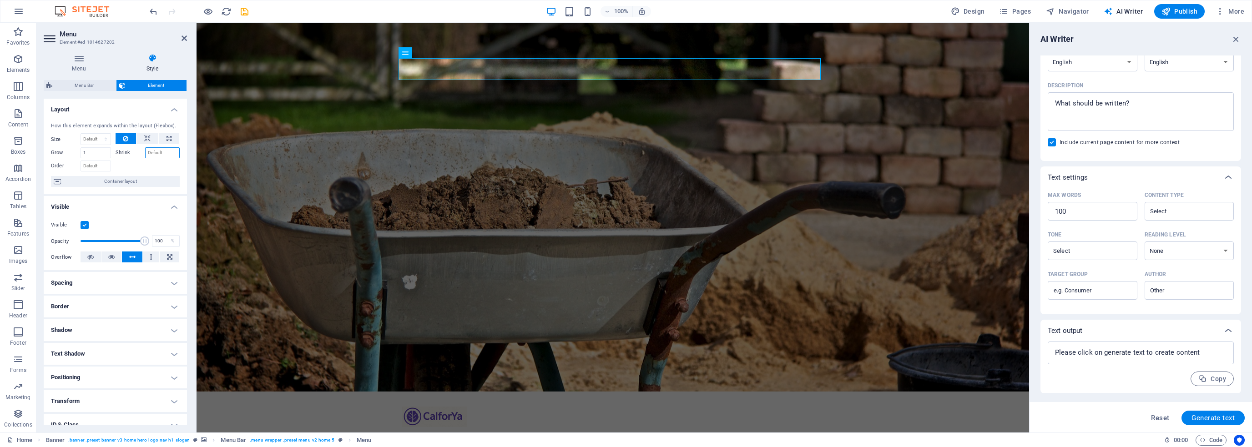
click at [167, 152] on input "Shrink" at bounding box center [162, 152] width 35 height 11
click at [131, 312] on h4 "Border" at bounding box center [115, 307] width 143 height 22
click at [133, 325] on span at bounding box center [136, 325] width 6 height 6
click at [397, 392] on div "Home About Get Started Menu" at bounding box center [612, 424] width 832 height 65
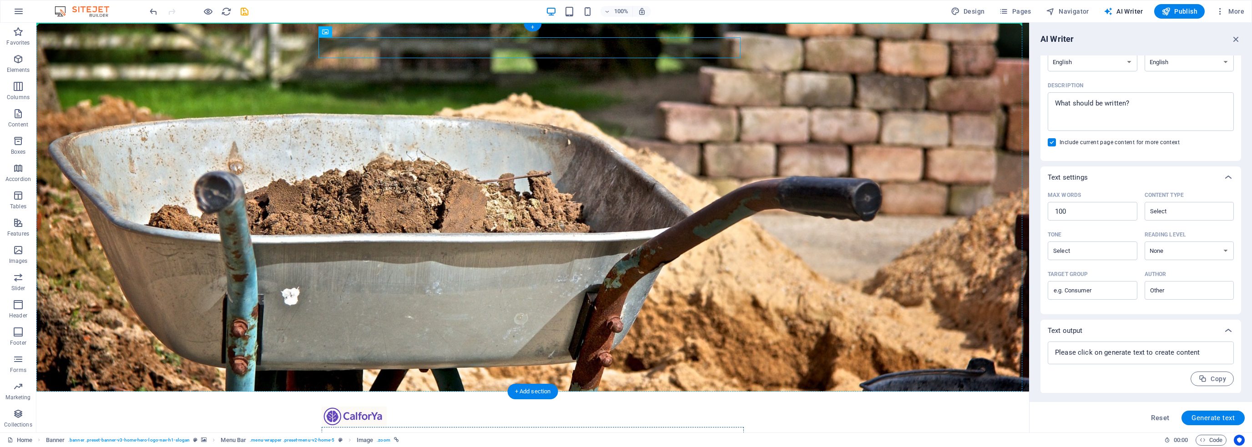
drag, startPoint x: 362, startPoint y: 46, endPoint x: 374, endPoint y: 31, distance: 19.4
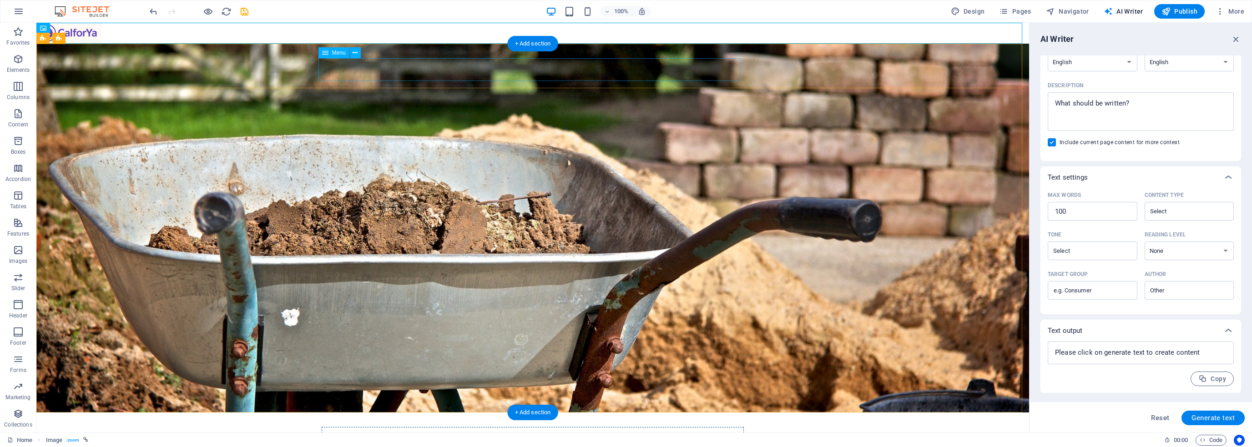
click at [500, 427] on nav "Home About Get Started" at bounding box center [533, 438] width 422 height 23
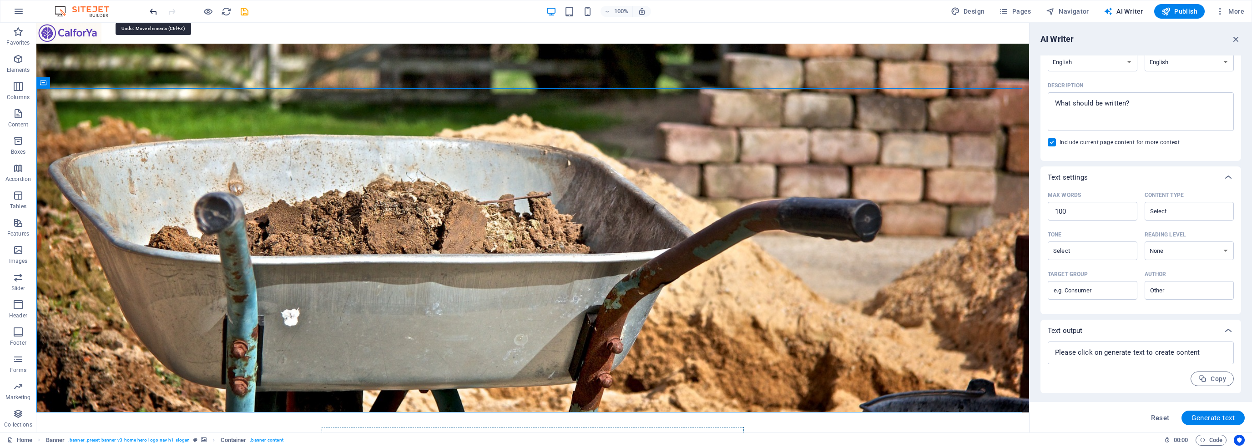
click at [151, 7] on icon "undo" at bounding box center [153, 11] width 10 height 10
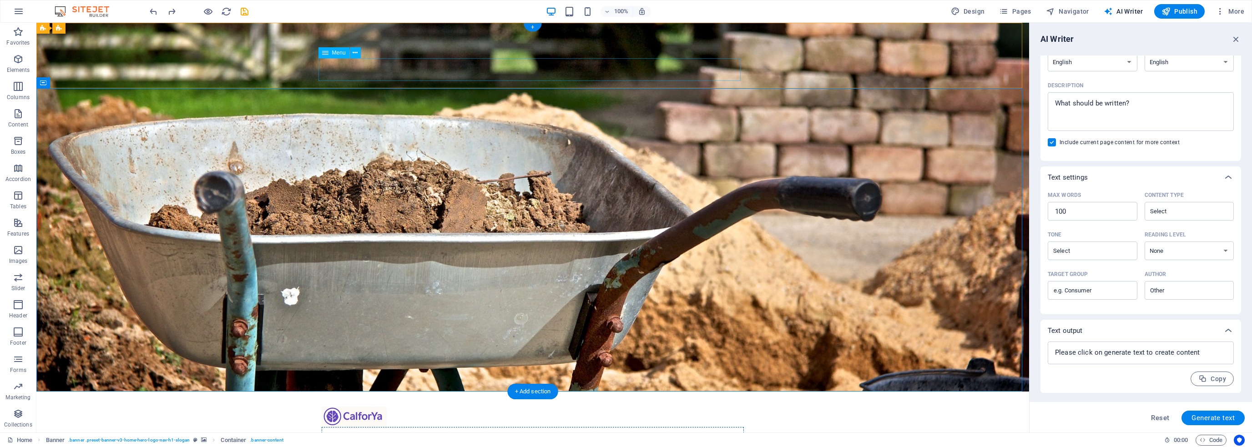
click at [474, 427] on nav "Home About Get Started" at bounding box center [533, 438] width 422 height 23
click at [443, 427] on nav "Home About Get Started" at bounding box center [533, 438] width 422 height 23
click at [403, 427] on nav "Home About Get Started" at bounding box center [533, 438] width 422 height 23
select select "px"
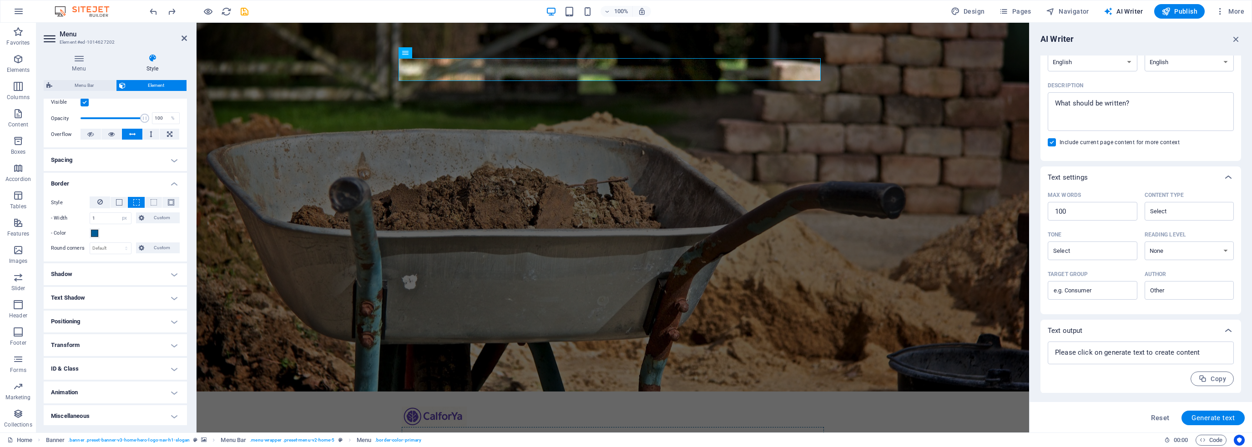
scroll to position [124, 0]
click at [109, 320] on h4 "Positioning" at bounding box center [115, 321] width 143 height 22
click at [111, 336] on button "Relative" at bounding box center [103, 338] width 23 height 11
click at [73, 336] on button "Static" at bounding box center [82, 338] width 19 height 11
click at [125, 334] on span "Absolute" at bounding box center [128, 338] width 18 height 11
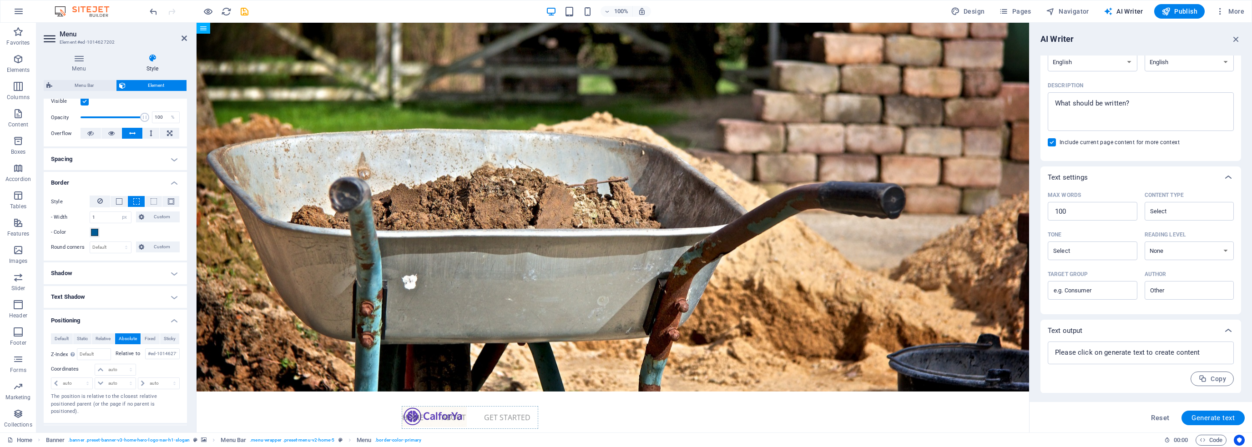
drag, startPoint x: 521, startPoint y: 51, endPoint x: 569, endPoint y: 45, distance: 48.6
click at [521, 406] on nav "Home About Get Started" at bounding box center [470, 417] width 136 height 23
click at [534, 406] on nav "Home About Get Started" at bounding box center [470, 417] width 136 height 23
click at [530, 406] on nav "Home About Get Started" at bounding box center [470, 417] width 136 height 23
click at [529, 406] on nav "Home About Get Started" at bounding box center [470, 417] width 136 height 23
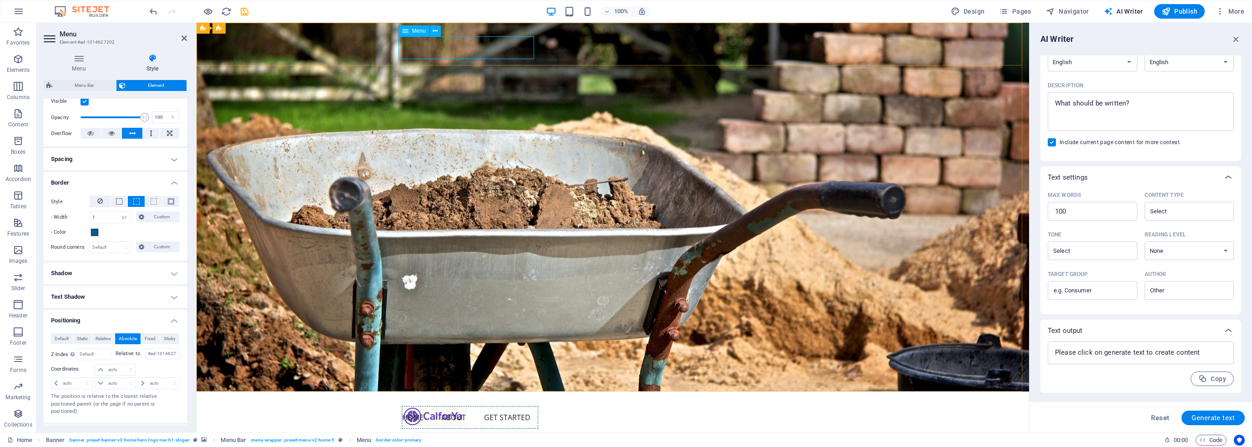
click at [506, 406] on nav "Home About Get Started" at bounding box center [470, 417] width 136 height 23
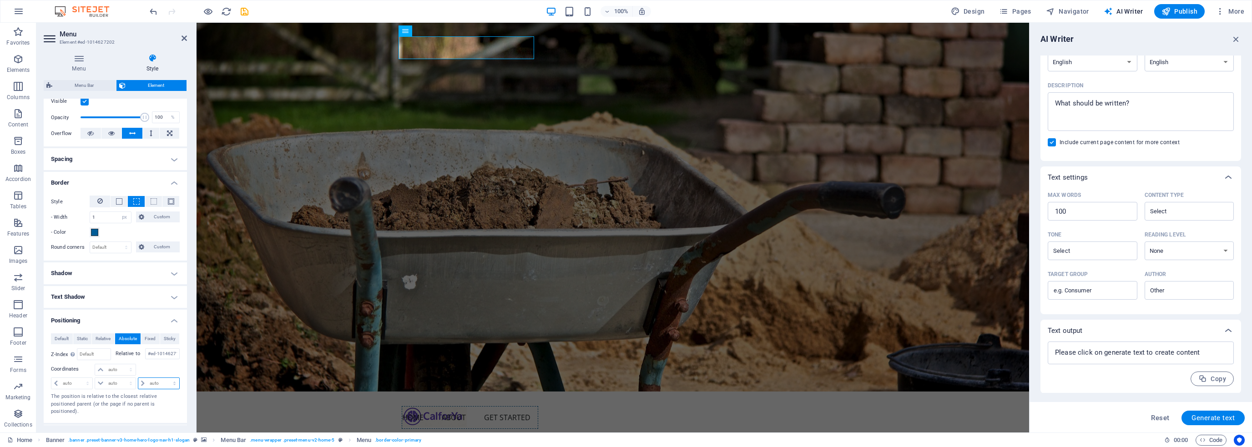
click at [146, 381] on select "auto px rem % em" at bounding box center [158, 383] width 41 height 11
click at [147, 380] on select "auto px rem % em" at bounding box center [158, 383] width 41 height 11
click at [147, 382] on select "auto px rem % em" at bounding box center [158, 383] width 41 height 11
click at [152, 380] on select "auto px rem % em" at bounding box center [158, 383] width 41 height 11
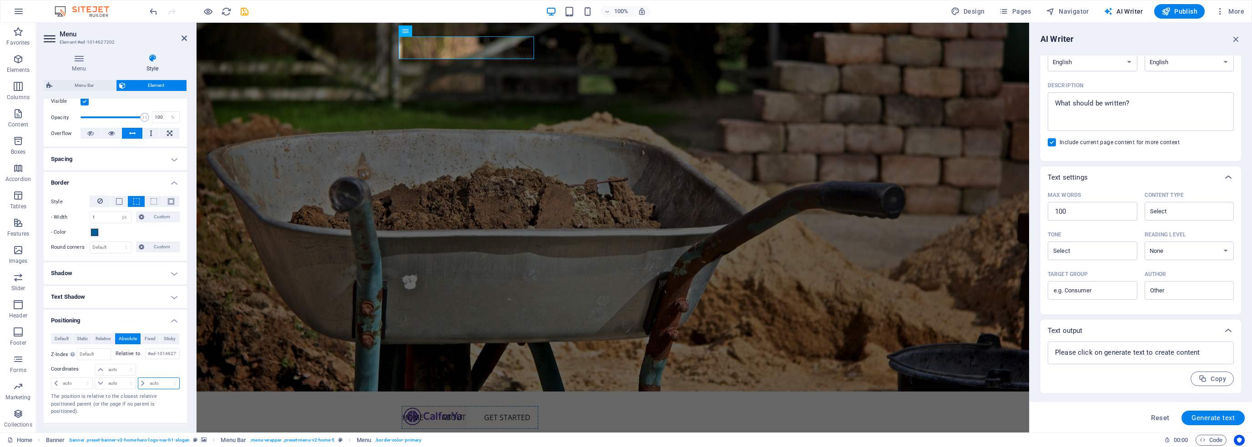
select select "%"
click at [165, 378] on select "auto px rem % em" at bounding box center [158, 383] width 41 height 11
type input "100"
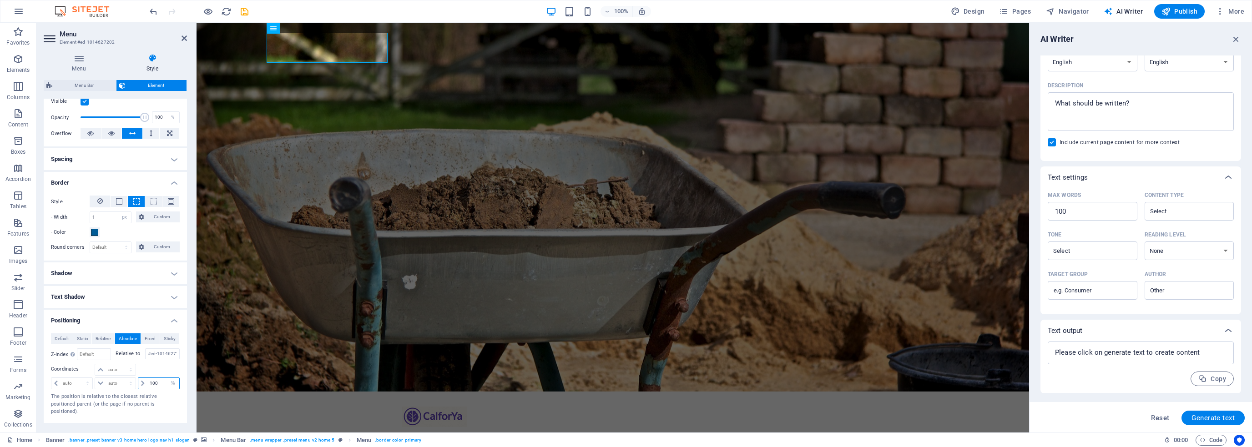
click at [162, 385] on input "100" at bounding box center [163, 383] width 32 height 11
drag, startPoint x: 163, startPoint y: 383, endPoint x: 106, endPoint y: 382, distance: 57.3
click at [106, 382] on div "auto px rem % em auto px rem % em 100 auto px rem % em" at bounding box center [115, 383] width 129 height 13
click at [158, 364] on div at bounding box center [158, 370] width 43 height 13
drag, startPoint x: 162, startPoint y: 387, endPoint x: 140, endPoint y: 386, distance: 22.8
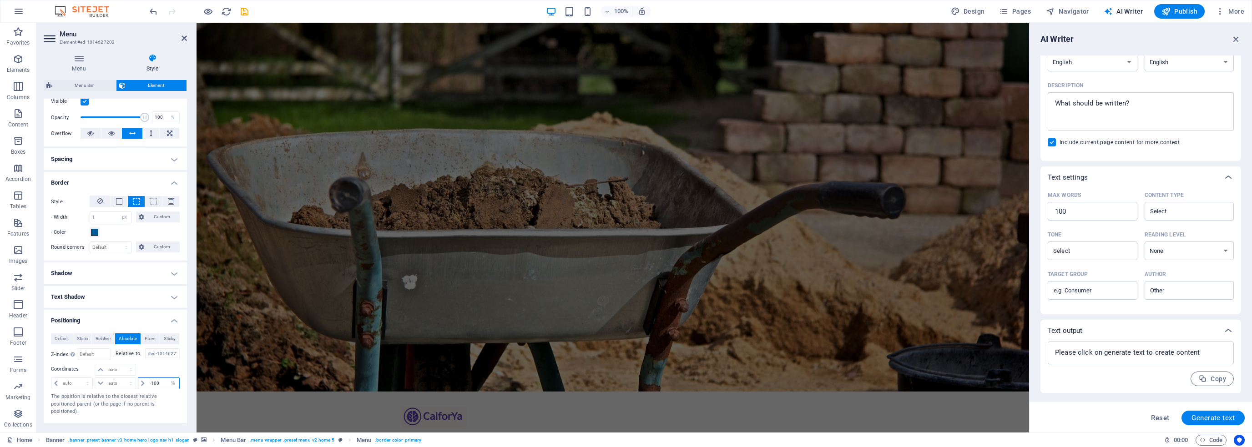
click at [140, 386] on div "-100 auto px rem % em" at bounding box center [159, 383] width 42 height 12
type input "100"
click at [160, 360] on div "Default Static Relative Absolute Fixed Sticky Z-Index Sets the order of the ele…" at bounding box center [115, 374] width 129 height 82
drag, startPoint x: 75, startPoint y: 378, endPoint x: 80, endPoint y: 381, distance: 5.6
click at [76, 378] on select "auto px rem % em" at bounding box center [71, 383] width 41 height 11
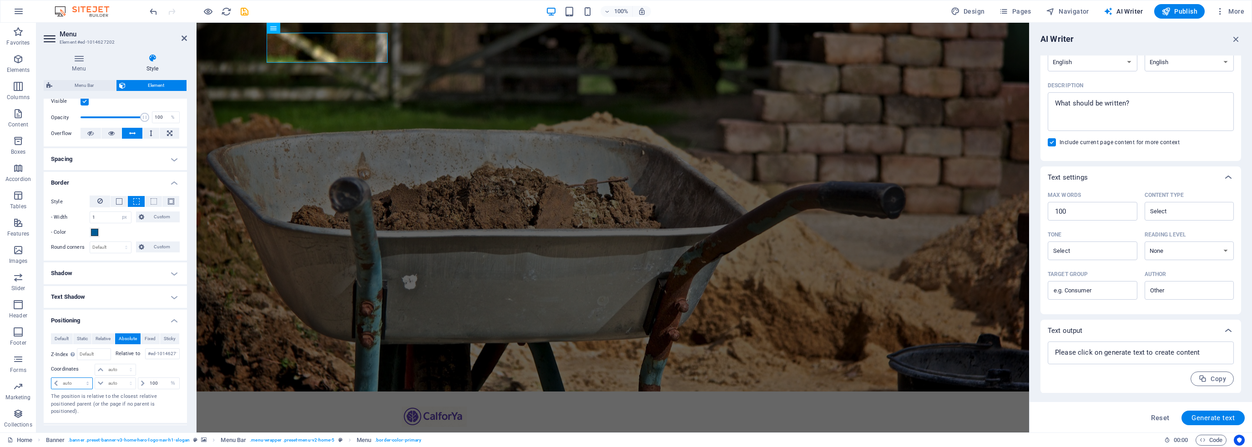
select select "%"
click at [79, 378] on select "auto px rem % em" at bounding box center [71, 383] width 41 height 11
click at [109, 382] on select "auto px rem % em" at bounding box center [115, 383] width 40 height 11
click at [70, 383] on input "50" at bounding box center [76, 383] width 32 height 11
drag, startPoint x: 75, startPoint y: 382, endPoint x: 5, endPoint y: 382, distance: 69.6
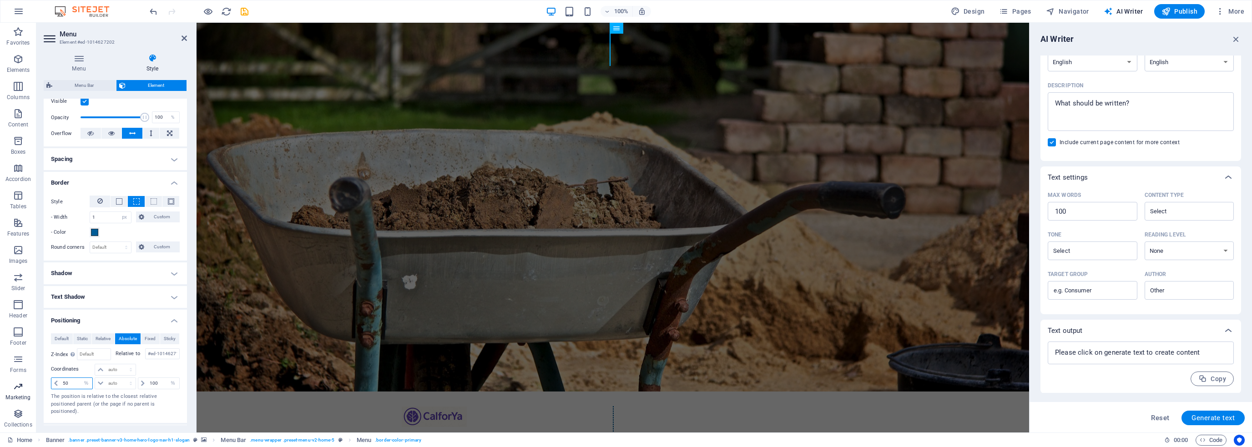
click at [0, 382] on section "Favorites Elements Columns Content Boxes Accordion Tables Features Images Slide…" at bounding box center [514, 228] width 1029 height 410
type input "100"
click at [82, 369] on div at bounding box center [72, 370] width 43 height 13
click at [158, 385] on input "100" at bounding box center [163, 383] width 32 height 11
drag, startPoint x: 164, startPoint y: 384, endPoint x: 102, endPoint y: 379, distance: 62.1
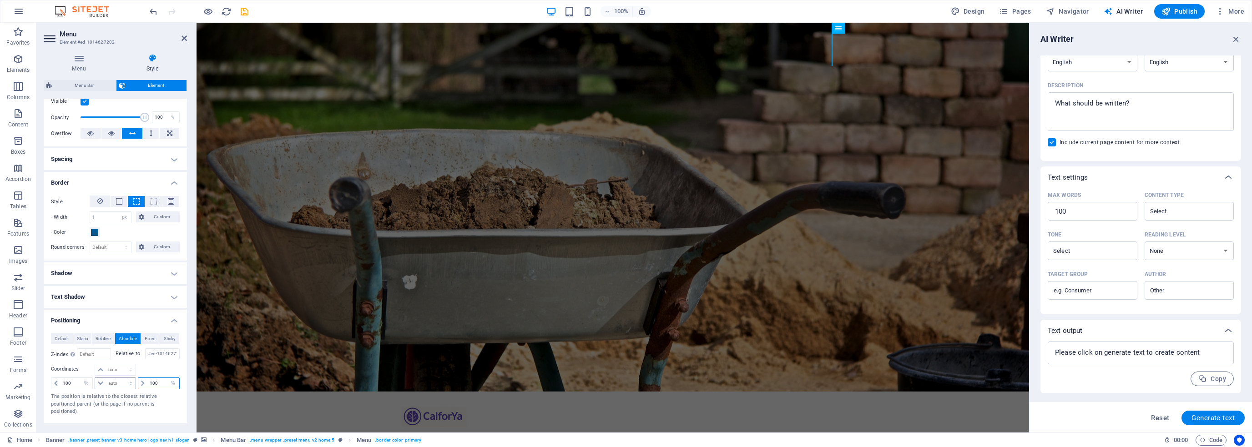
click at [99, 379] on div "100 auto px rem % em auto px rem % em 100 auto px rem % em" at bounding box center [115, 383] width 129 height 13
type input "0"
click at [158, 367] on div at bounding box center [158, 370] width 43 height 13
click at [149, 369] on div at bounding box center [158, 370] width 43 height 13
click at [109, 369] on select "auto px rem % em" at bounding box center [115, 369] width 40 height 11
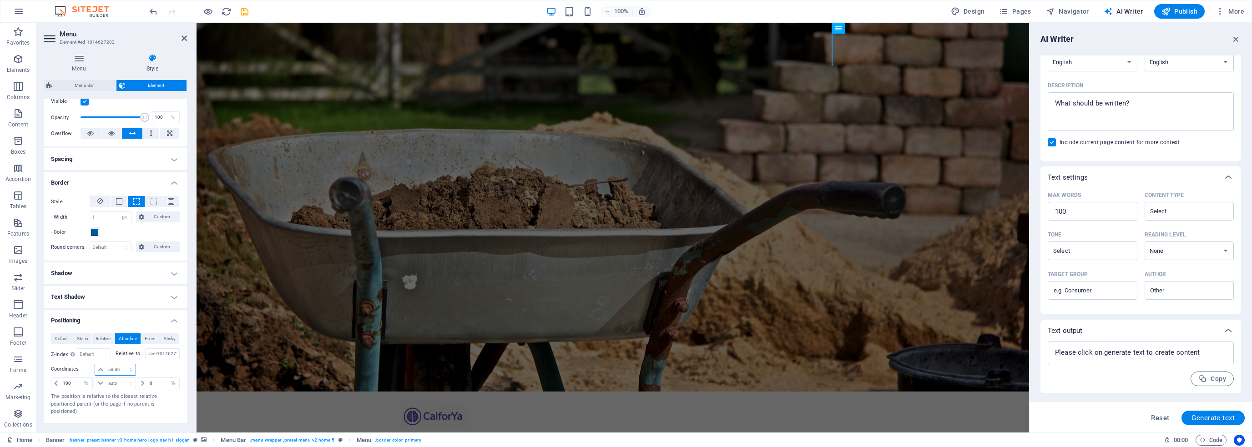
click at [95, 364] on select "auto px rem % em" at bounding box center [115, 369] width 40 height 11
click at [126, 370] on select "auto px rem % em" at bounding box center [115, 369] width 40 height 11
select select "%"
click at [121, 364] on select "auto px rem % em" at bounding box center [115, 369] width 40 height 11
type input "100"
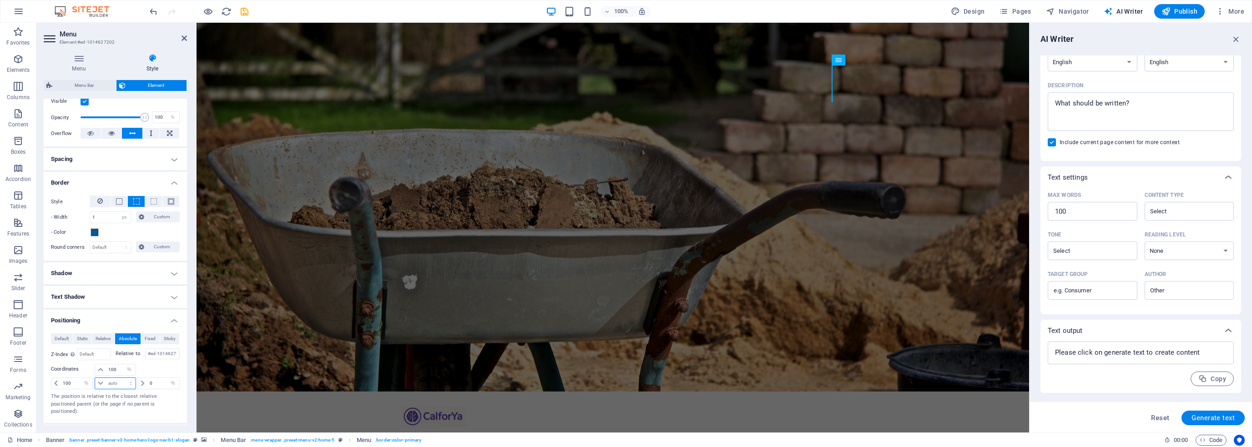
click at [95, 384] on select "auto px rem % em" at bounding box center [115, 383] width 40 height 11
click at [101, 382] on select "auto px rem % em" at bounding box center [115, 383] width 40 height 11
click at [95, 378] on select "auto px rem % em" at bounding box center [115, 383] width 40 height 11
select select "DISABLED_OPTION_VALUE"
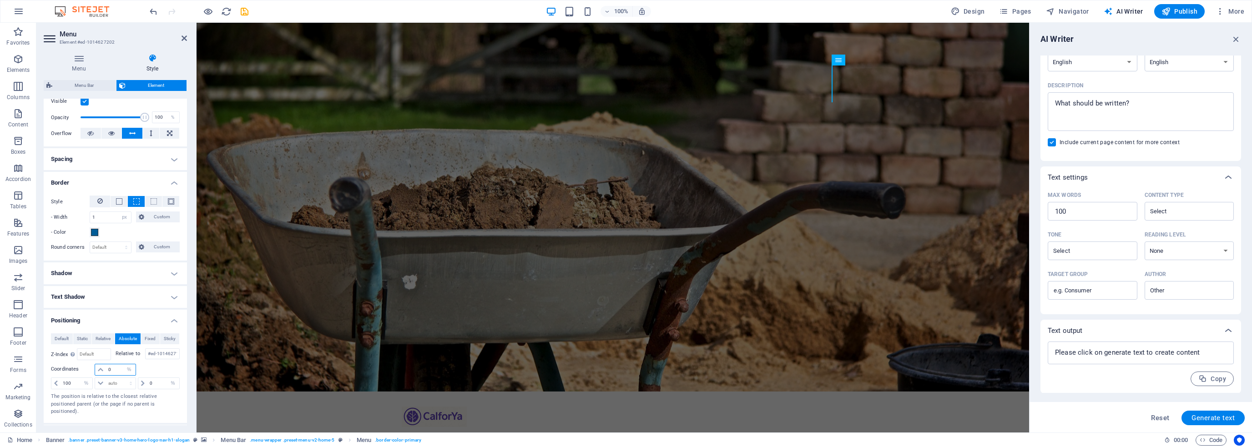
type input "0"
click at [154, 371] on div at bounding box center [158, 370] width 43 height 13
drag, startPoint x: 78, startPoint y: 385, endPoint x: 51, endPoint y: 383, distance: 27.3
click at [51, 383] on div "100 auto px rem % em" at bounding box center [72, 383] width 42 height 12
type input "0"
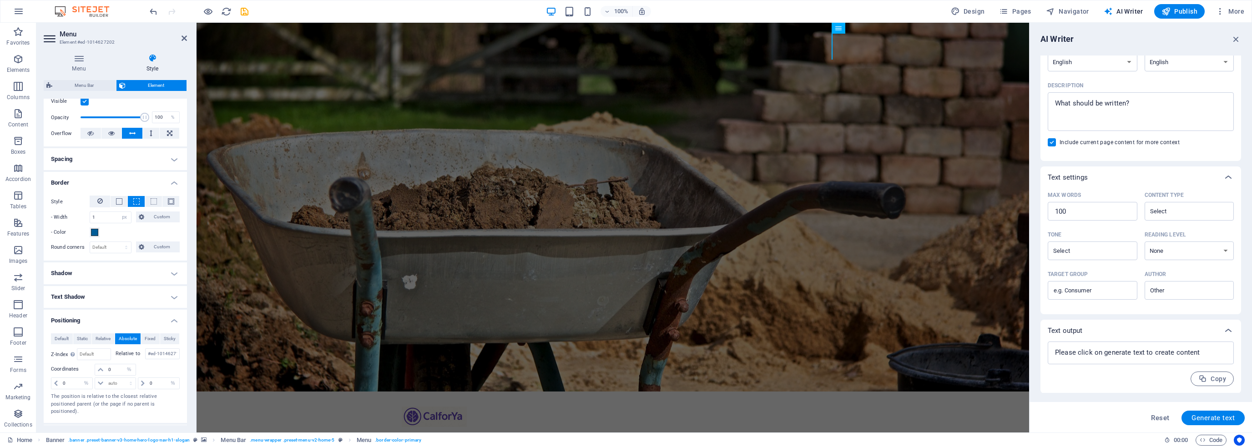
click at [151, 371] on div at bounding box center [158, 370] width 43 height 13
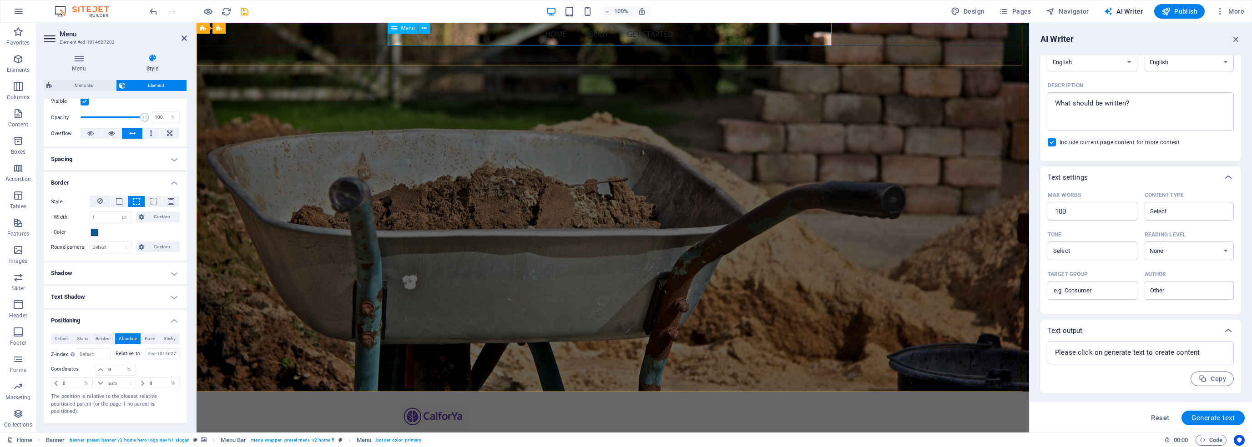
drag, startPoint x: 433, startPoint y: 28, endPoint x: 240, endPoint y: 4, distance: 195.2
click at [433, 28] on div "Menu" at bounding box center [411, 28] width 48 height 11
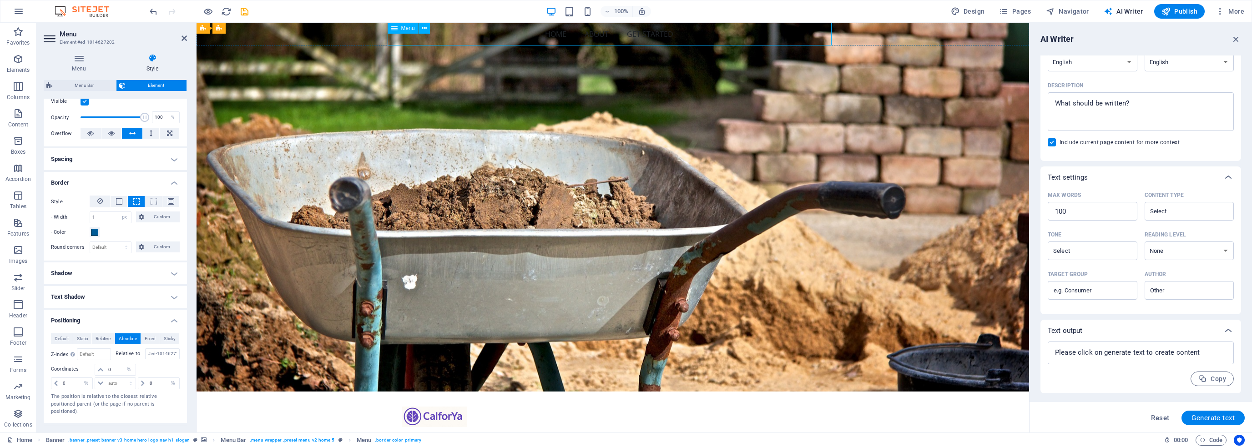
drag, startPoint x: 462, startPoint y: 34, endPoint x: 471, endPoint y: 45, distance: 13.9
click at [471, 45] on nav "Home About Get Started" at bounding box center [612, 34] width 832 height 23
drag, startPoint x: 511, startPoint y: 45, endPoint x: 683, endPoint y: 47, distance: 171.9
click at [679, 406] on figure at bounding box center [613, 416] width 422 height 21
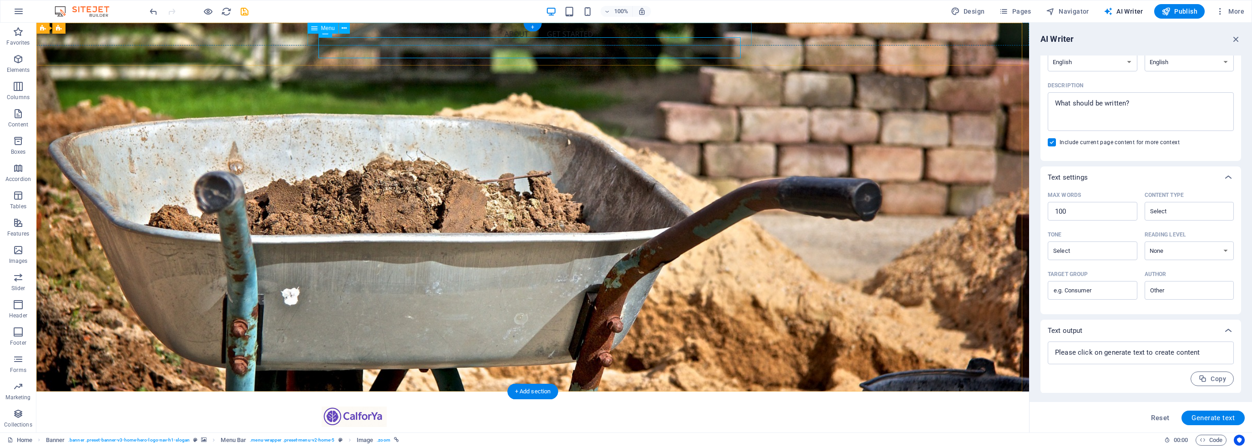
click at [492, 32] on nav "Home About Get Started" at bounding box center [532, 34] width 992 height 23
drag, startPoint x: 386, startPoint y: 34, endPoint x: 414, endPoint y: 49, distance: 32.3
click at [391, 40] on nav "Home About Get Started" at bounding box center [532, 34] width 992 height 23
click at [418, 406] on figure at bounding box center [533, 416] width 422 height 21
click at [376, 406] on figure at bounding box center [533, 416] width 422 height 21
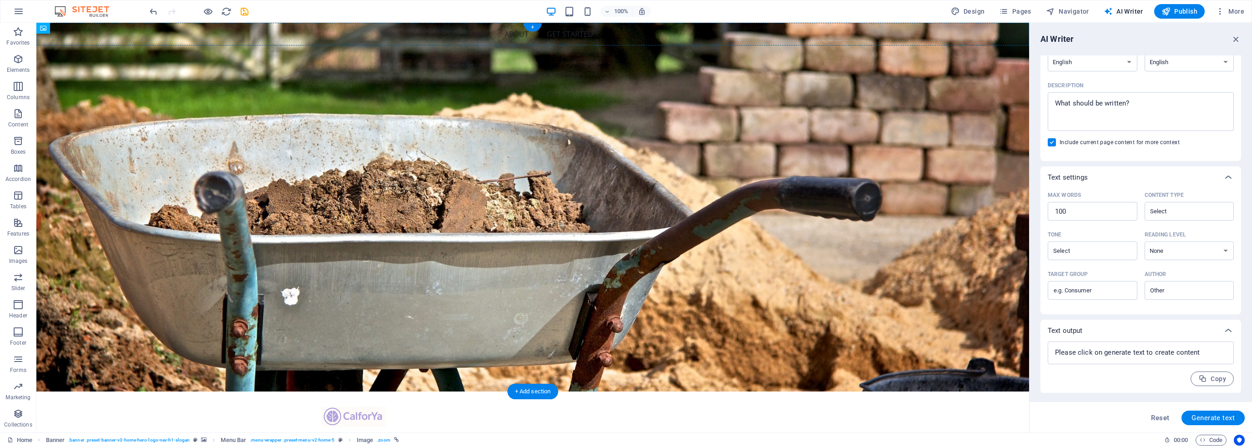
drag, startPoint x: 351, startPoint y: 50, endPoint x: 347, endPoint y: 36, distance: 15.0
drag, startPoint x: 354, startPoint y: 43, endPoint x: 353, endPoint y: 34, distance: 9.6
click at [353, 32] on nav "Home About Get Started" at bounding box center [532, 34] width 992 height 23
click at [350, 42] on nav "Home About Get Started" at bounding box center [532, 34] width 992 height 23
click at [430, 41] on nav "Home About Get Started" at bounding box center [532, 34] width 992 height 23
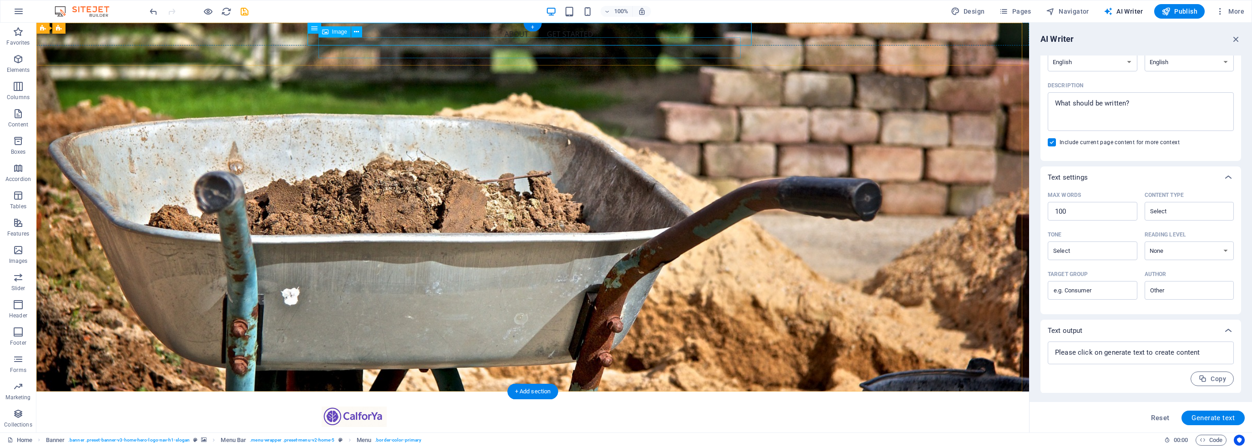
click at [426, 406] on figure at bounding box center [533, 416] width 422 height 21
click at [477, 29] on nav "Home About Get Started" at bounding box center [532, 34] width 992 height 23
click at [483, 29] on nav "Home About Get Started" at bounding box center [532, 34] width 992 height 23
select select "px"
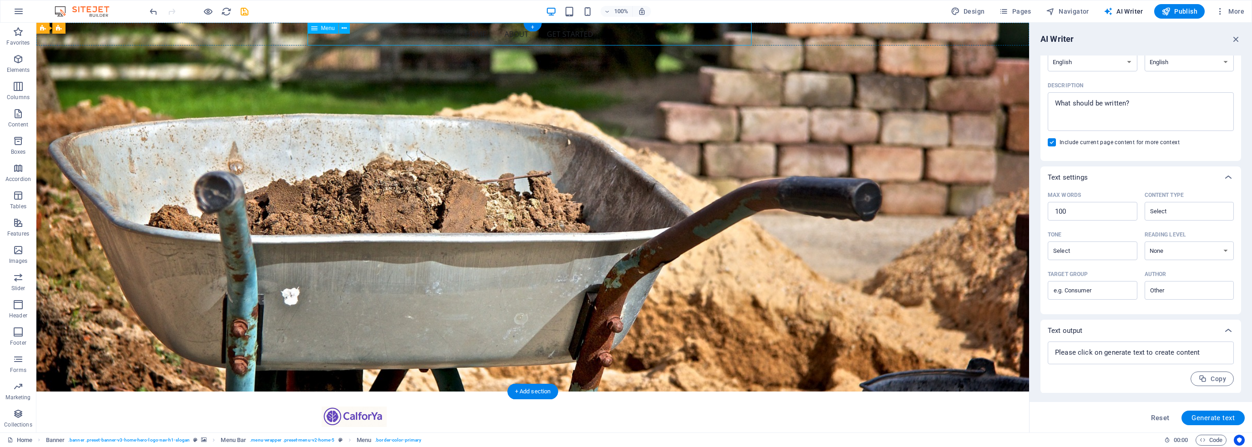
select select "%"
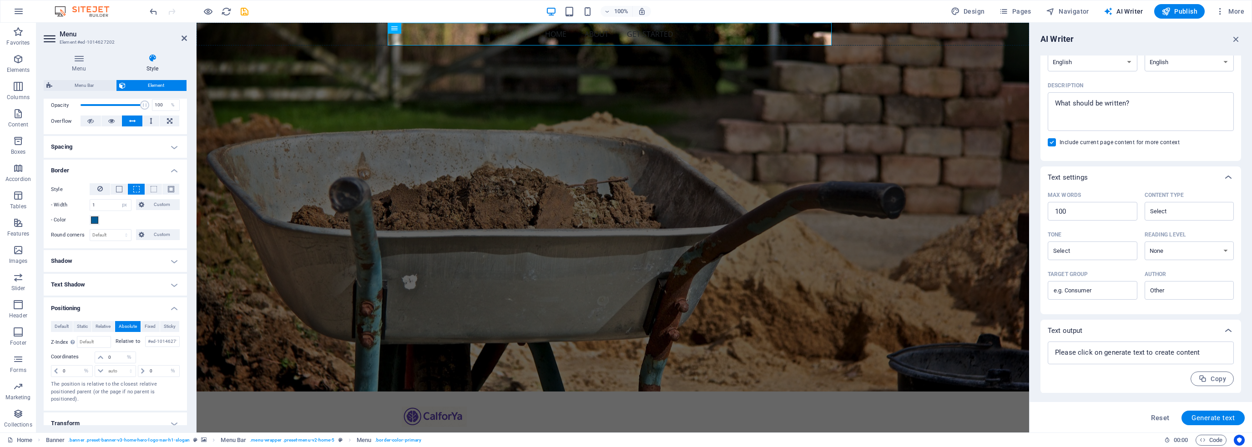
scroll to position [136, 0]
click at [114, 358] on input "0" at bounding box center [120, 357] width 29 height 11
drag, startPoint x: 115, startPoint y: 357, endPoint x: 92, endPoint y: 362, distance: 23.1
click at [92, 362] on div "0 auto px rem % em" at bounding box center [115, 357] width 129 height 13
click at [155, 357] on div at bounding box center [158, 357] width 43 height 13
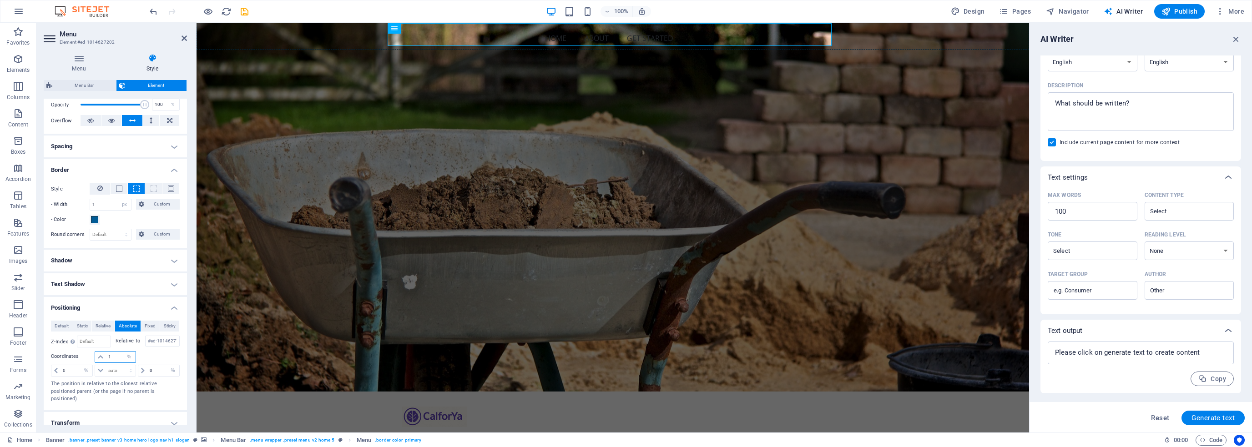
click at [84, 361] on div "1 auto px rem % em" at bounding box center [115, 357] width 129 height 13
click at [145, 354] on div at bounding box center [158, 357] width 43 height 13
drag, startPoint x: 113, startPoint y: 355, endPoint x: 102, endPoint y: 357, distance: 11.0
click at [101, 357] on div "5 auto px rem % em" at bounding box center [115, 357] width 41 height 12
click at [145, 355] on div at bounding box center [158, 357] width 43 height 13
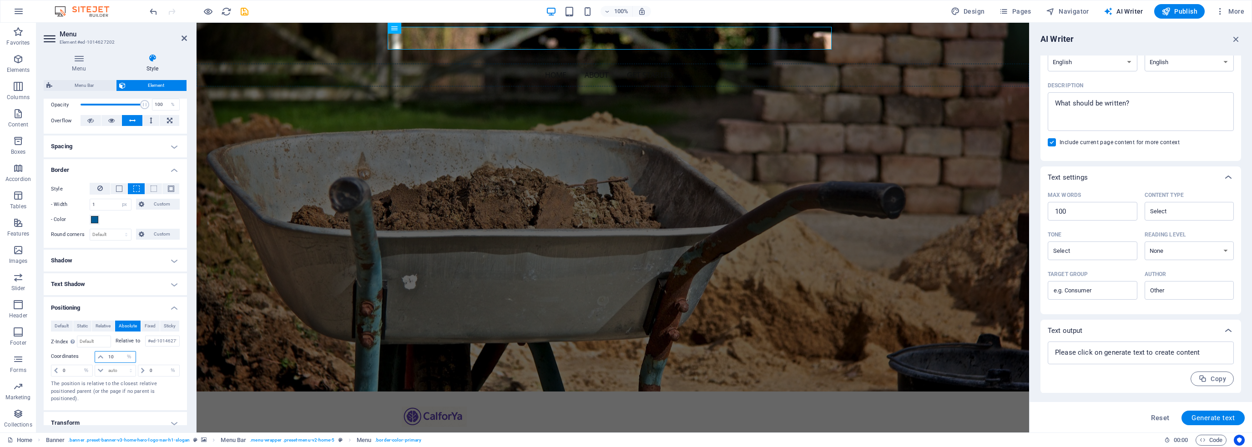
drag, startPoint x: 115, startPoint y: 355, endPoint x: 80, endPoint y: 359, distance: 35.3
click at [80, 359] on div "10 auto px rem % em" at bounding box center [115, 357] width 129 height 13
click at [148, 354] on div at bounding box center [158, 357] width 43 height 13
drag, startPoint x: 114, startPoint y: 356, endPoint x: 135, endPoint y: 358, distance: 21.0
click at [90, 359] on div "15 auto px rem % em" at bounding box center [115, 357] width 129 height 13
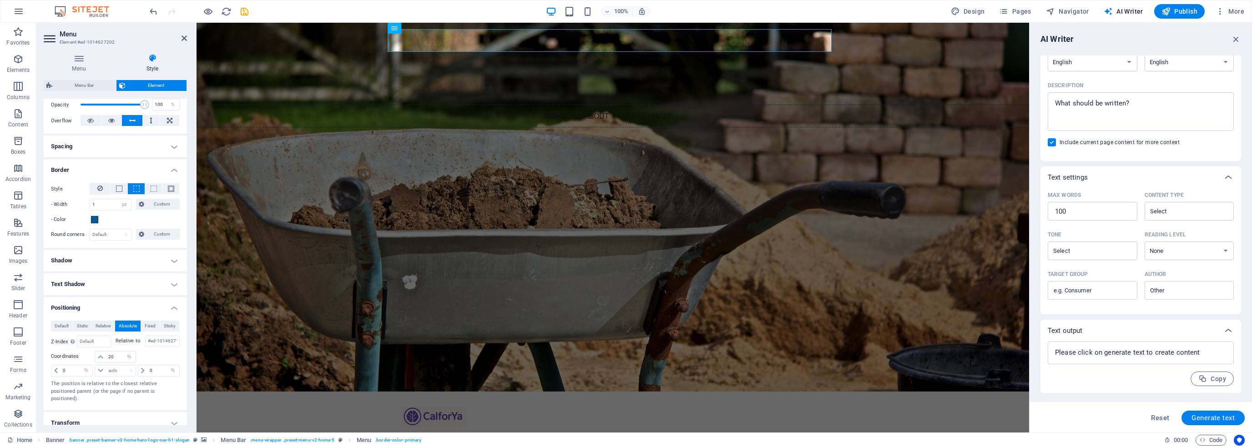
click at [153, 352] on div at bounding box center [158, 357] width 43 height 13
drag, startPoint x: 108, startPoint y: 355, endPoint x: 65, endPoint y: 357, distance: 42.8
click at [65, 357] on div "20 auto px rem % em" at bounding box center [115, 357] width 129 height 13
drag, startPoint x: 117, startPoint y: 356, endPoint x: 60, endPoint y: 355, distance: 57.3
click at [59, 356] on div "120 auto px rem % em" at bounding box center [115, 357] width 129 height 13
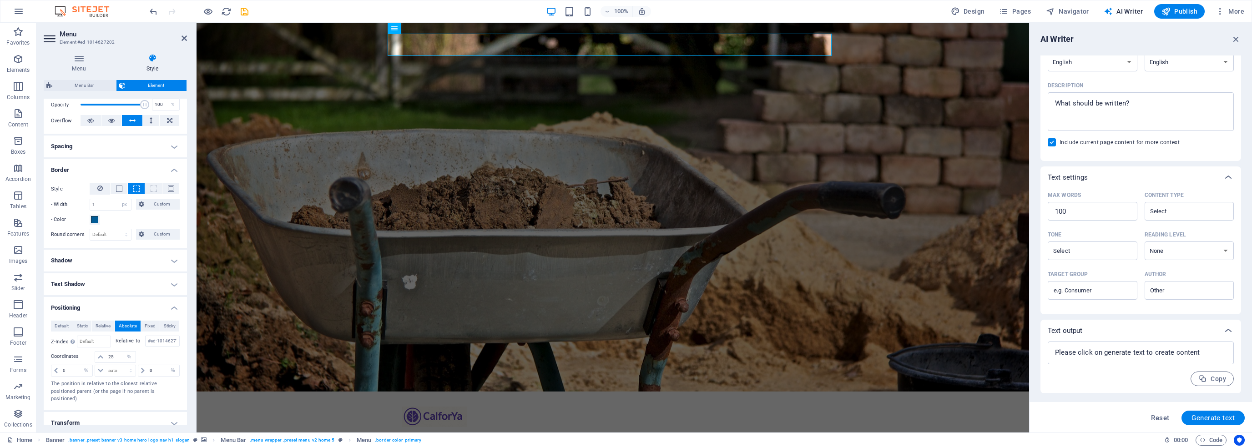
click at [159, 353] on div at bounding box center [158, 357] width 43 height 13
drag, startPoint x: 115, startPoint y: 353, endPoint x: 82, endPoint y: 357, distance: 32.5
click at [82, 357] on div "25 auto px rem % em" at bounding box center [115, 357] width 129 height 13
click at [150, 352] on div at bounding box center [158, 357] width 43 height 13
drag, startPoint x: 84, startPoint y: 361, endPoint x: 79, endPoint y: 361, distance: 4.6
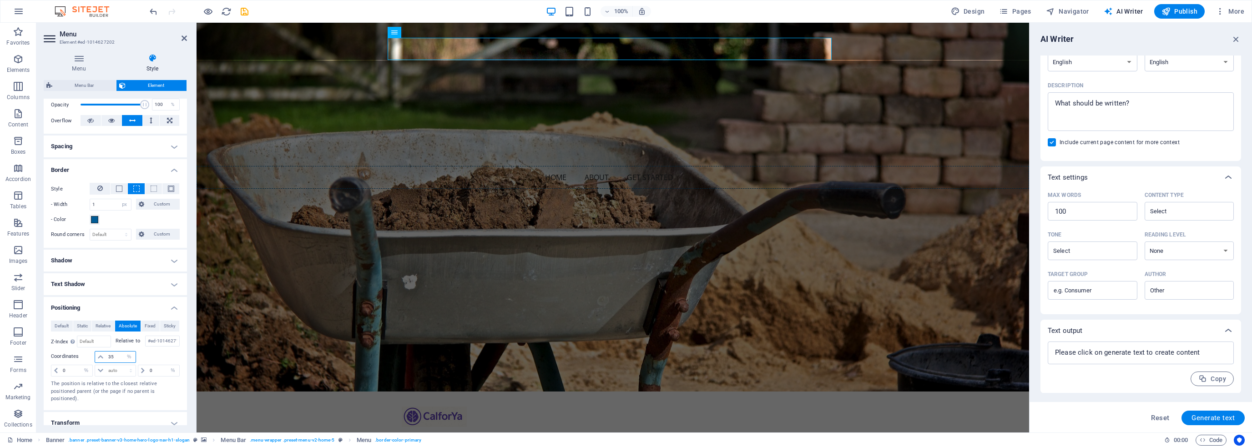
click at [79, 361] on div "35 auto px rem % em" at bounding box center [115, 357] width 129 height 13
click at [151, 351] on div at bounding box center [158, 357] width 43 height 13
drag, startPoint x: 116, startPoint y: 355, endPoint x: 70, endPoint y: 360, distance: 46.7
click at [70, 360] on div "30 auto px rem % em" at bounding box center [115, 357] width 129 height 13
click at [144, 354] on div at bounding box center [158, 357] width 43 height 13
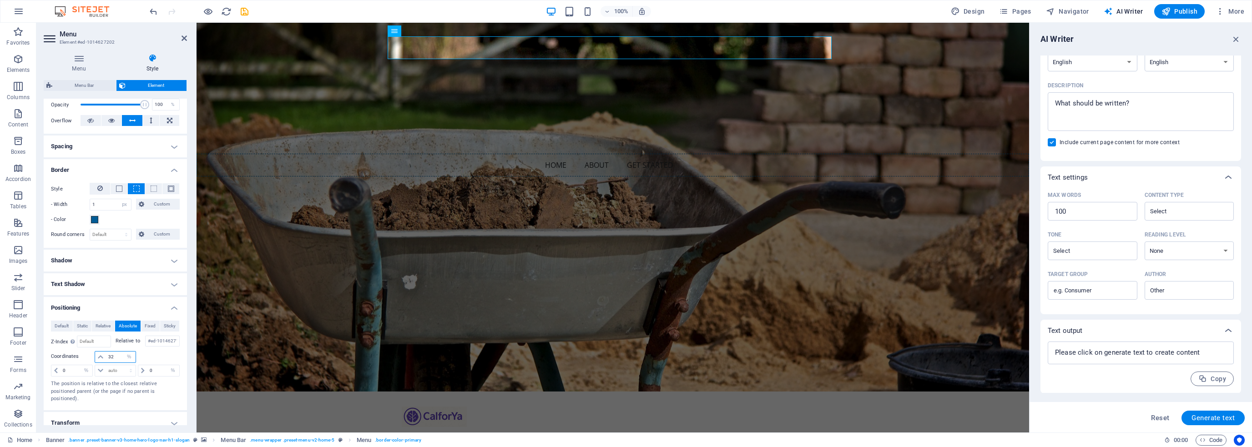
drag, startPoint x: 118, startPoint y: 354, endPoint x: 63, endPoint y: 357, distance: 54.7
click at [63, 357] on div "32 auto px rem % em" at bounding box center [115, 357] width 129 height 13
type input "33"
click at [155, 353] on div at bounding box center [158, 357] width 43 height 13
click at [158, 35] on h2 "Menu" at bounding box center [123, 34] width 127 height 8
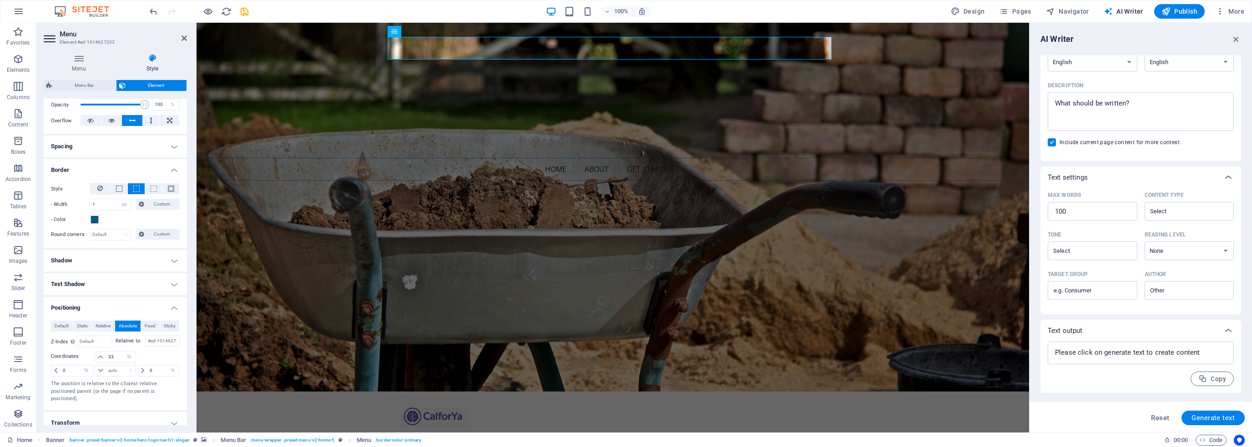
drag, startPoint x: 508, startPoint y: 90, endPoint x: 667, endPoint y: 90, distance: 159.2
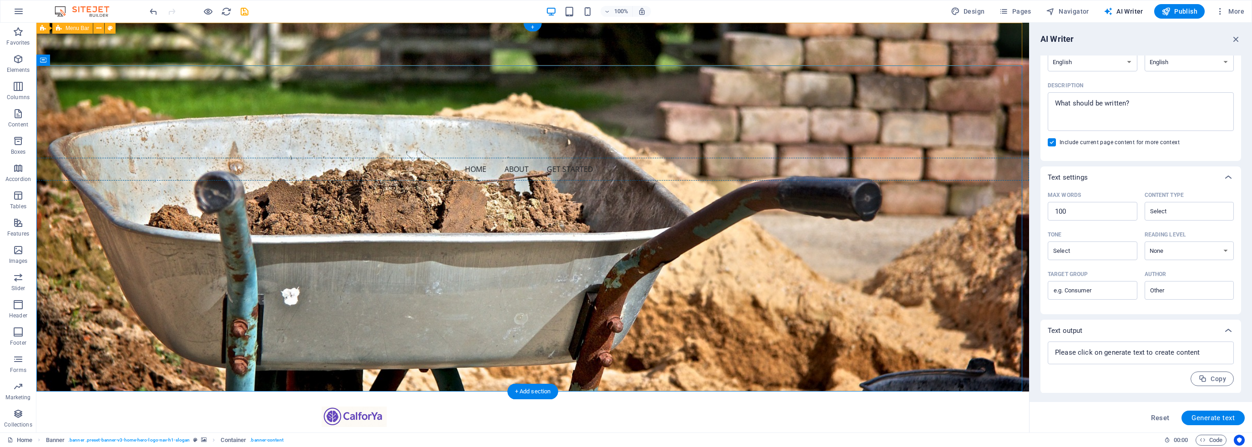
click at [975, 392] on div "Home About Get Started Menu" at bounding box center [532, 413] width 992 height 43
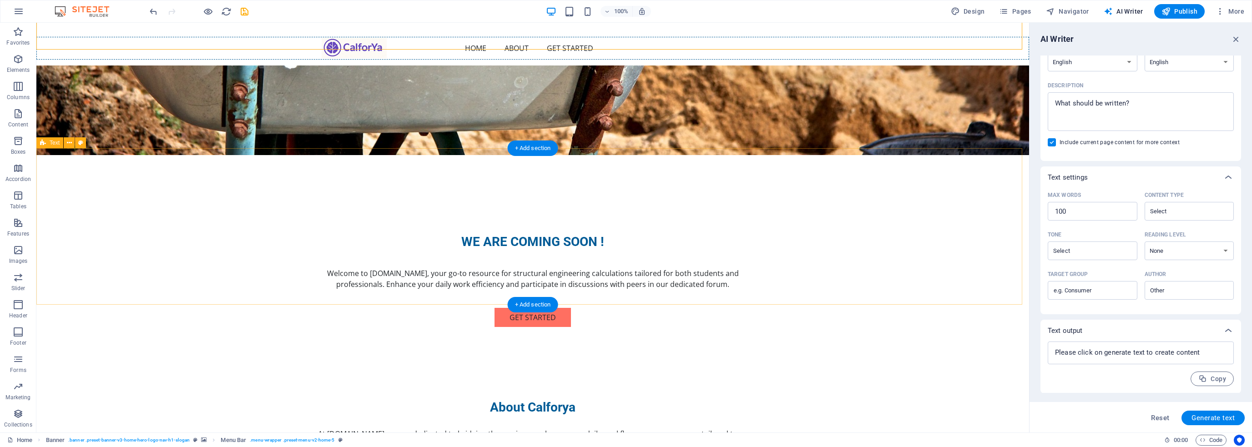
scroll to position [247, 0]
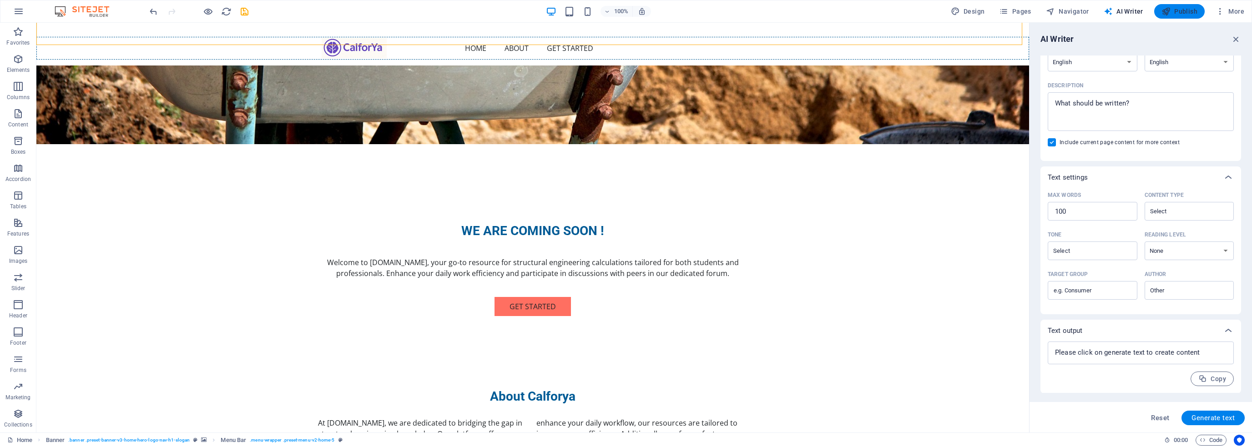
click at [1185, 13] on span "Publish" at bounding box center [1179, 11] width 36 height 9
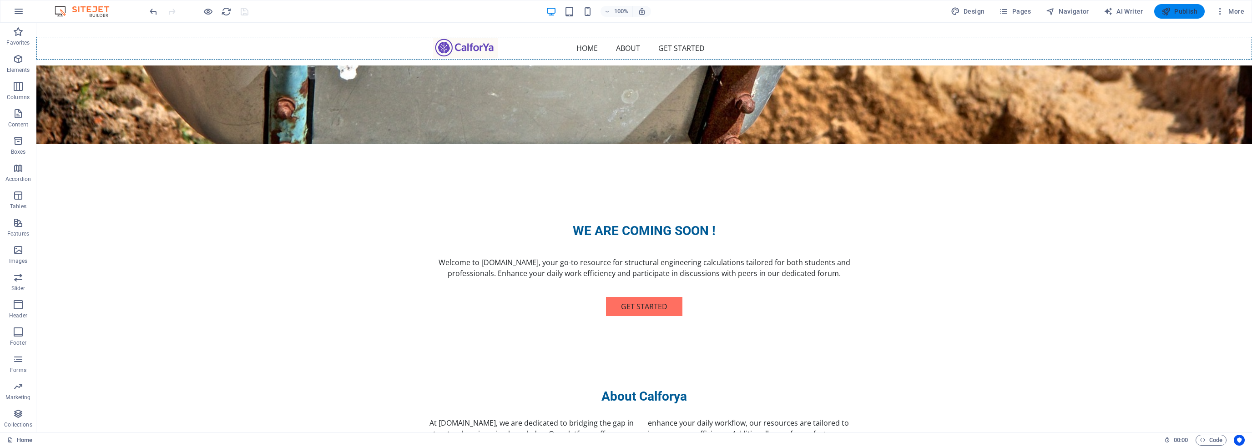
click at [1185, 10] on span "Publish" at bounding box center [1179, 11] width 36 height 9
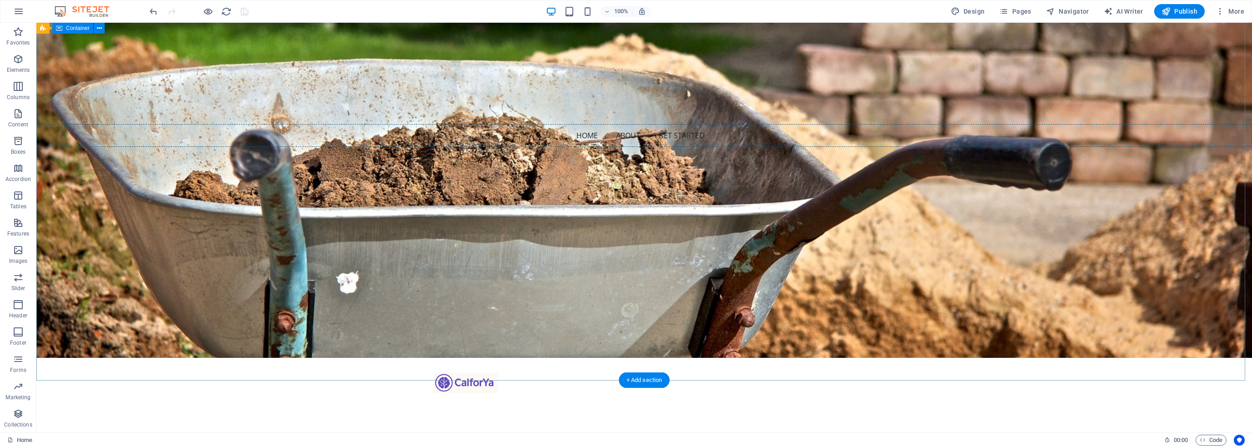
scroll to position [0, 0]
